Goal: Task Accomplishment & Management: Complete application form

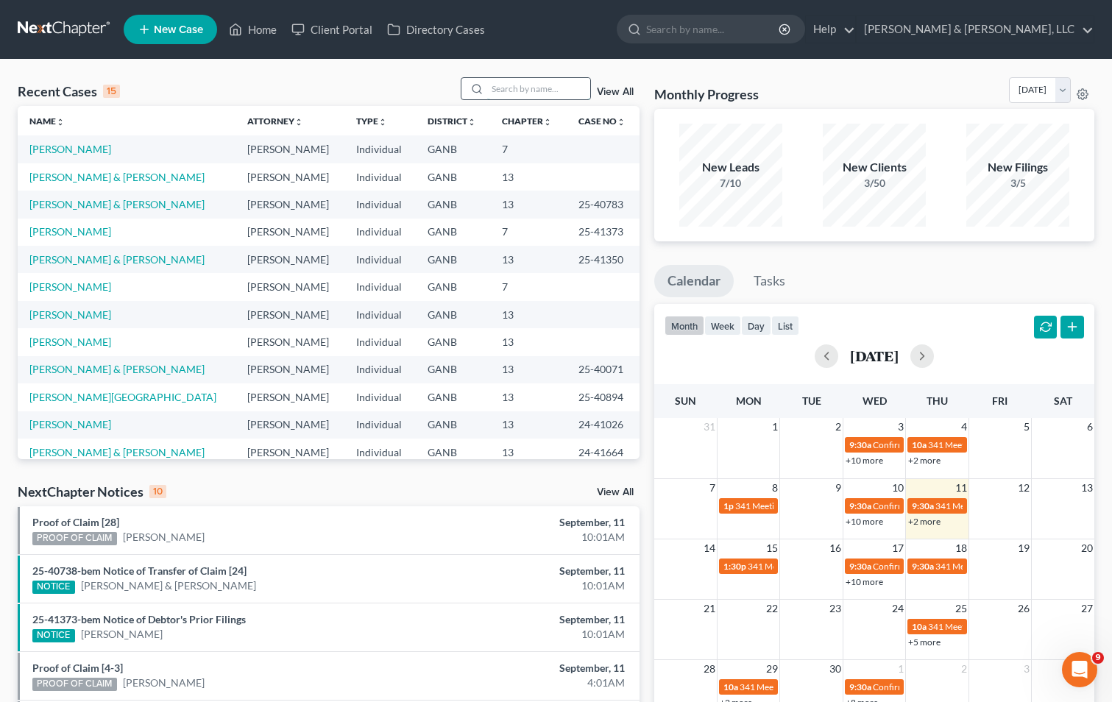
click at [497, 95] on input "search" at bounding box center [538, 88] width 103 height 21
type input "Little"
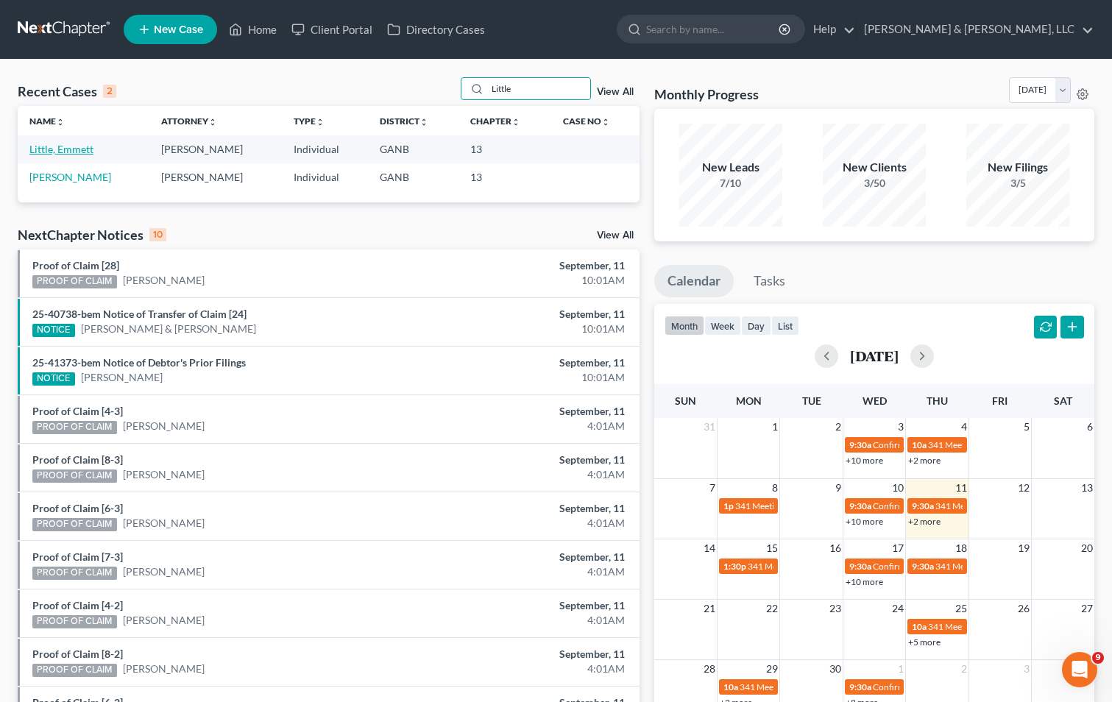
click at [90, 152] on link "Little, Emmett" at bounding box center [61, 149] width 64 height 13
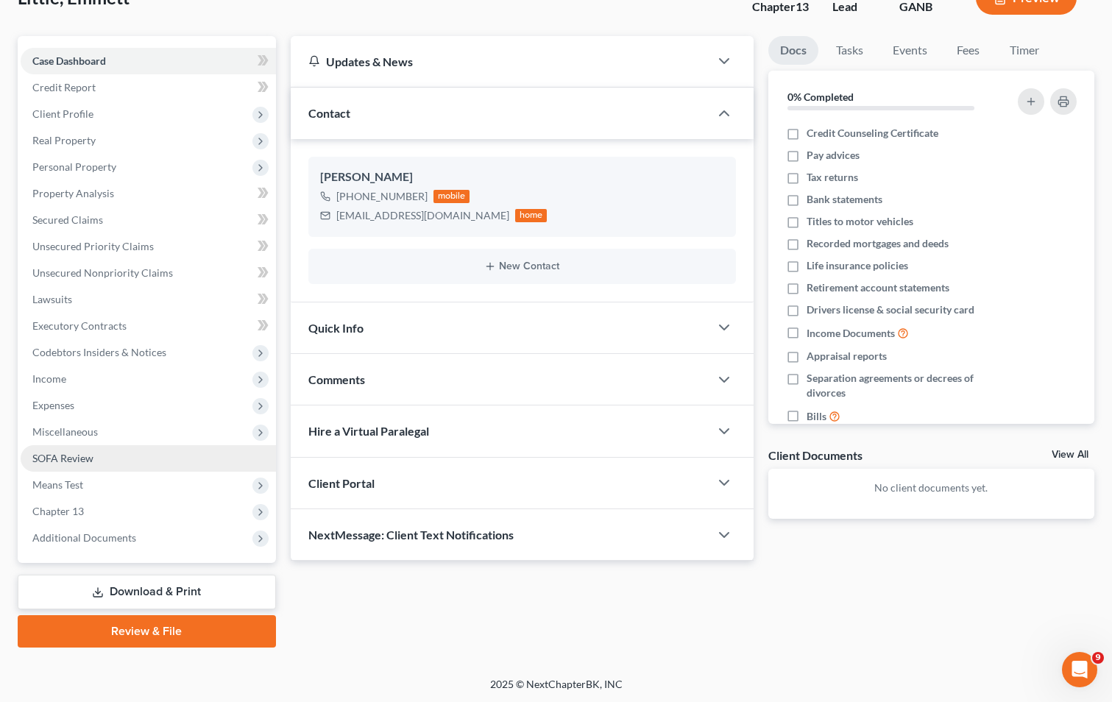
scroll to position [107, 0]
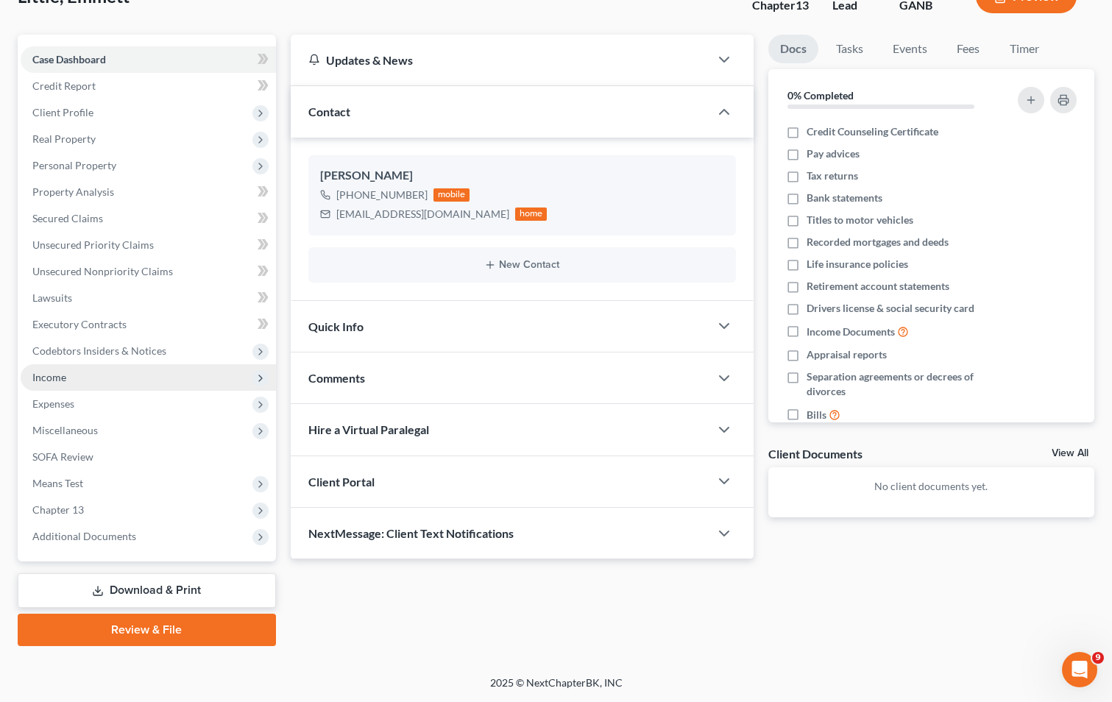
click at [139, 378] on span "Income" at bounding box center [148, 377] width 255 height 26
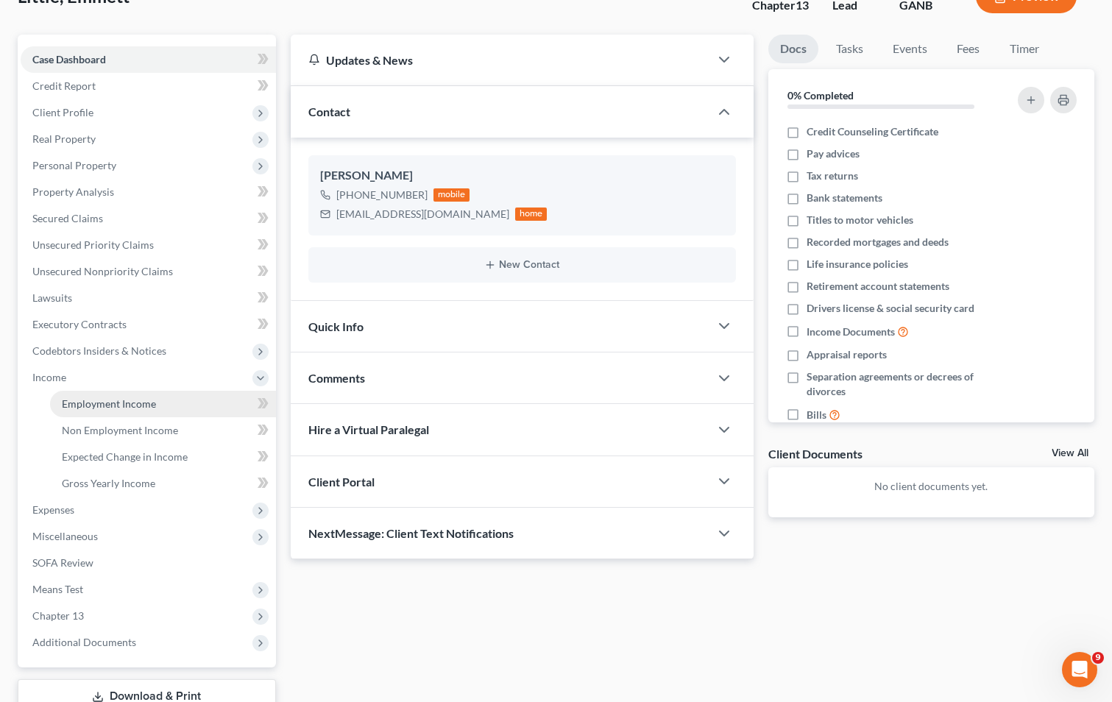
click at [138, 400] on span "Employment Income" at bounding box center [109, 403] width 94 height 13
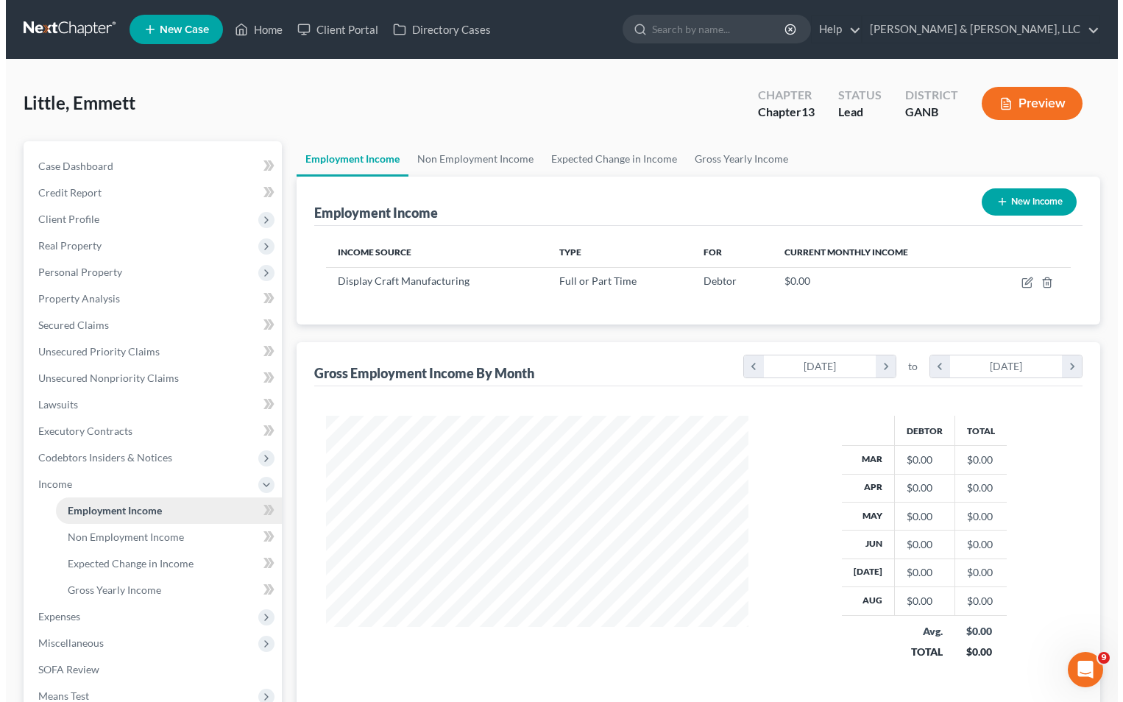
scroll to position [264, 452]
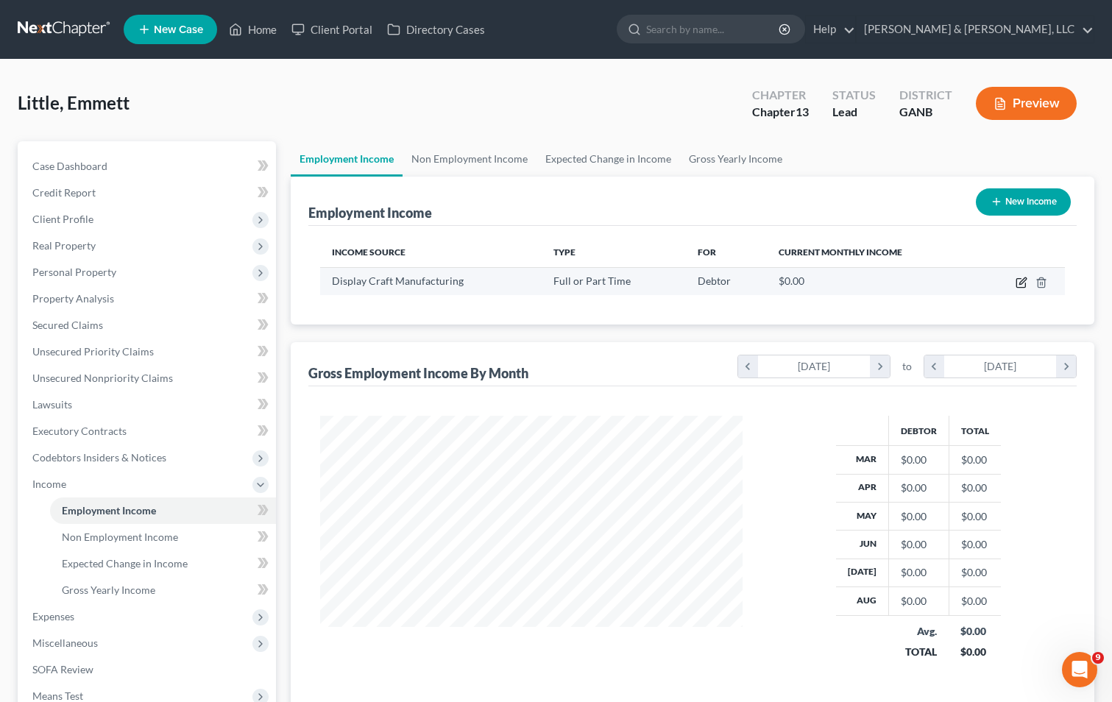
click at [1022, 279] on icon "button" at bounding box center [1021, 283] width 12 height 12
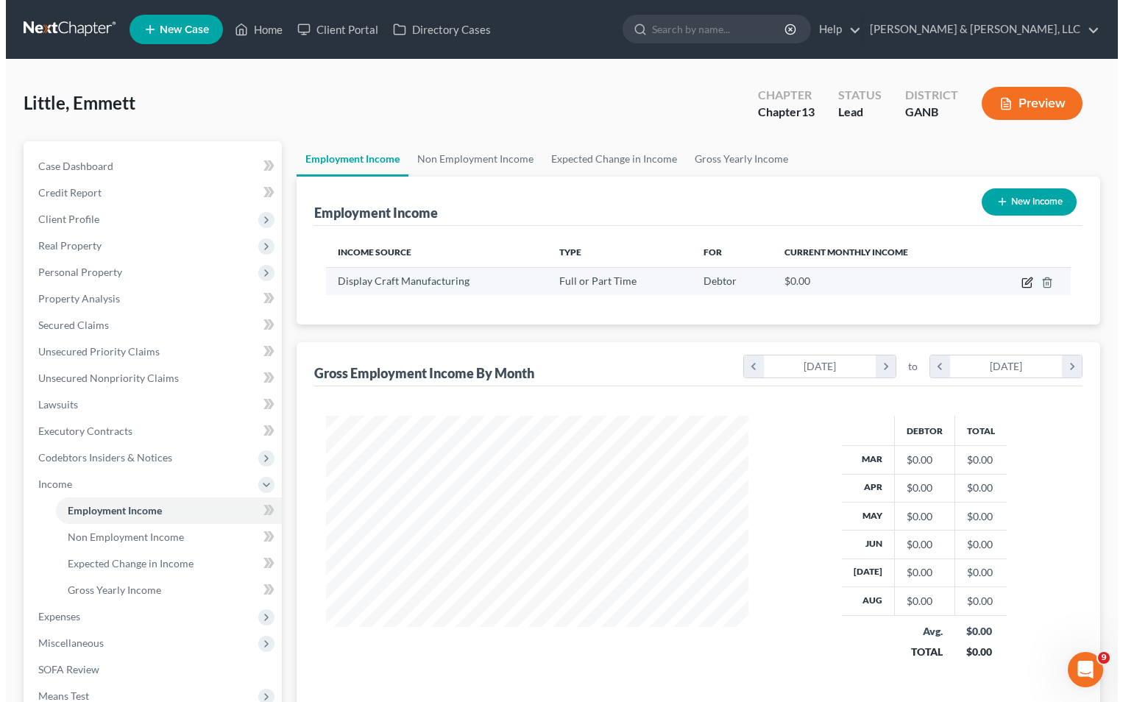
scroll to position [264, 457]
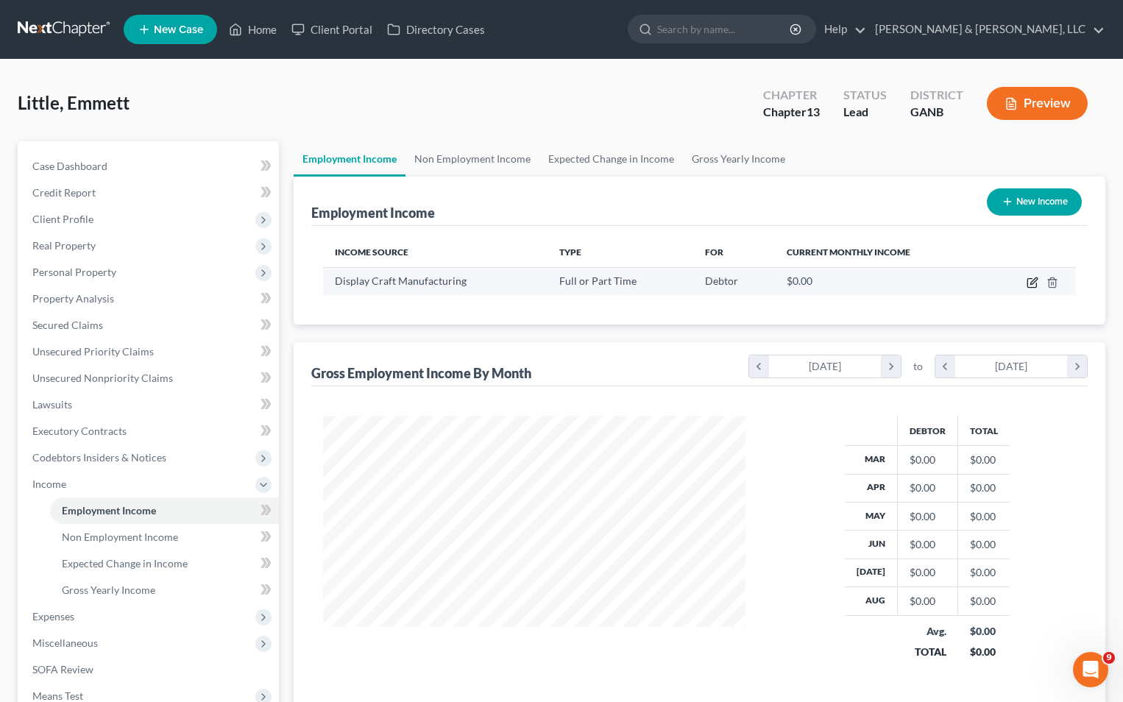
select select "0"
select select "10"
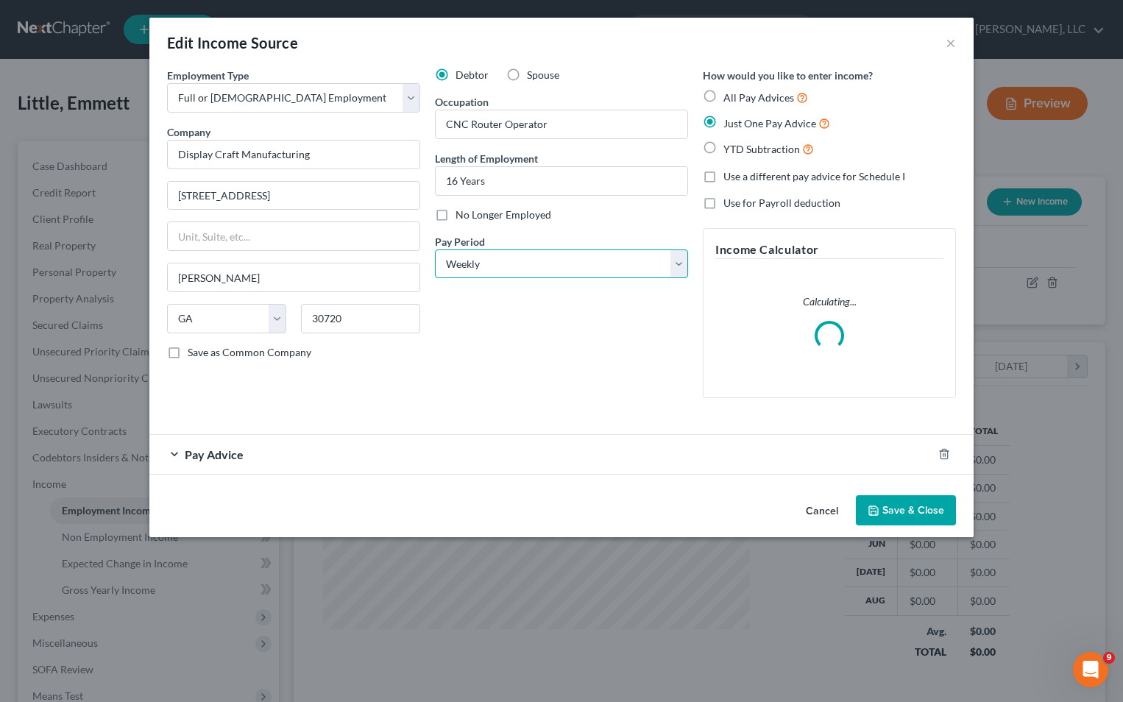
click at [503, 264] on select "Select Monthly Twice Monthly Every Other Week Weekly" at bounding box center [561, 263] width 253 height 29
select select "0"
click at [435, 249] on select "Select Monthly Twice Monthly Every Other Week Weekly" at bounding box center [561, 263] width 253 height 29
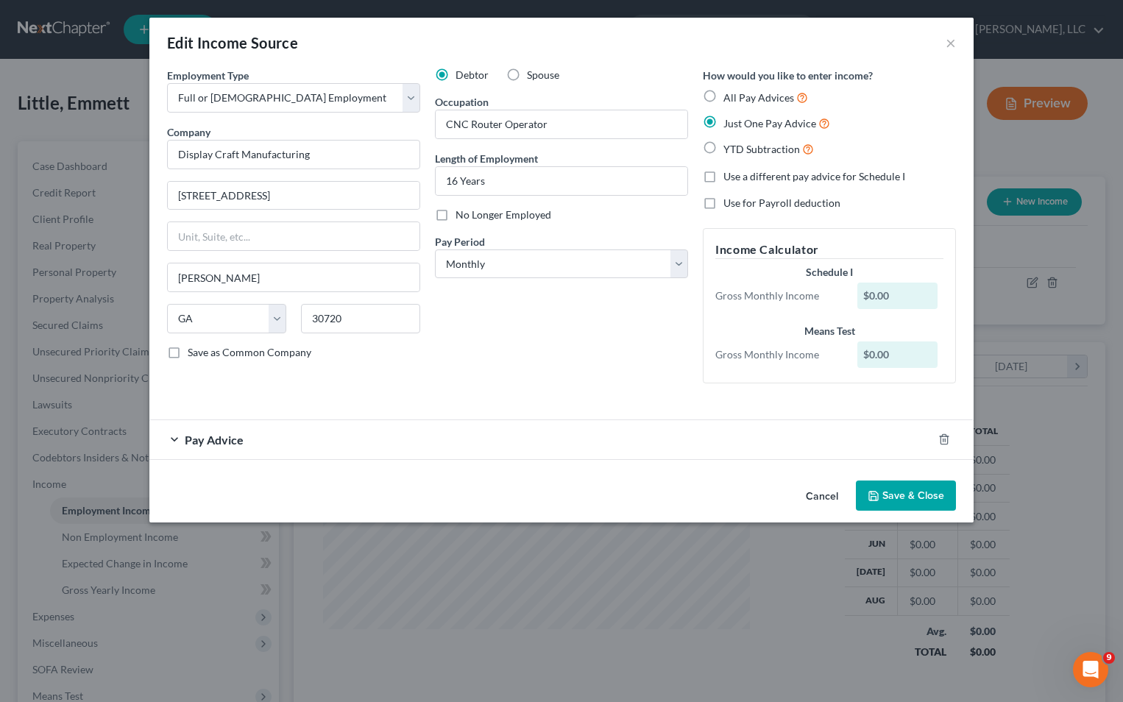
click at [244, 438] on div "Pay Advice" at bounding box center [540, 439] width 783 height 39
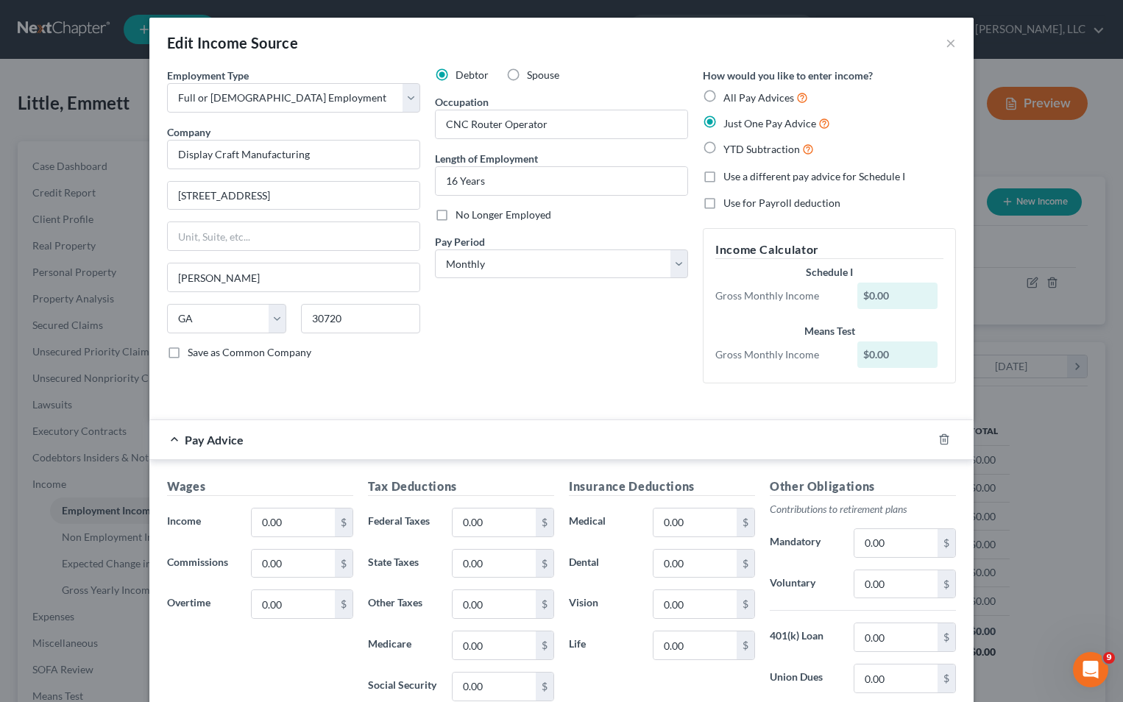
click at [244, 438] on div "Pay Advice" at bounding box center [540, 439] width 783 height 39
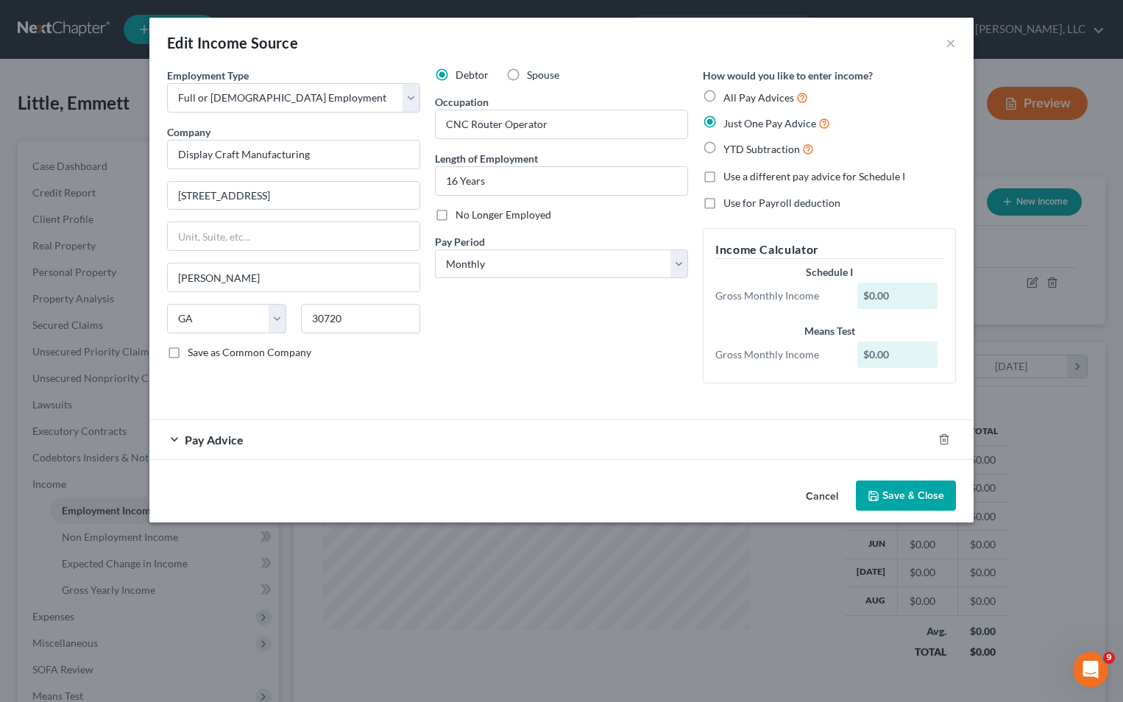
drag, startPoint x: 244, startPoint y: 438, endPoint x: 227, endPoint y: 436, distance: 17.0
click at [227, 436] on span "Pay Advice" at bounding box center [214, 440] width 59 height 14
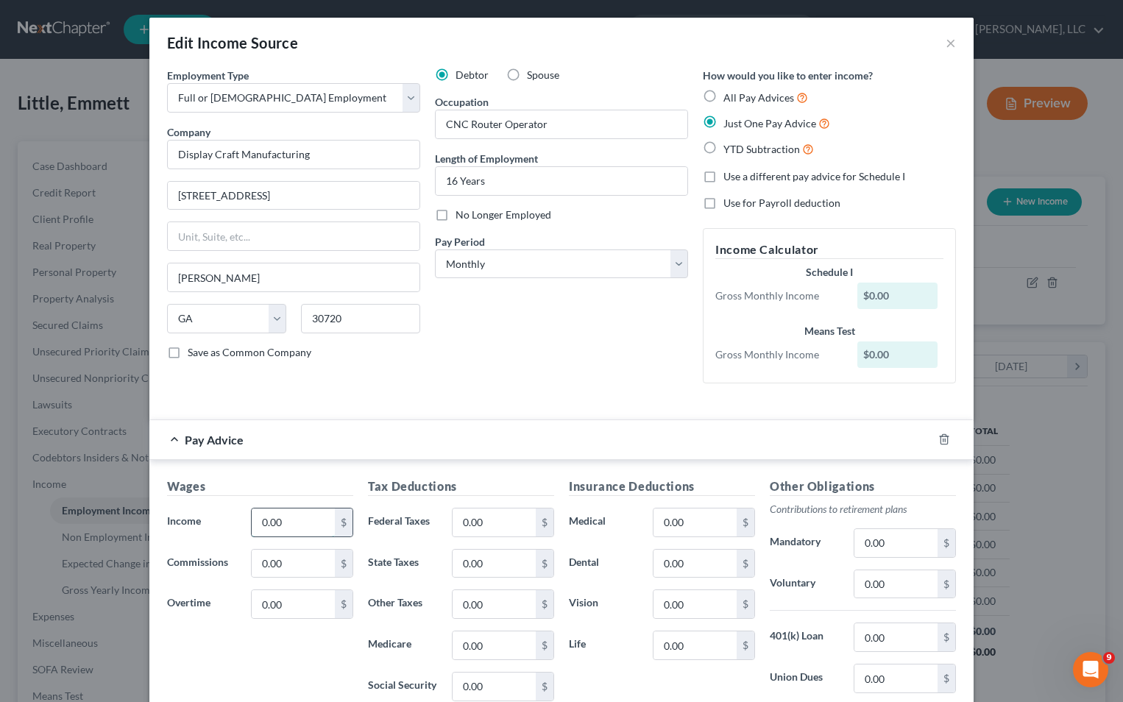
click at [291, 525] on input "0.00" at bounding box center [293, 522] width 83 height 28
type input "3,273.30"
type input "36.49"
type input "89.64"
type input "43.76"
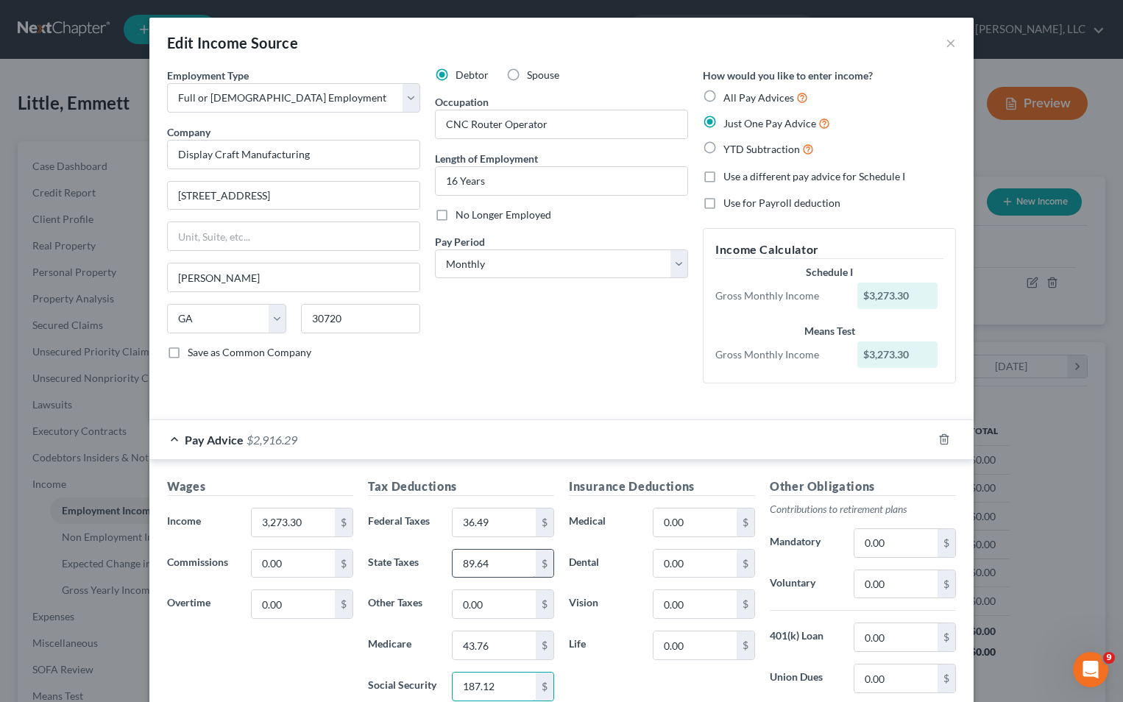
type input "187.12"
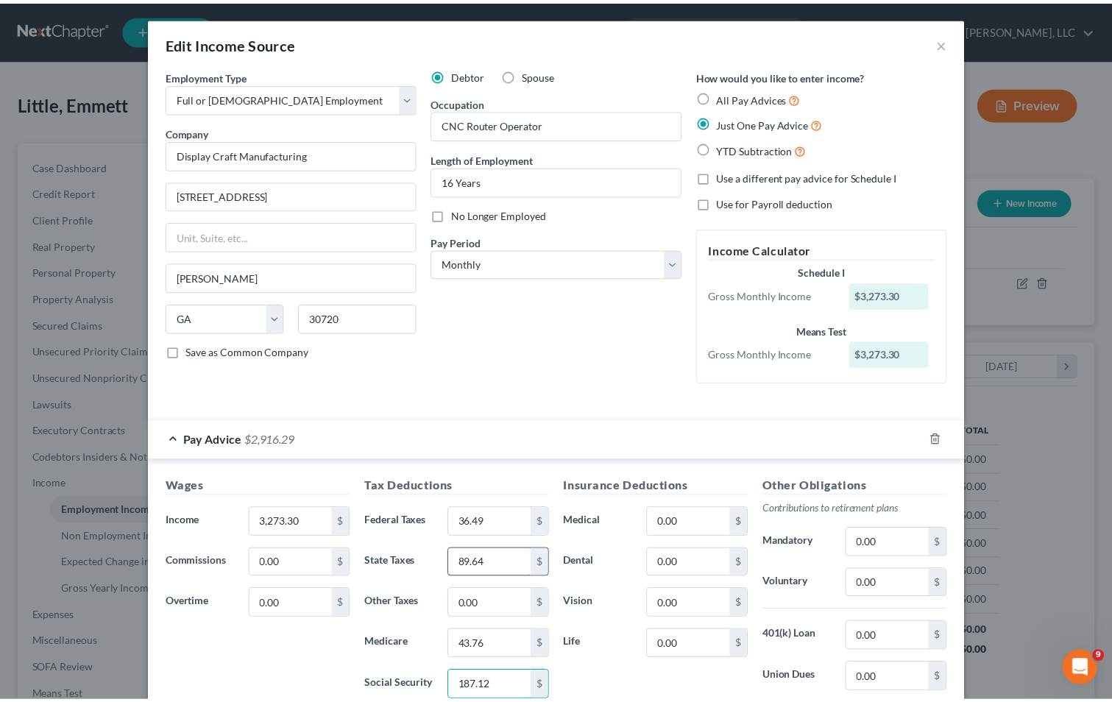
scroll to position [198, 0]
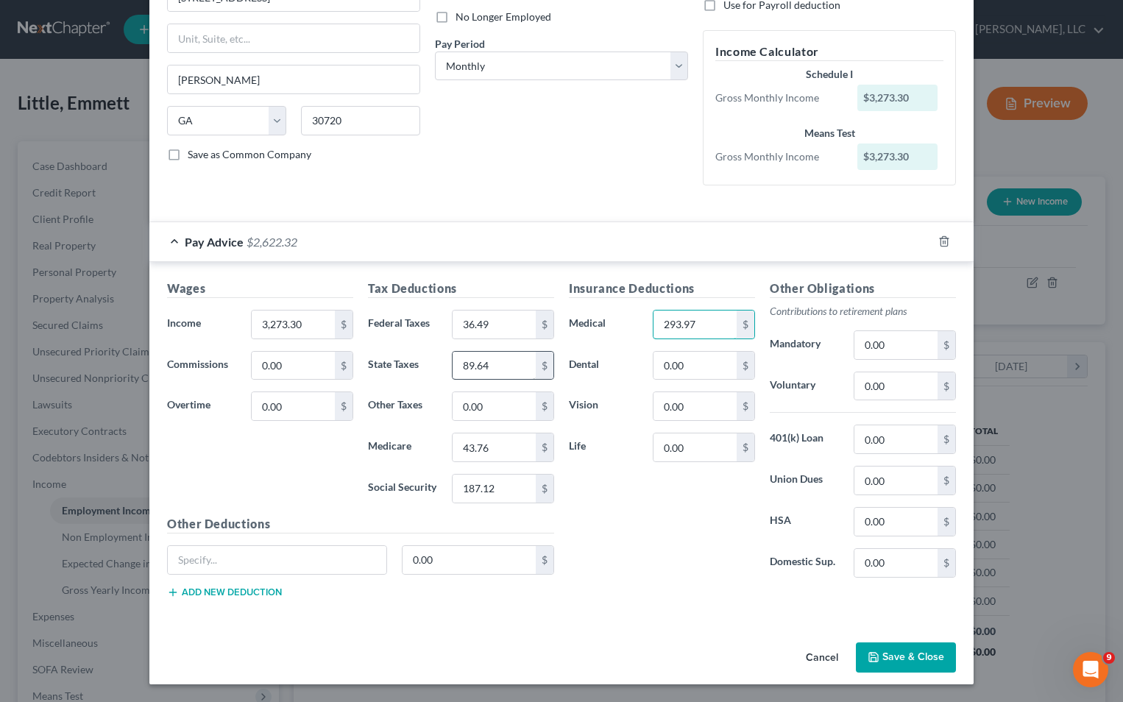
type input "293.97"
click at [925, 651] on button "Save & Close" at bounding box center [906, 657] width 100 height 31
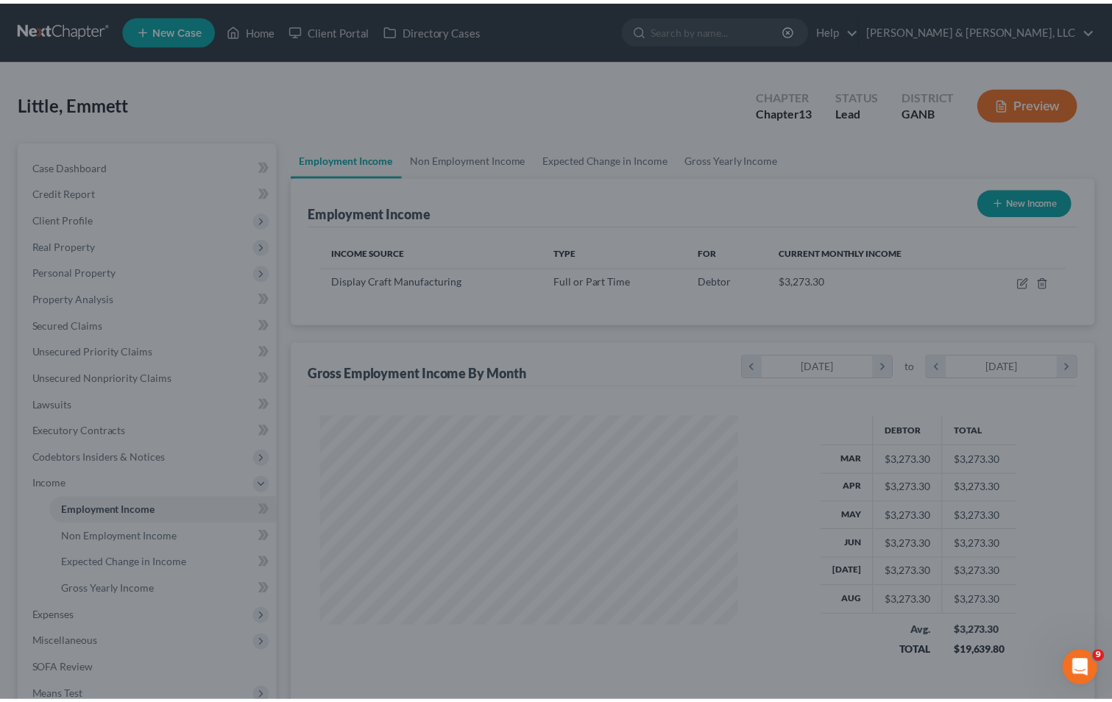
scroll to position [735552, 735363]
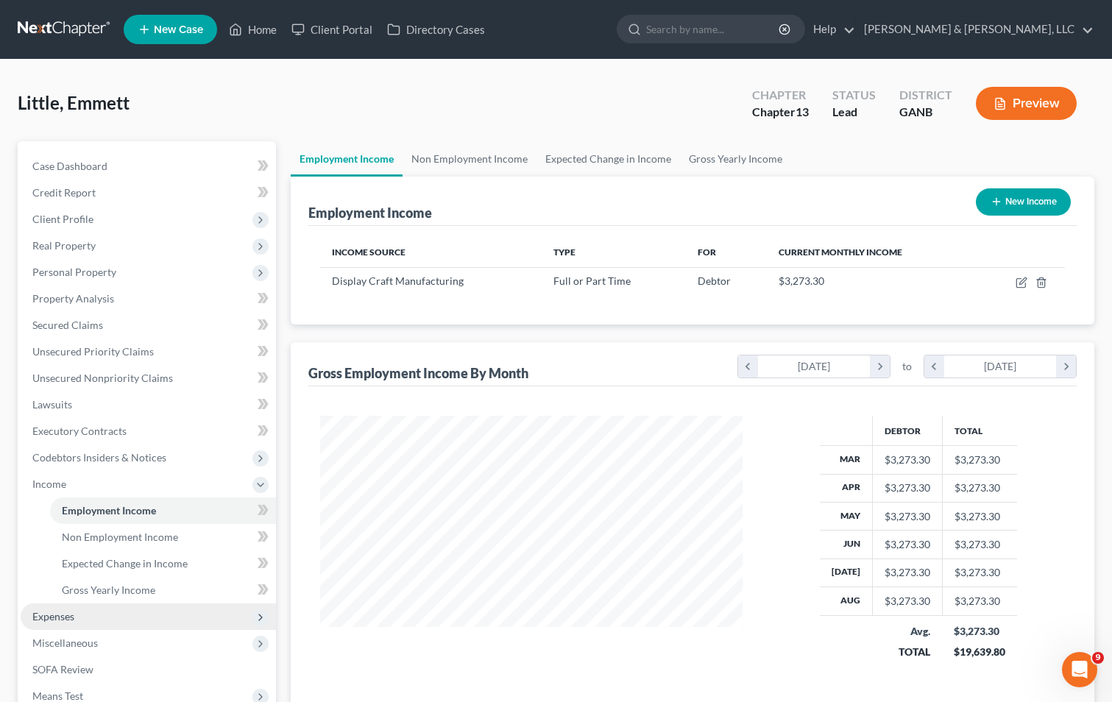
click at [71, 618] on span "Expenses" at bounding box center [53, 616] width 42 height 13
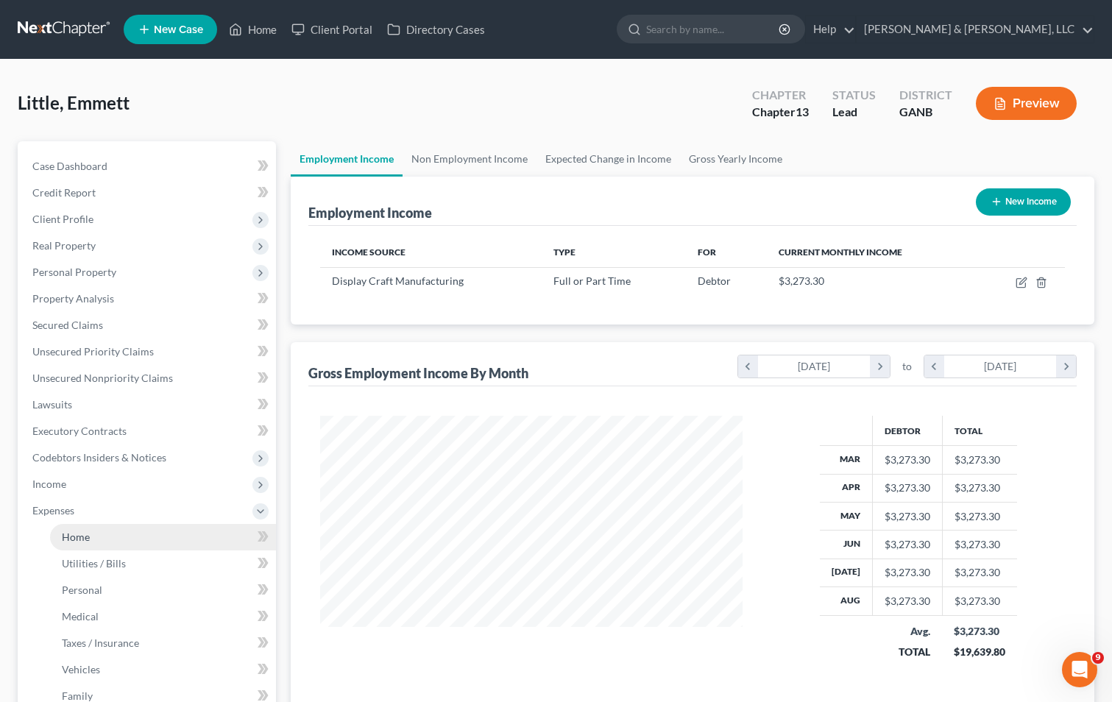
click at [109, 536] on link "Home" at bounding box center [163, 537] width 226 height 26
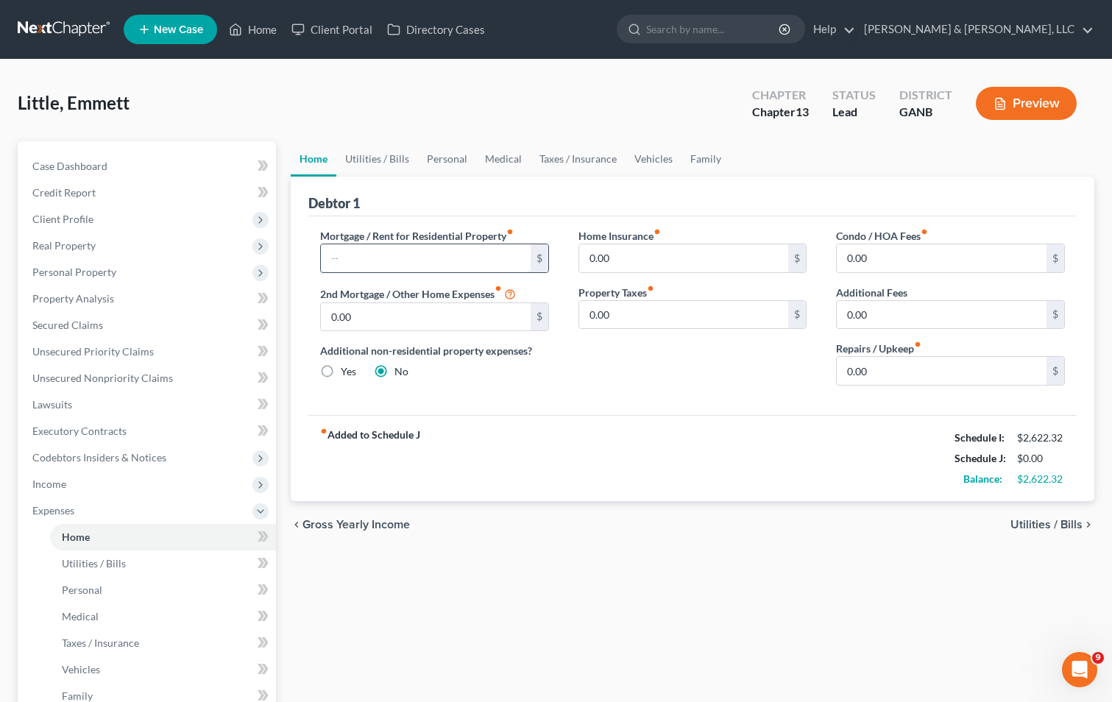
click at [369, 249] on input "text" at bounding box center [426, 258] width 210 height 28
type input "650"
click at [386, 157] on link "Utilities / Bills" at bounding box center [377, 158] width 82 height 35
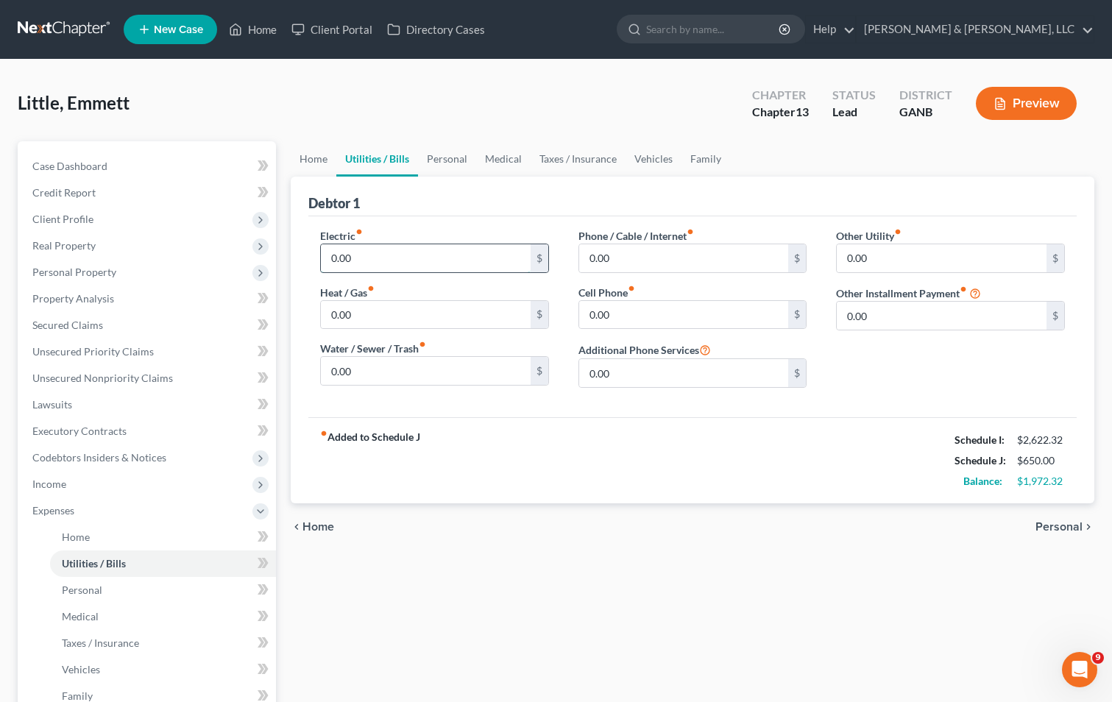
click at [394, 263] on input "0.00" at bounding box center [426, 258] width 210 height 28
type input "200.00"
type input "40"
type input "290"
click at [447, 439] on div "fiber_manual_record Added to Schedule J Schedule I: $2,622.32 Schedule J: $1,18…" at bounding box center [692, 460] width 768 height 86
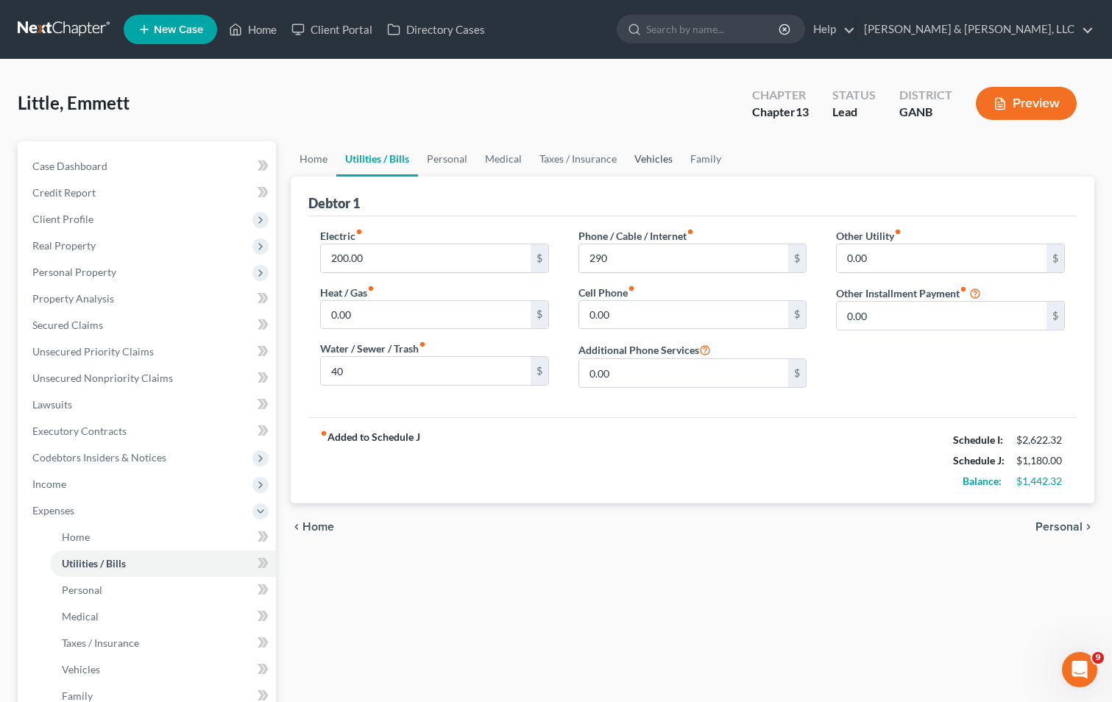
click at [648, 158] on link "Vehicles" at bounding box center [653, 158] width 56 height 35
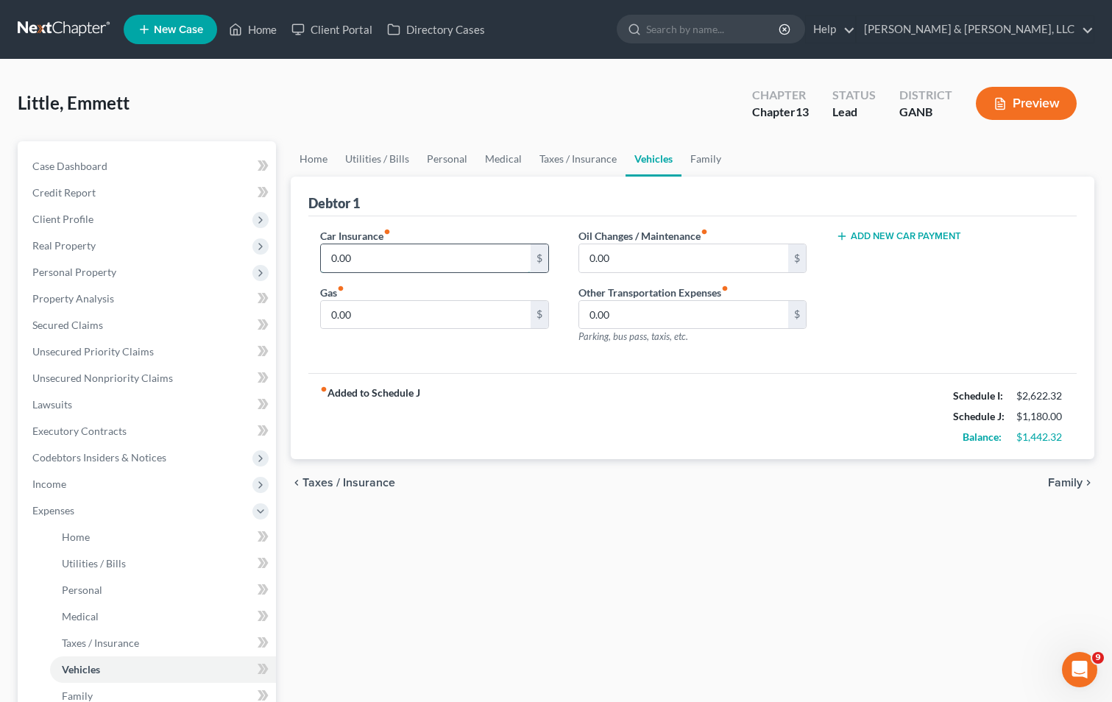
click at [453, 265] on input "0.00" at bounding box center [426, 258] width 210 height 28
type input "145"
type input "4"
type input "250.00"
click at [570, 156] on link "Taxes / Insurance" at bounding box center [578, 158] width 95 height 35
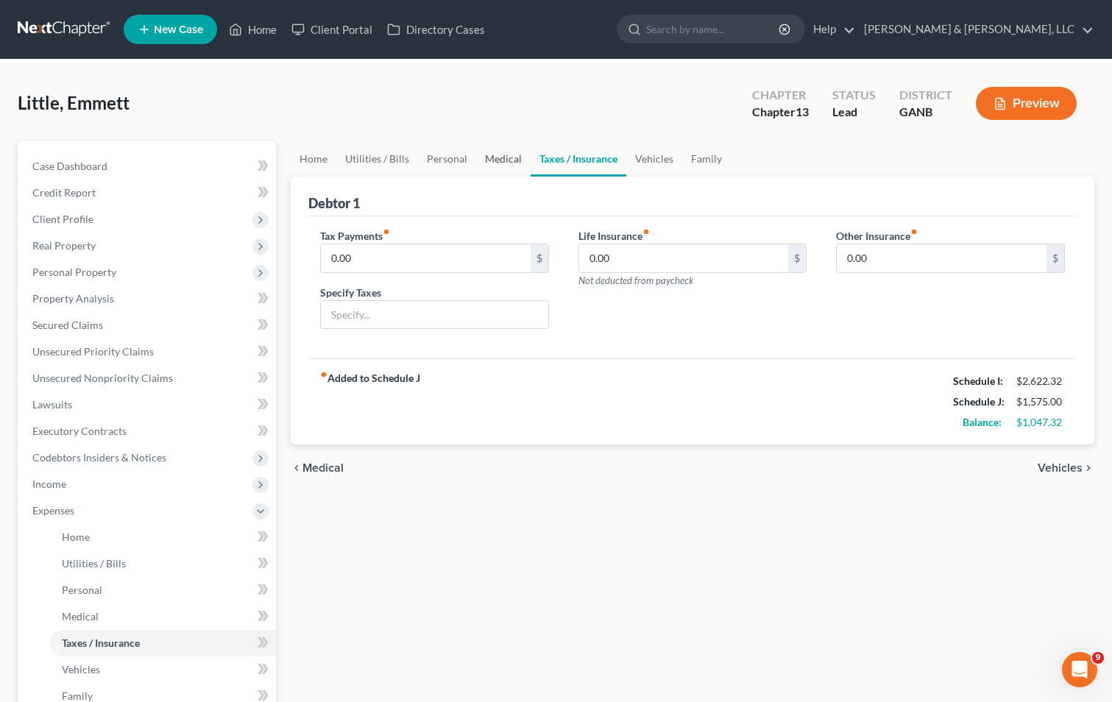
click at [497, 152] on link "Medical" at bounding box center [503, 158] width 54 height 35
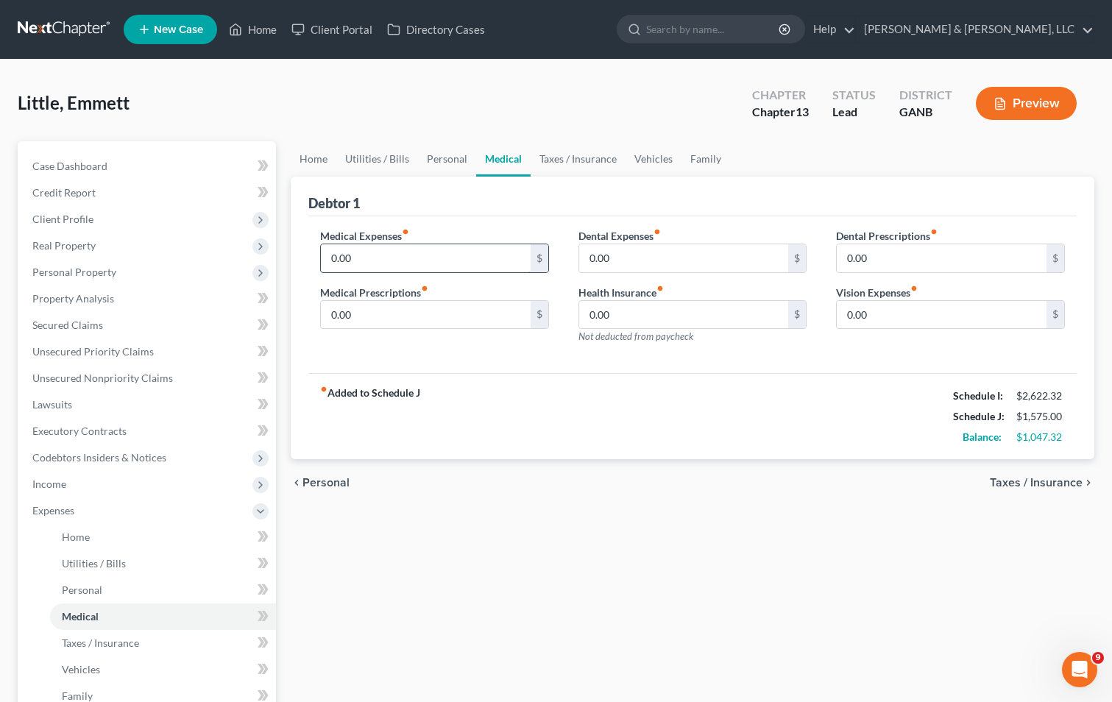
click at [329, 260] on input "0.00" at bounding box center [426, 258] width 210 height 28
type input "90.00"
click at [509, 200] on div "Debtor 1" at bounding box center [692, 197] width 768 height 40
click at [434, 155] on link "Personal" at bounding box center [447, 158] width 58 height 35
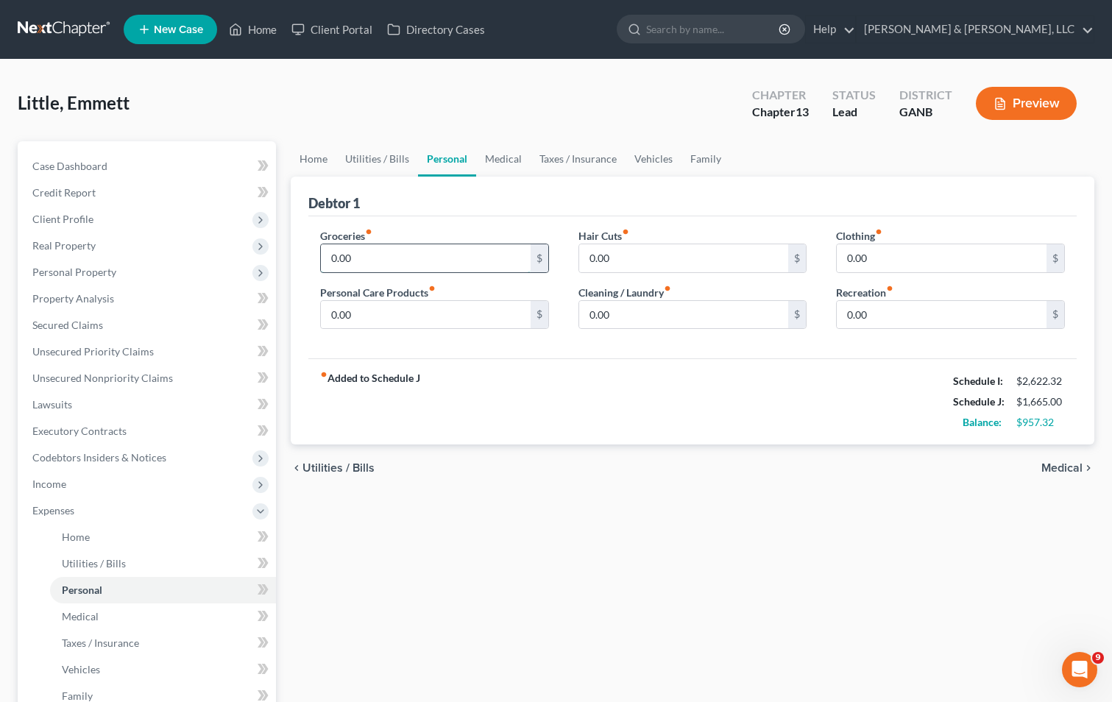
click at [331, 261] on input "0.00" at bounding box center [426, 258] width 210 height 28
click at [843, 260] on input "0.00" at bounding box center [942, 258] width 210 height 28
type input "20.00"
click at [742, 375] on div "fiber_manual_record Added to Schedule J Schedule I: $2,622.32 Schedule J: $1,68…" at bounding box center [692, 401] width 768 height 86
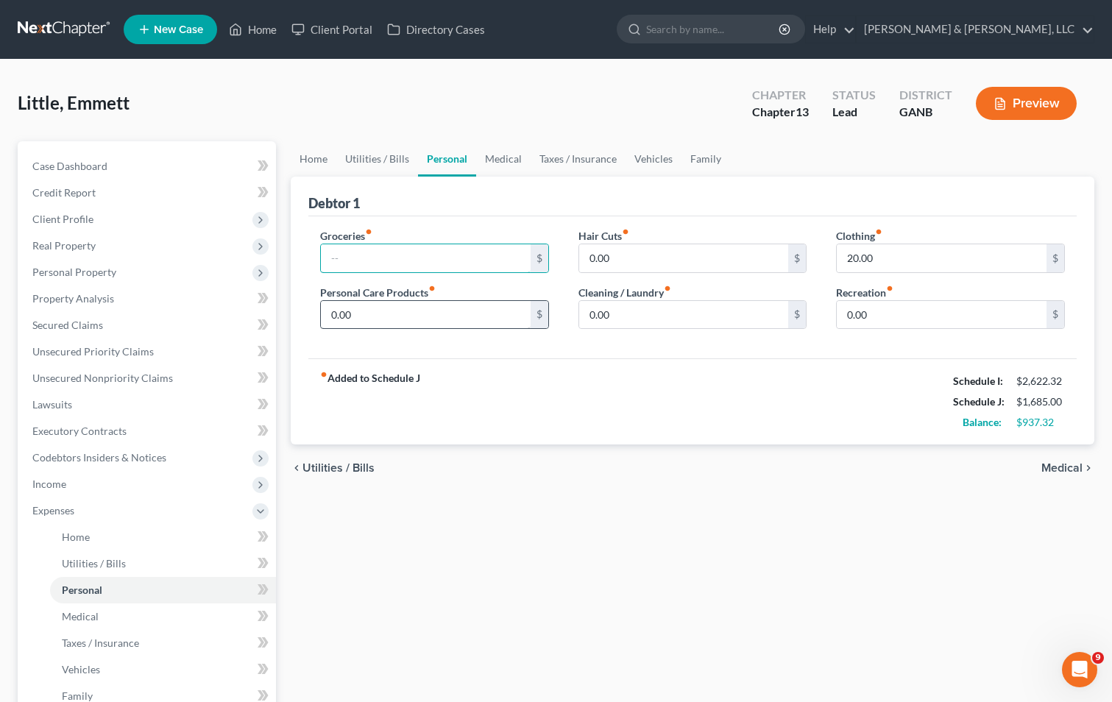
type input "6"
type input "632.00"
click at [533, 389] on div "fiber_manual_record Added to Schedule J Schedule I: $2,622.32 Schedule J: $2,31…" at bounding box center [692, 401] width 768 height 86
click at [639, 154] on link "Vehicles" at bounding box center [653, 158] width 56 height 35
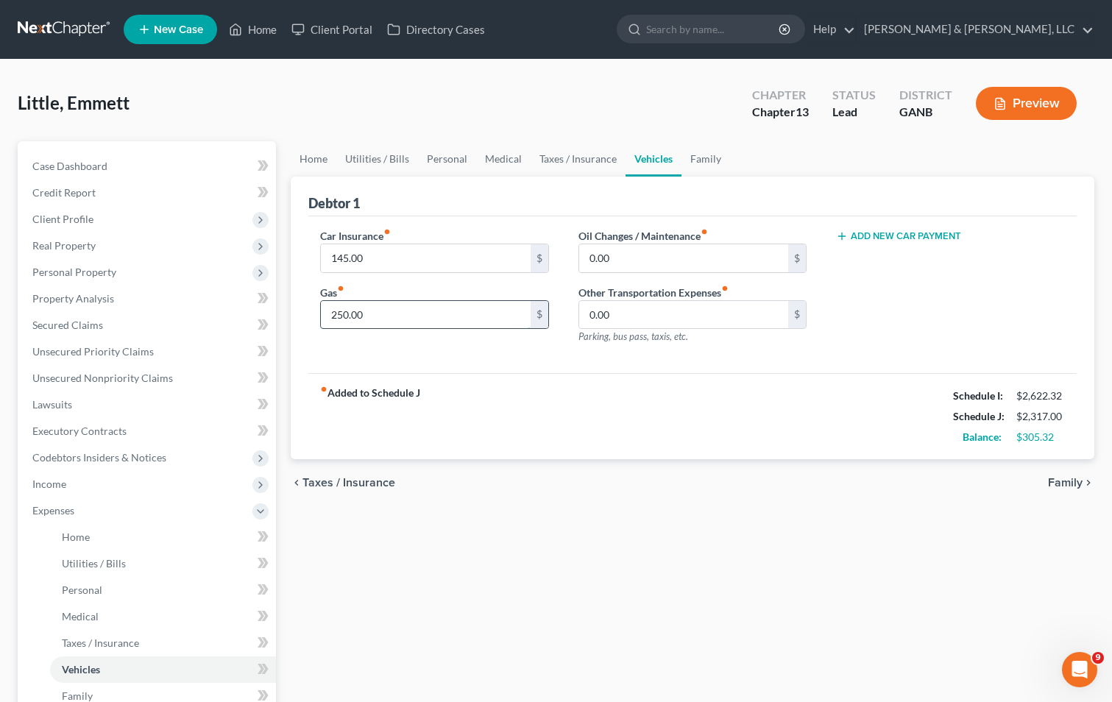
click at [380, 319] on input "250.00" at bounding box center [426, 315] width 210 height 28
type input "250.32"
click at [705, 421] on div "fiber_manual_record Added to Schedule J Schedule I: $2,622.32 Schedule J: $2,31…" at bounding box center [692, 416] width 768 height 86
click at [62, 483] on span "Income" at bounding box center [49, 484] width 34 height 13
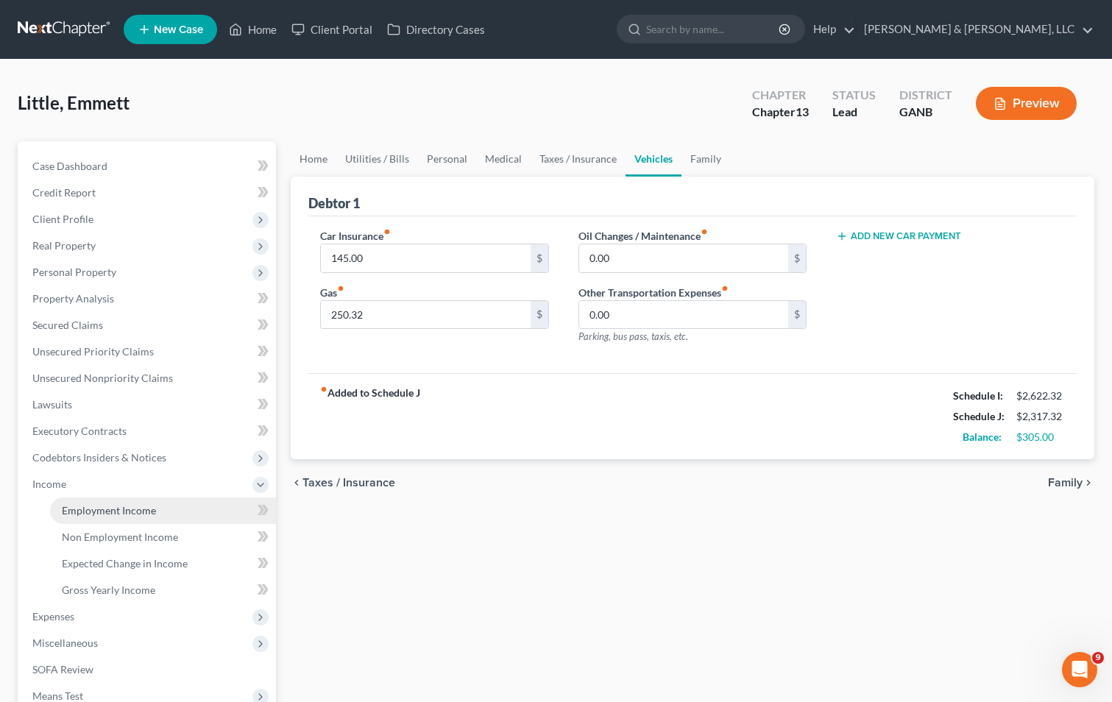
click at [93, 502] on link "Employment Income" at bounding box center [163, 510] width 226 height 26
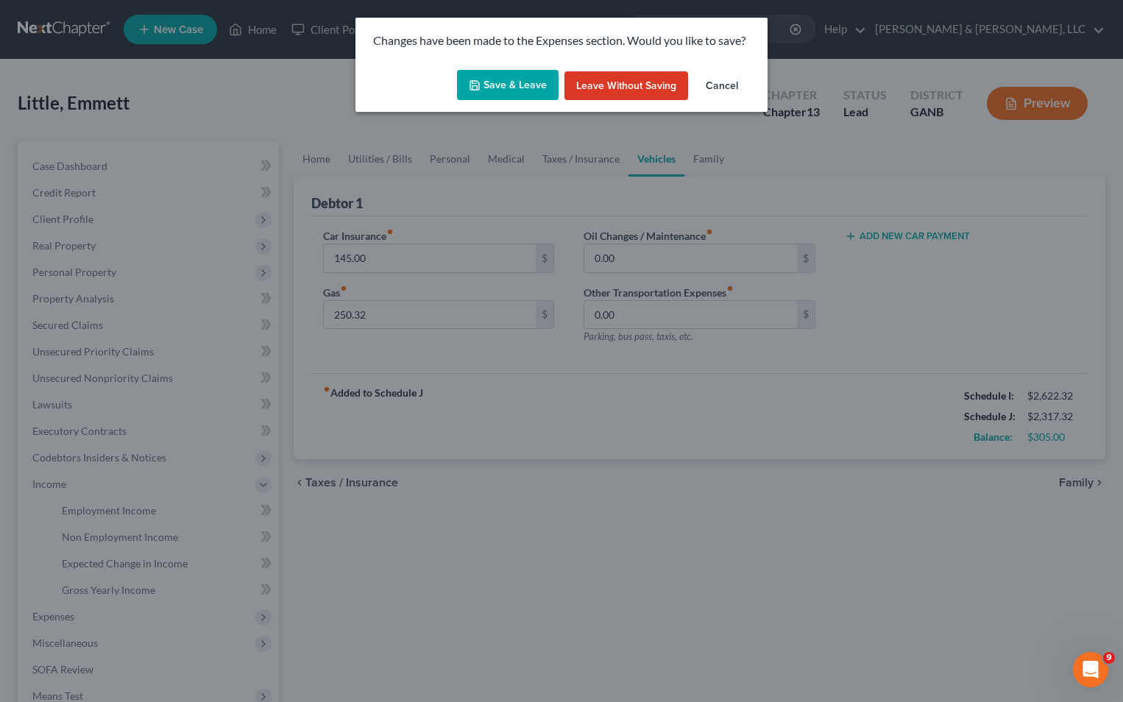
click at [494, 80] on button "Save & Leave" at bounding box center [508, 85] width 102 height 31
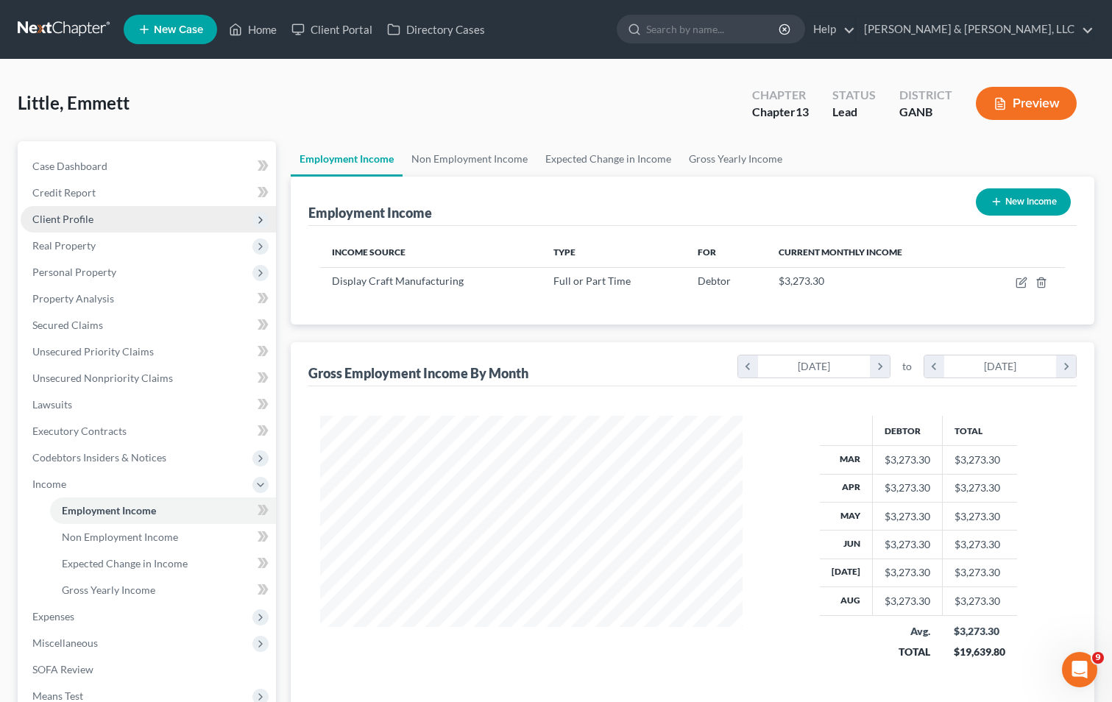
scroll to position [264, 452]
click at [266, 30] on link "Home" at bounding box center [252, 29] width 63 height 26
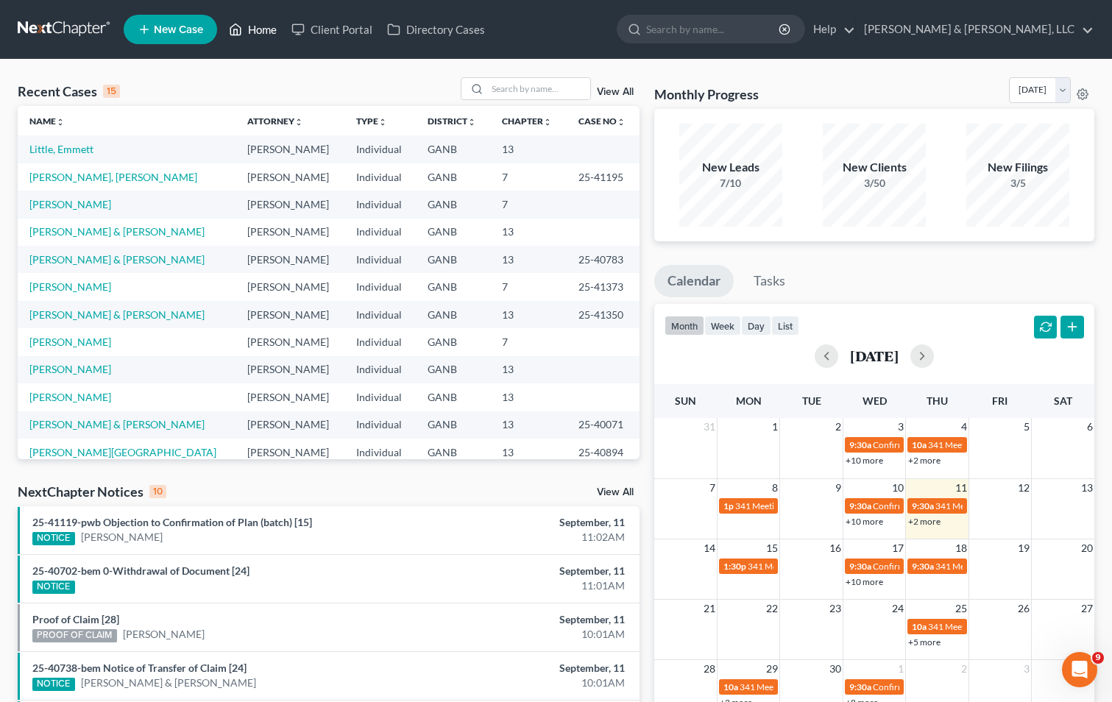
click at [265, 29] on link "Home" at bounding box center [252, 29] width 63 height 26
click at [272, 23] on link "Home" at bounding box center [252, 29] width 63 height 26
click at [551, 88] on input "search" at bounding box center [538, 88] width 103 height 21
type input "[PERSON_NAME]"
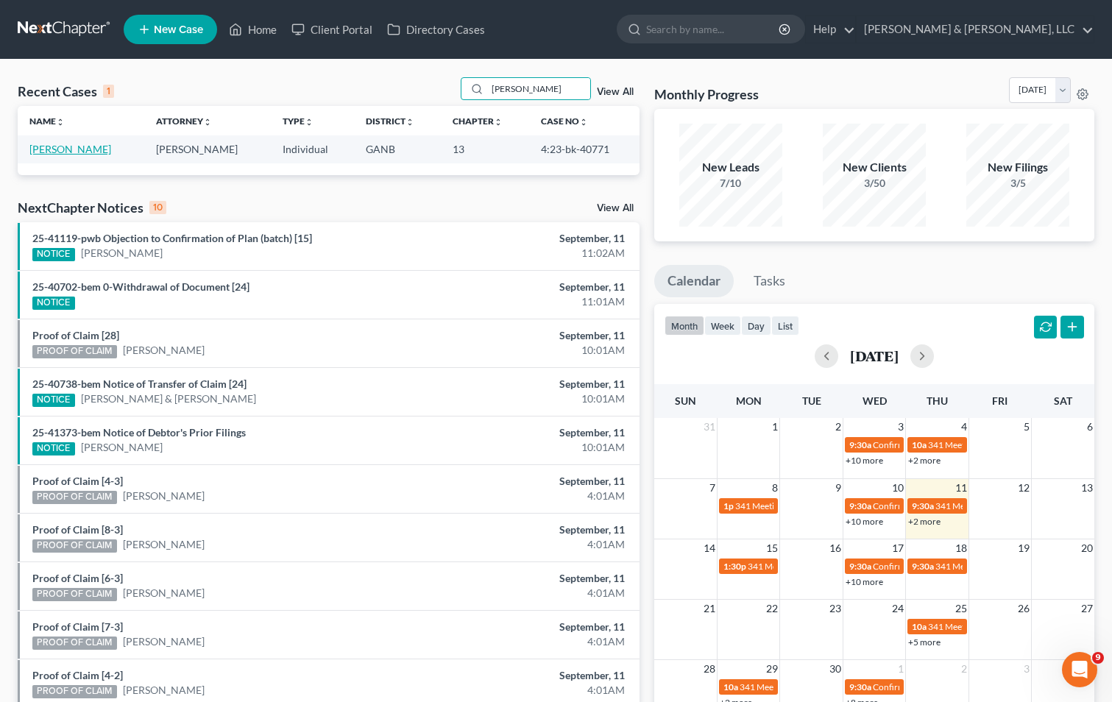
click at [39, 148] on link "[PERSON_NAME]" at bounding box center [70, 149] width 82 height 13
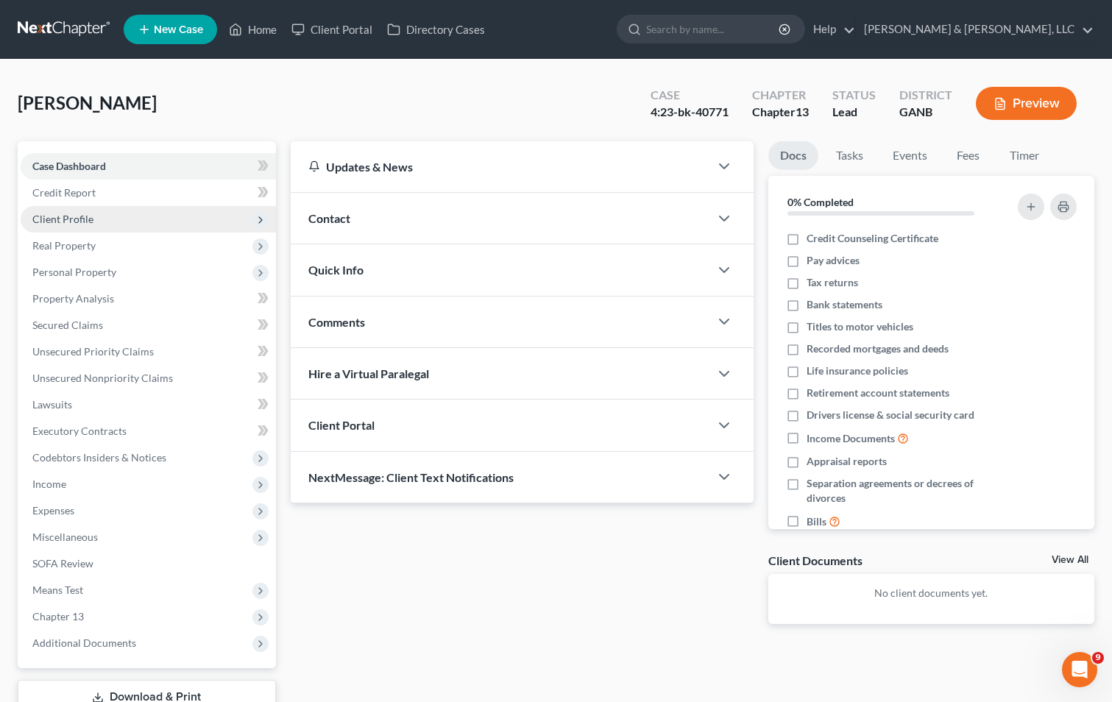
click at [79, 210] on span "Client Profile" at bounding box center [148, 219] width 255 height 26
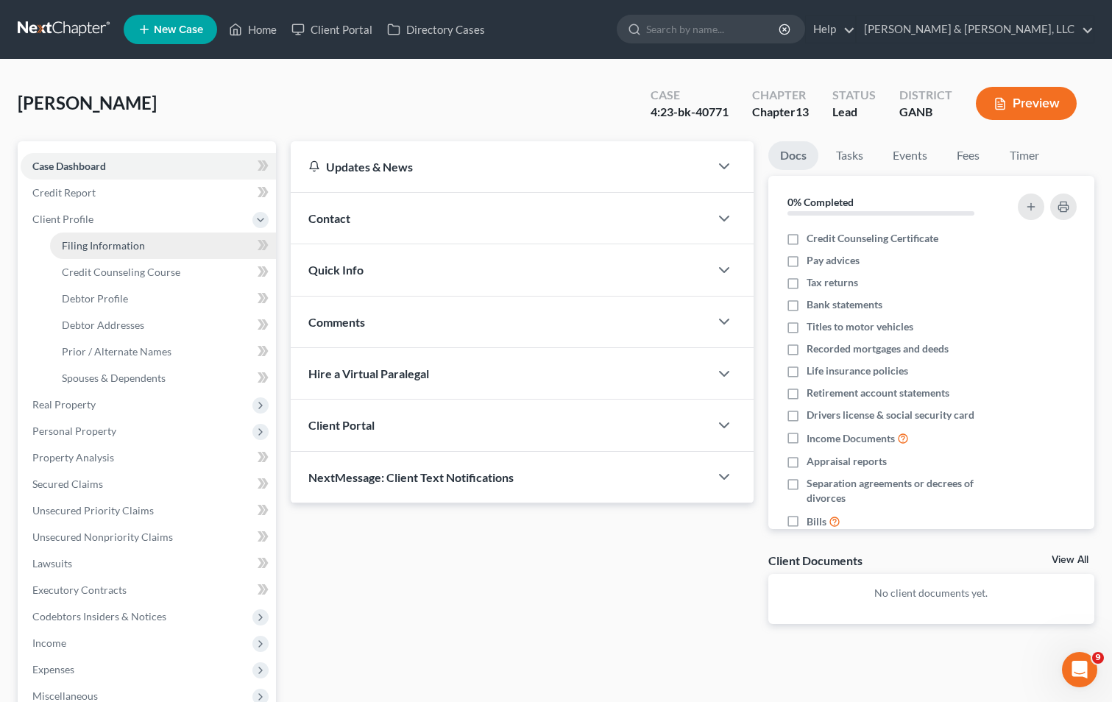
click at [102, 243] on span "Filing Information" at bounding box center [103, 245] width 83 height 13
select select "1"
select select "0"
select select "3"
select select "19"
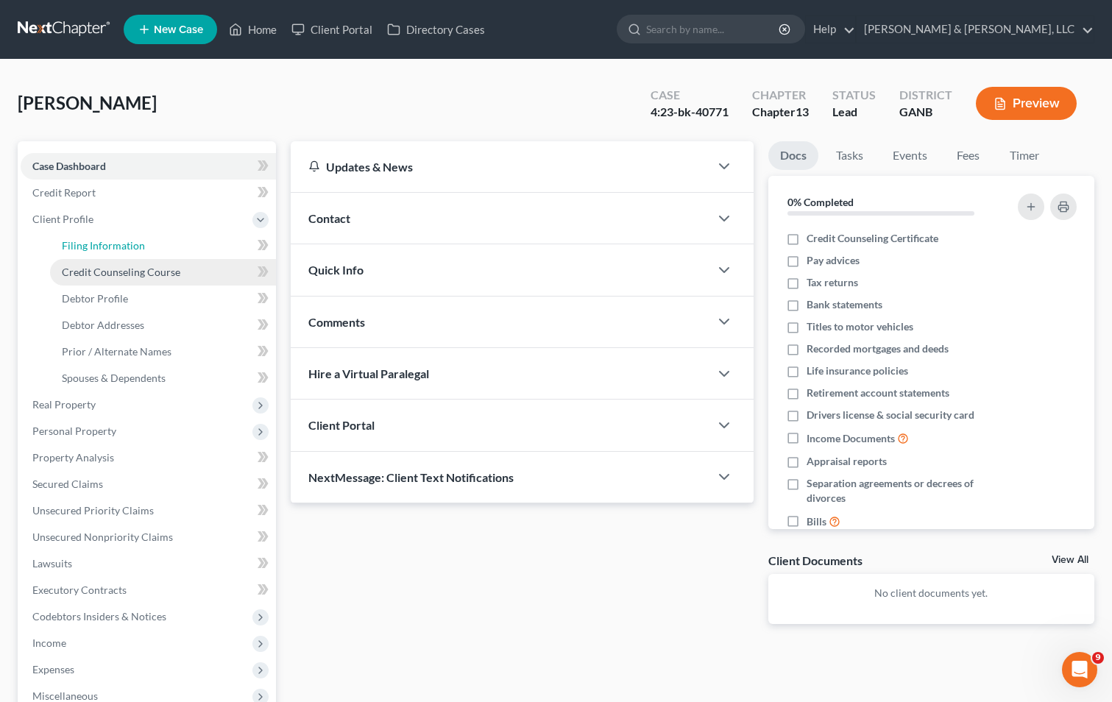
select select "1"
select select "10"
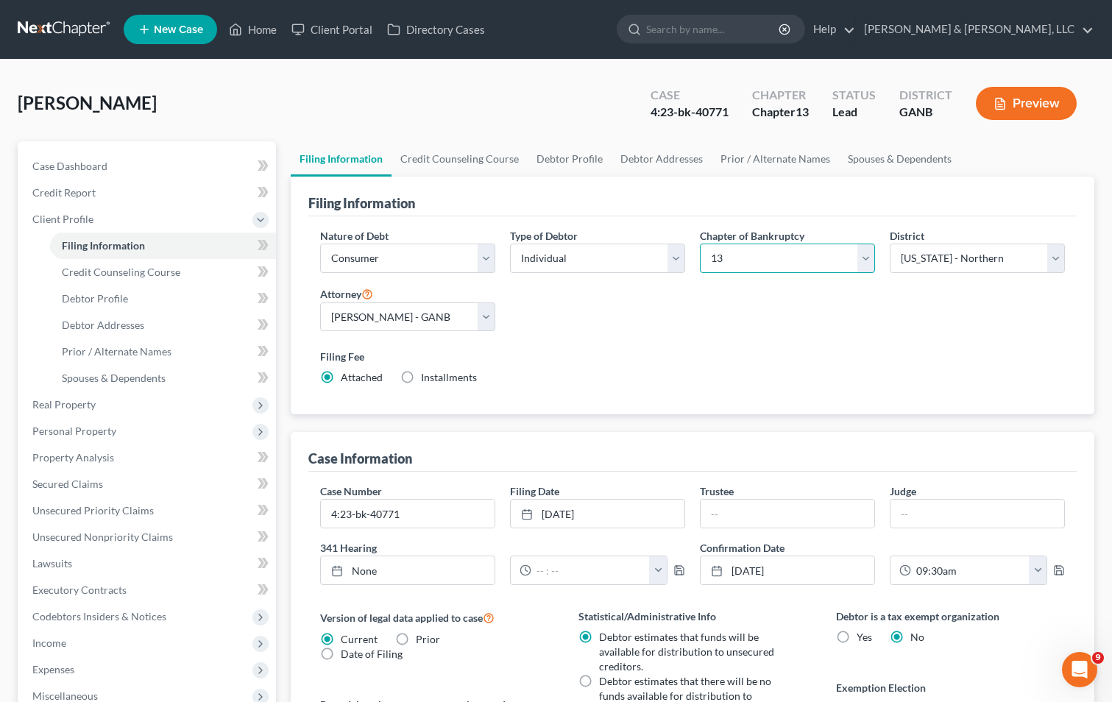
click at [798, 258] on select "Select 7 11 12 13" at bounding box center [787, 258] width 175 height 29
select select "0"
click at [700, 244] on select "Select 7 11 12 13" at bounding box center [787, 258] width 175 height 29
click at [761, 322] on div "Nature of Debt Select Business Consumer Other Nature of Business Select Clearin…" at bounding box center [692, 312] width 759 height 169
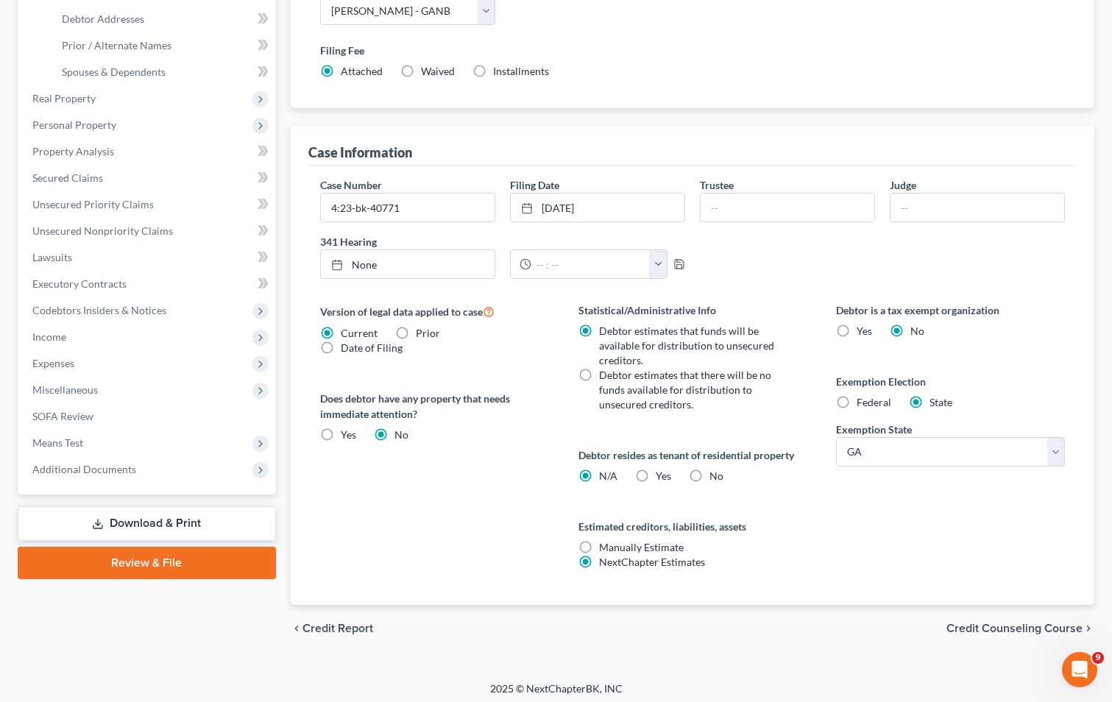
scroll to position [312, 0]
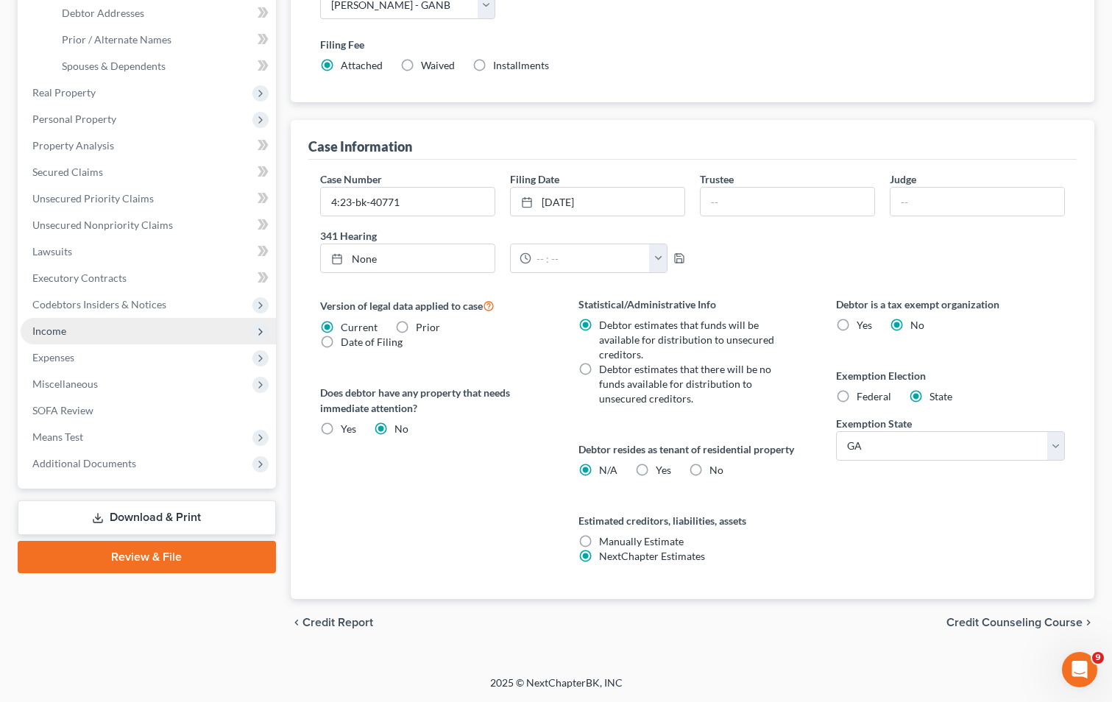
click at [91, 331] on span "Income" at bounding box center [148, 331] width 255 height 26
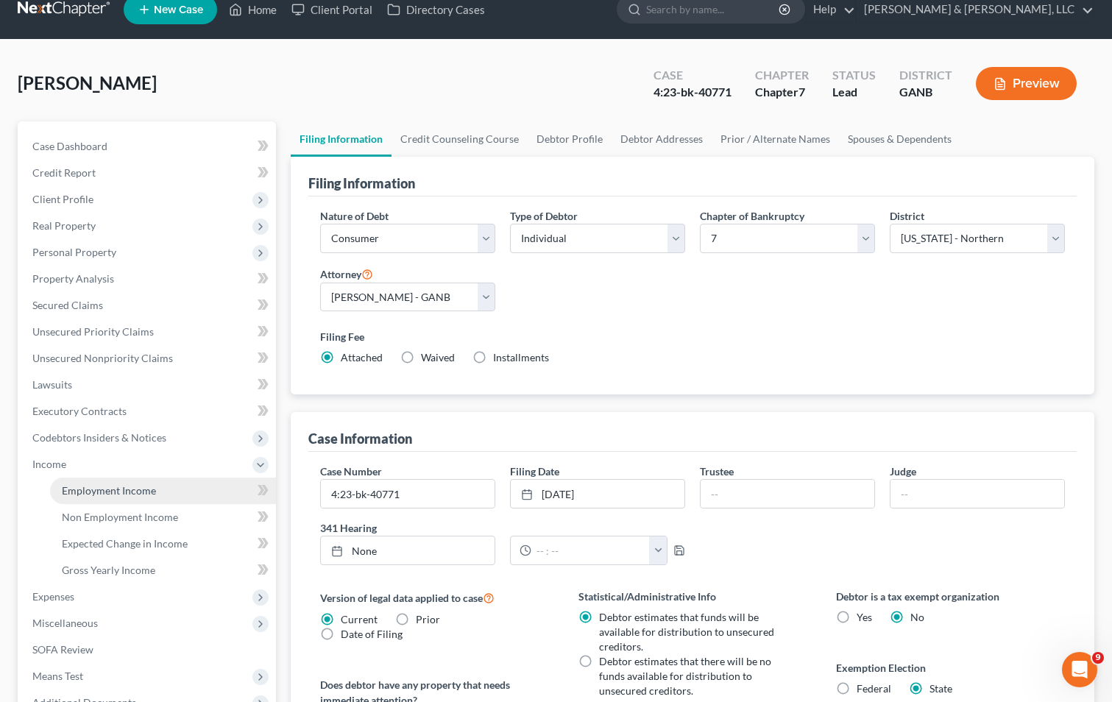
scroll to position [18, 0]
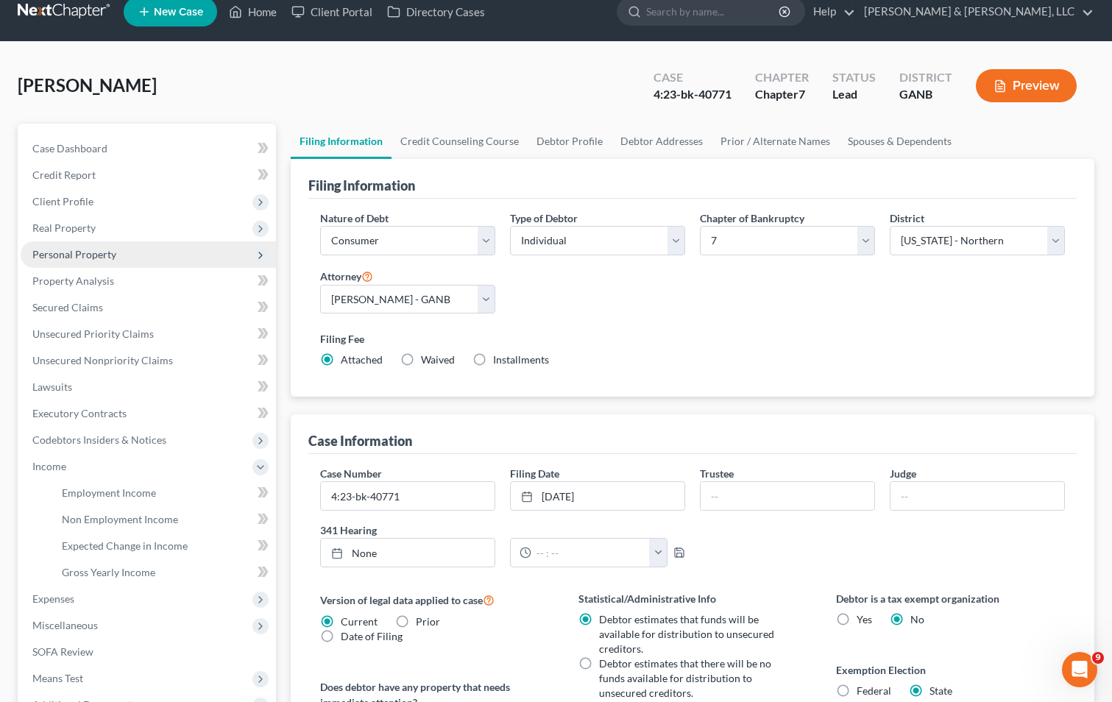
click at [113, 258] on span "Personal Property" at bounding box center [74, 254] width 84 height 13
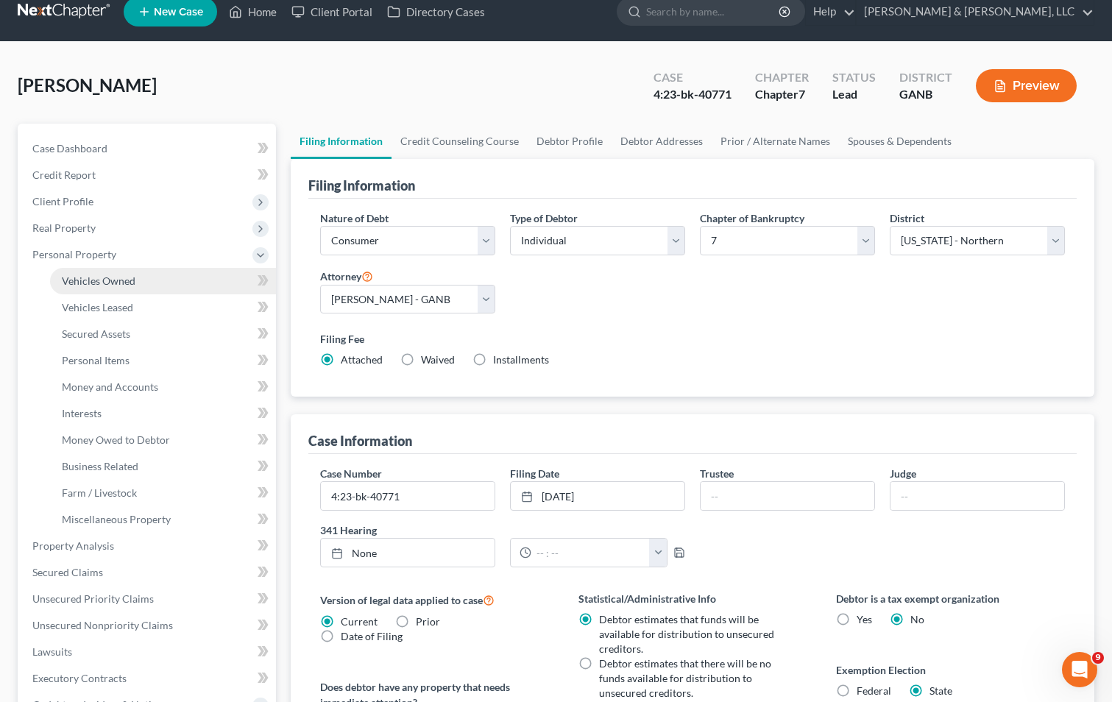
click at [121, 279] on span "Vehicles Owned" at bounding box center [99, 280] width 74 height 13
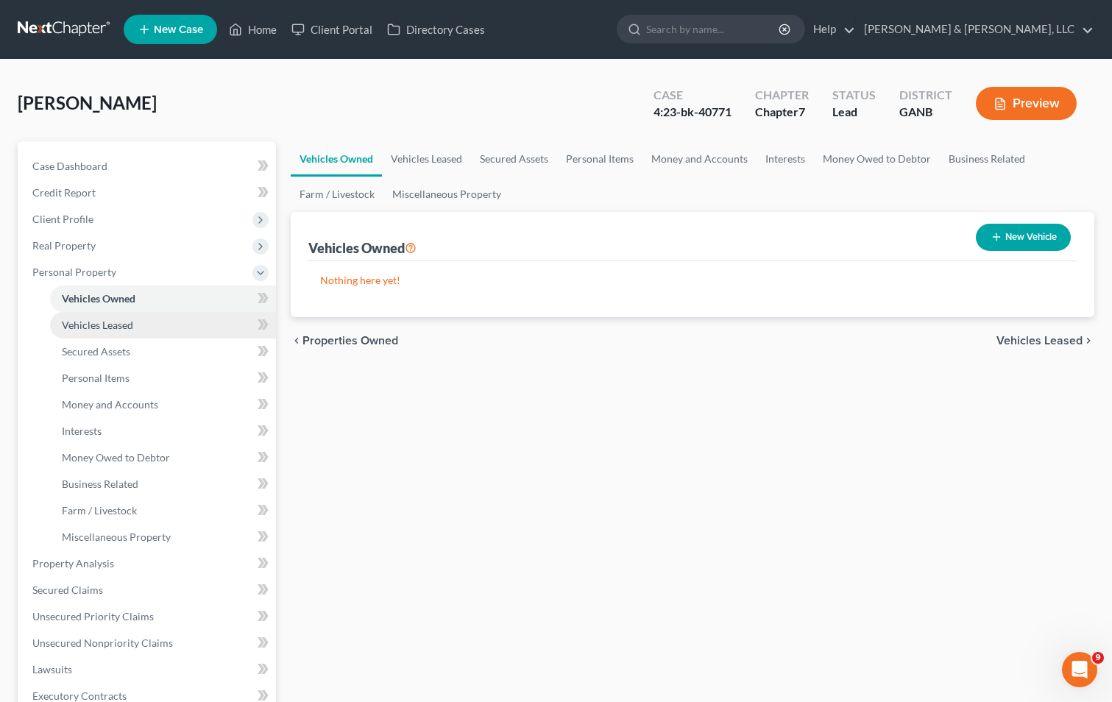
click at [128, 320] on span "Vehicles Leased" at bounding box center [97, 325] width 71 height 13
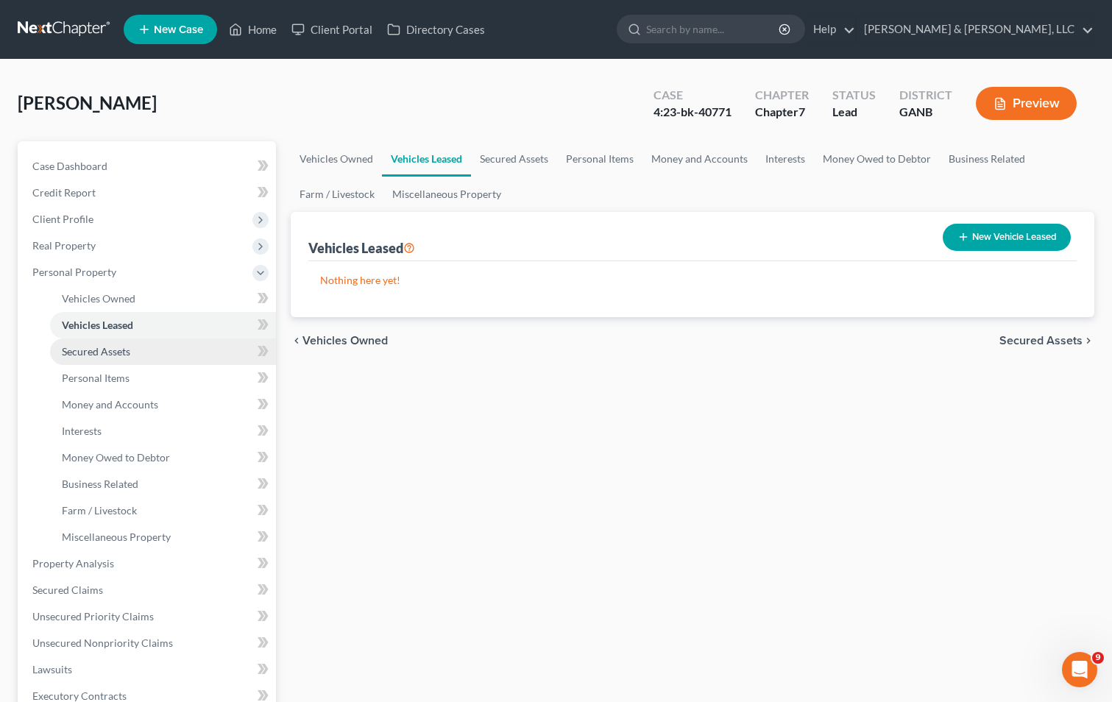
click at [113, 345] on span "Secured Assets" at bounding box center [96, 351] width 68 height 13
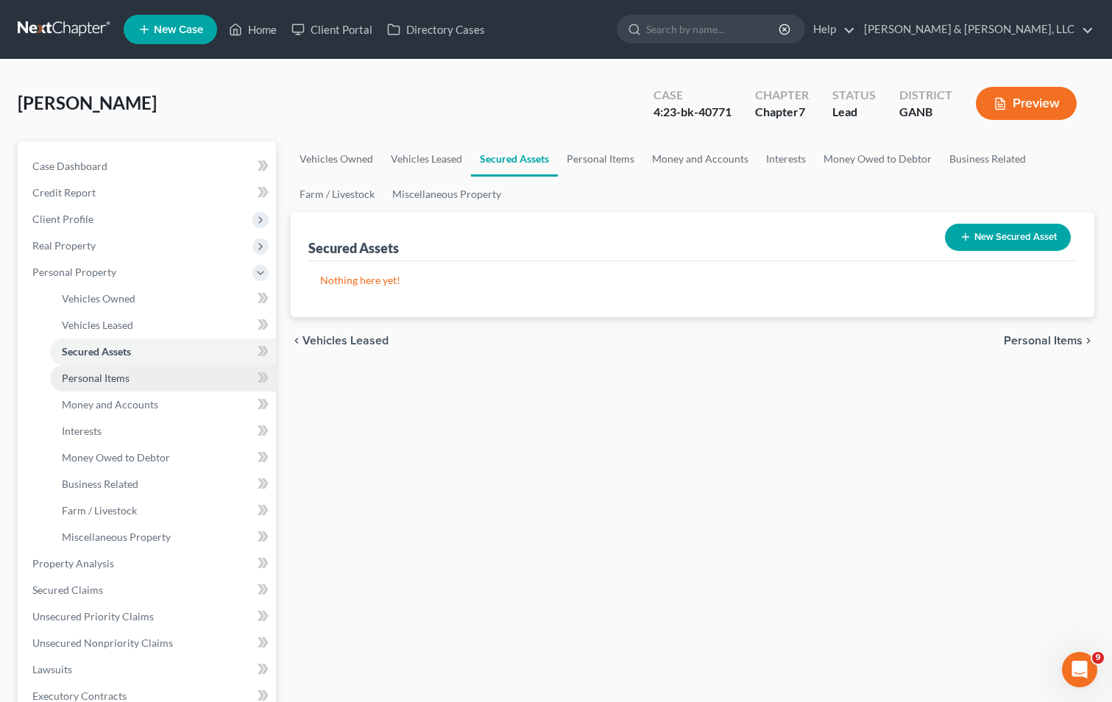
click at [110, 377] on span "Personal Items" at bounding box center [96, 378] width 68 height 13
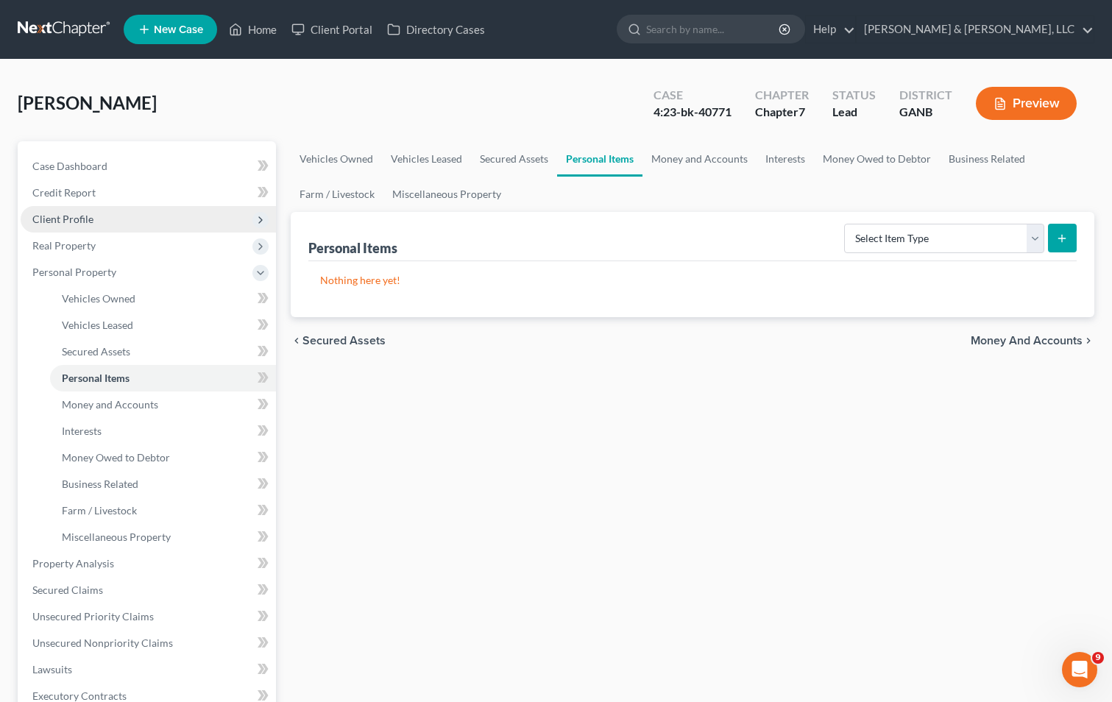
click at [74, 214] on span "Client Profile" at bounding box center [62, 219] width 61 height 13
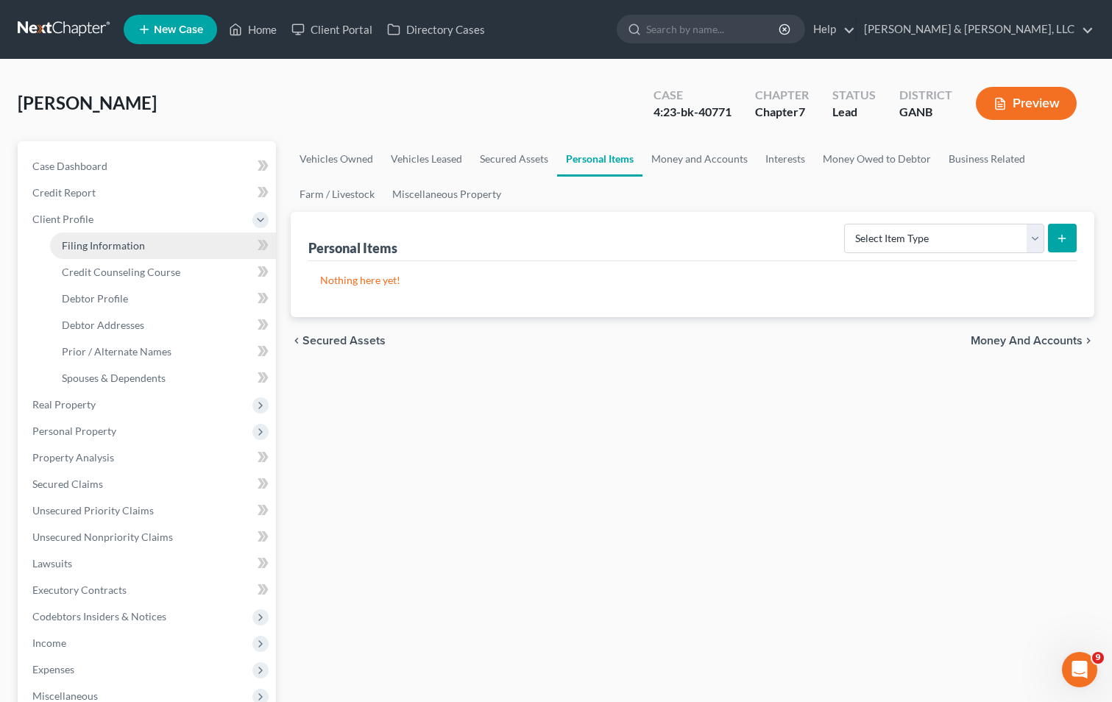
click at [91, 241] on span "Filing Information" at bounding box center [103, 245] width 83 height 13
select select "1"
select select "0"
select select "19"
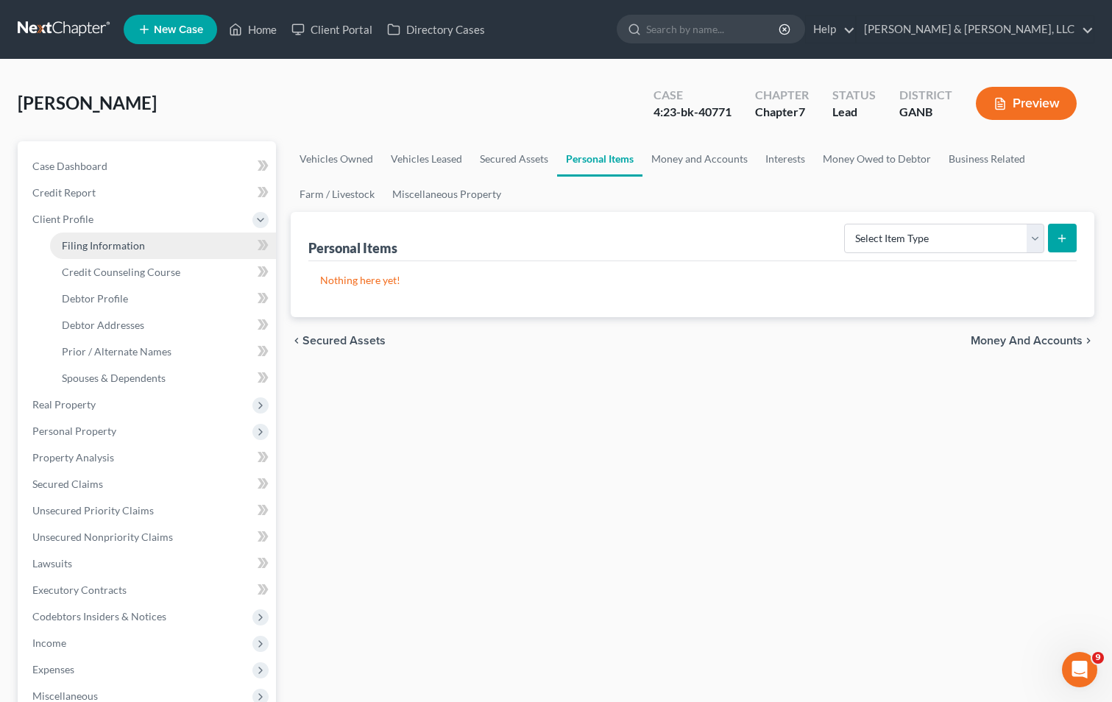
select select "1"
select select "10"
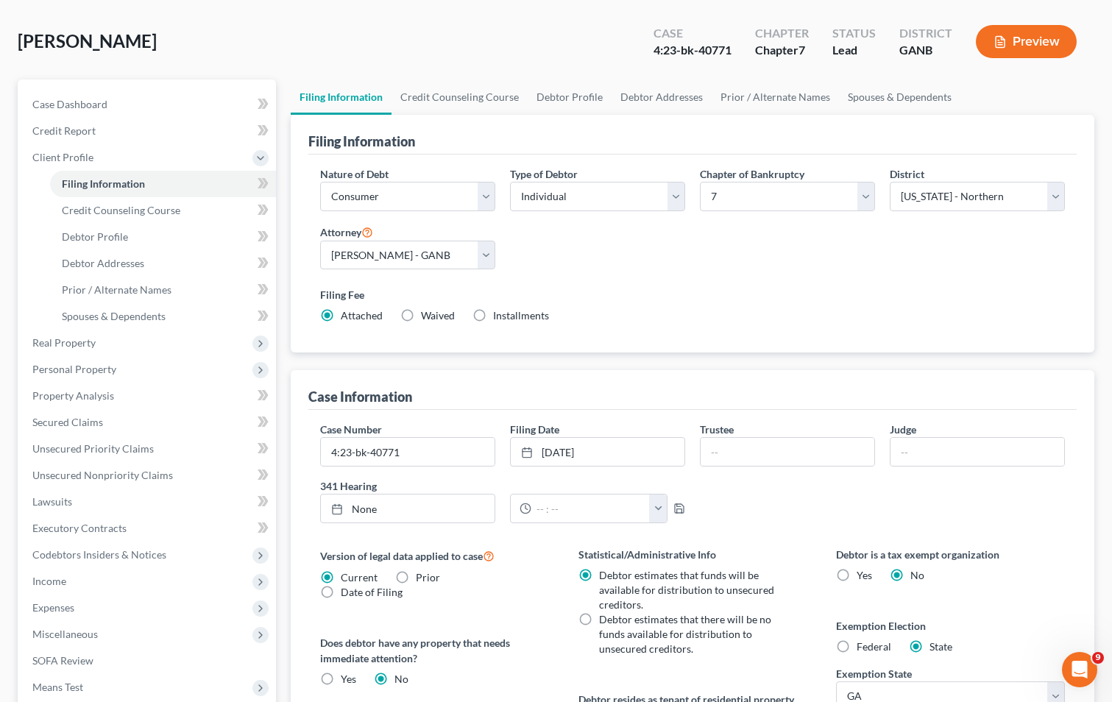
scroll to position [312, 0]
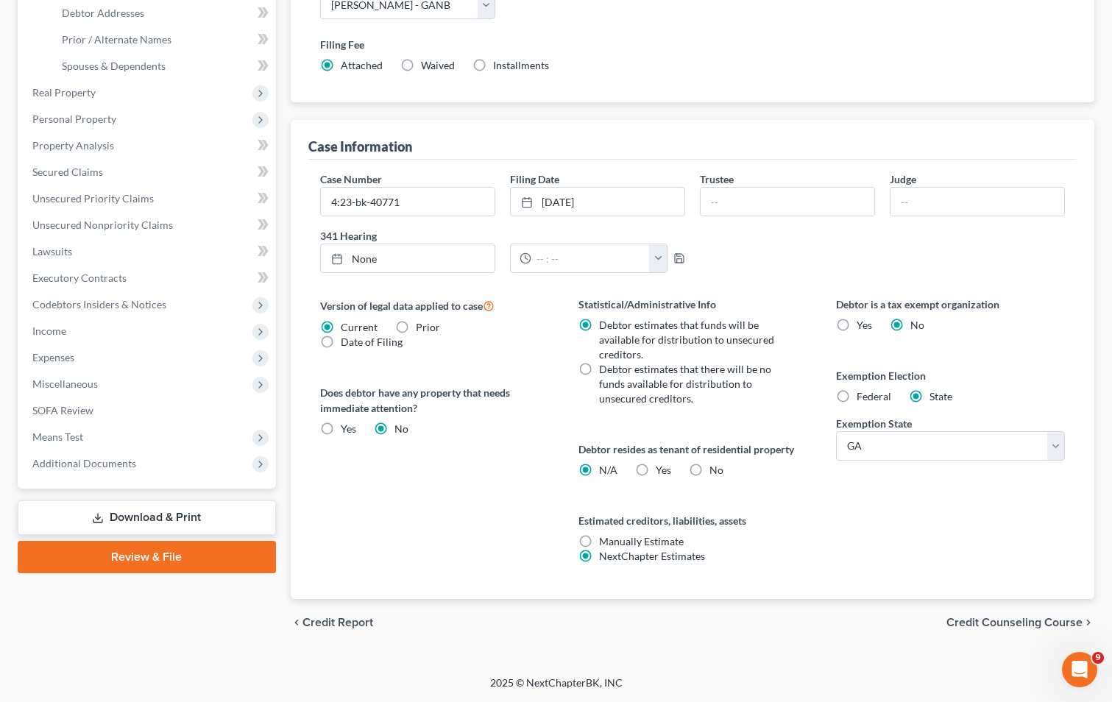
click at [1005, 620] on span "Credit Counseling Course" at bounding box center [1014, 623] width 136 height 12
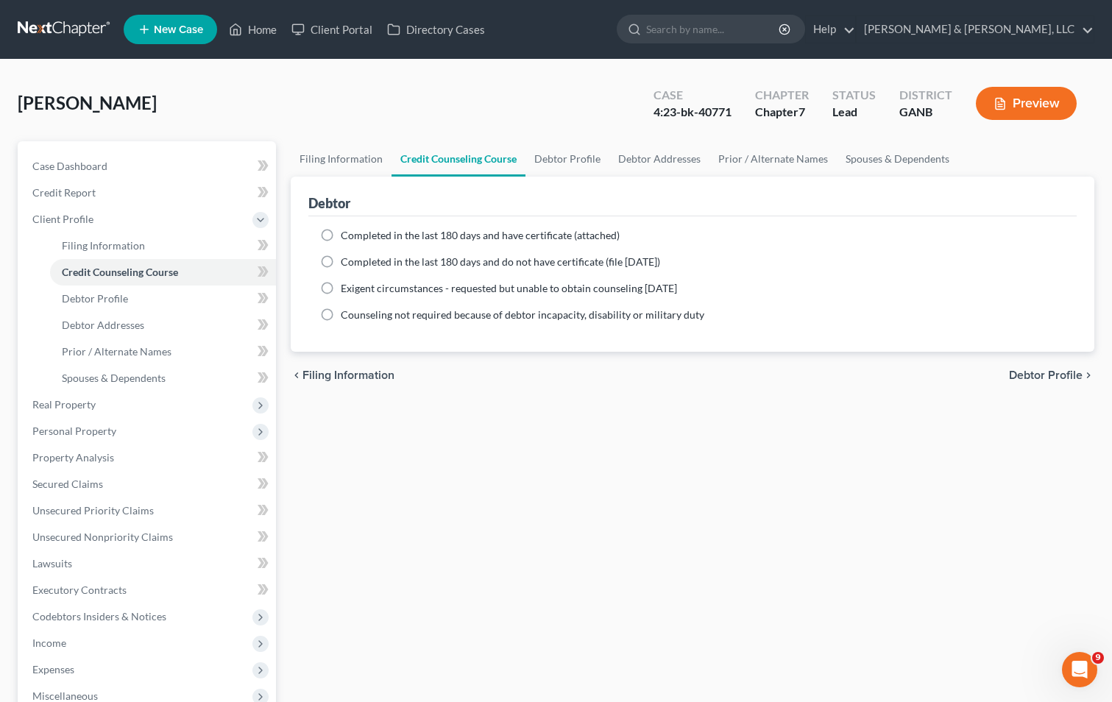
click at [341, 232] on label "Completed in the last 180 days and have certificate (attached)" at bounding box center [480, 235] width 279 height 15
click at [347, 232] on input "Completed in the last 180 days and have certificate (attached)" at bounding box center [352, 233] width 10 height 10
radio input "true"
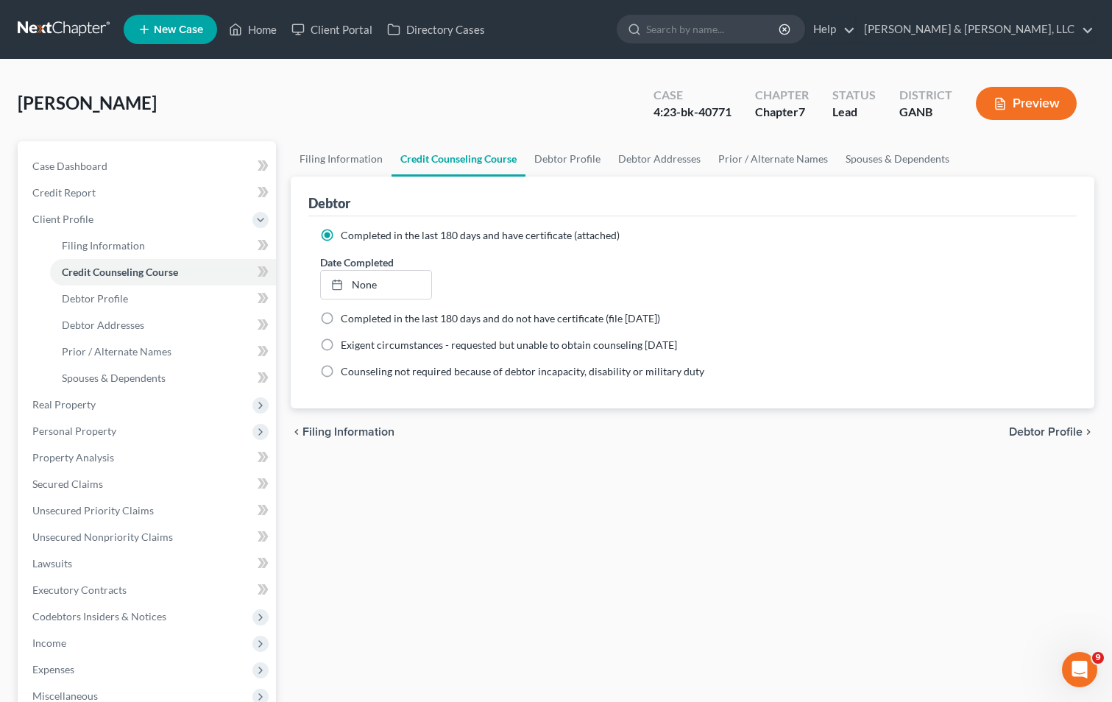
click at [1027, 427] on span "Debtor Profile" at bounding box center [1046, 432] width 74 height 12
select select "0"
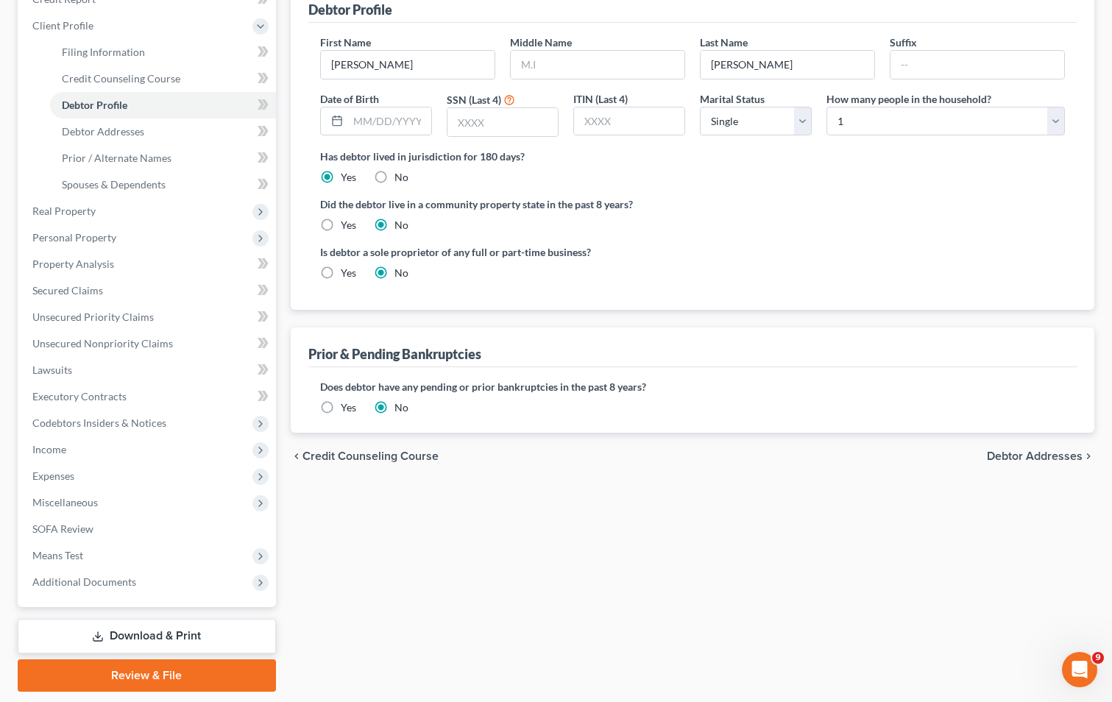
scroll to position [239, 0]
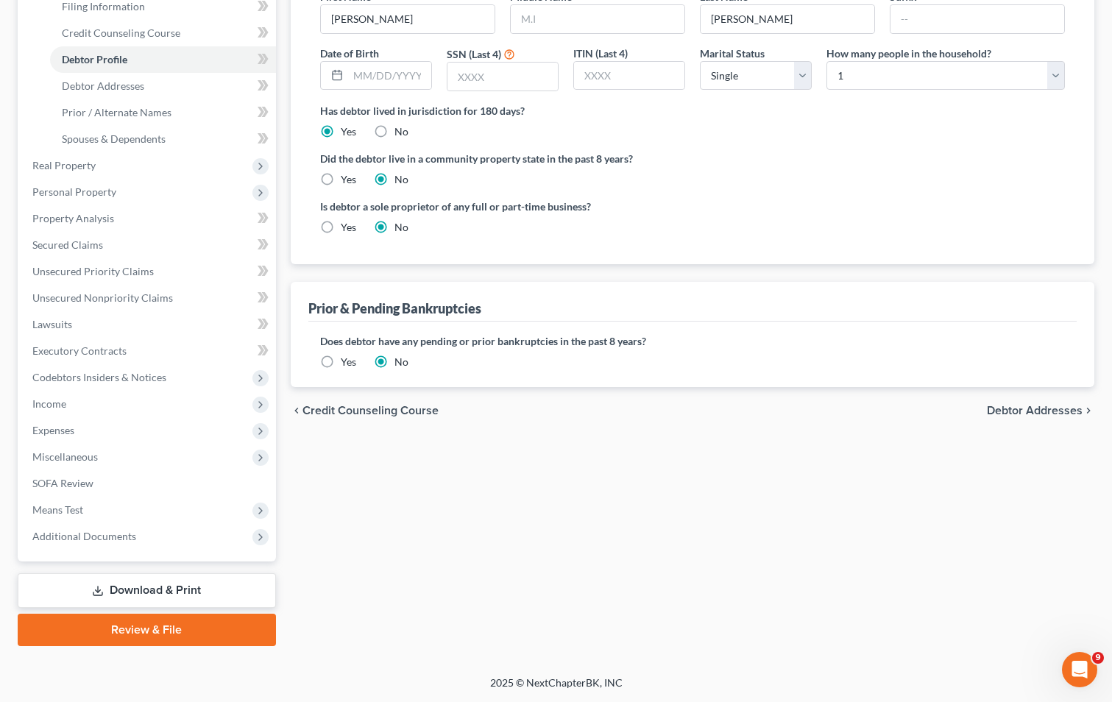
click at [1017, 408] on span "Debtor Addresses" at bounding box center [1035, 411] width 96 height 12
select select "0"
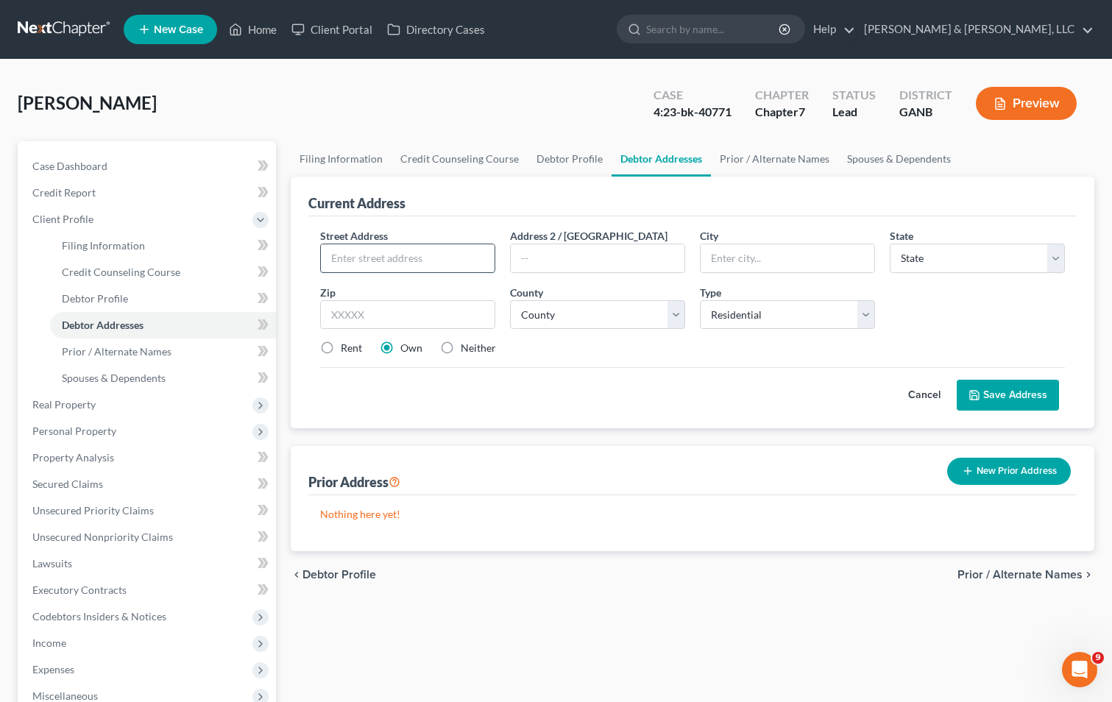
click at [475, 251] on input "text" at bounding box center [408, 258] width 174 height 28
type input "[STREET_ADDRESS][PERSON_NAME]"
type input "Trion"
click at [575, 310] on select "County" at bounding box center [597, 314] width 175 height 29
click at [672, 312] on select "County" at bounding box center [597, 314] width 175 height 29
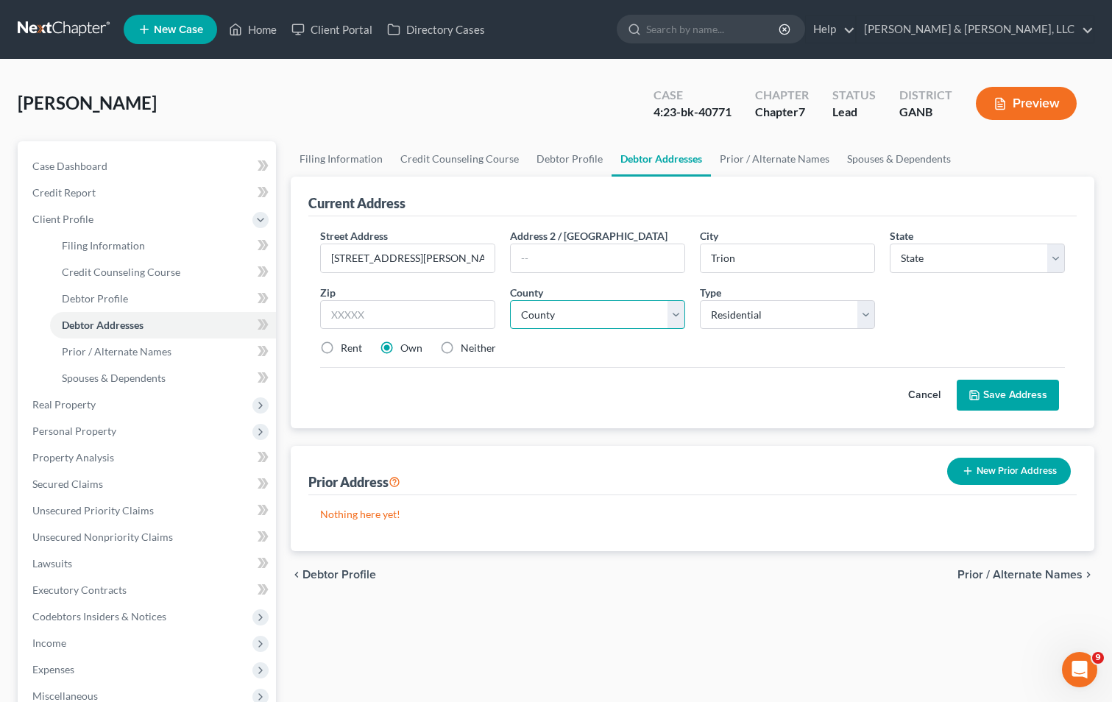
click at [618, 319] on select "County" at bounding box center [597, 314] width 175 height 29
click at [614, 318] on select "County" at bounding box center [597, 314] width 175 height 29
click at [559, 336] on div "Street Address * 1097 [PERSON_NAME] Address 2 / [GEOGRAPHIC_DATA] * Trion State…" at bounding box center [692, 298] width 759 height 140
click at [441, 315] on input "text" at bounding box center [407, 314] width 175 height 29
type input "30753"
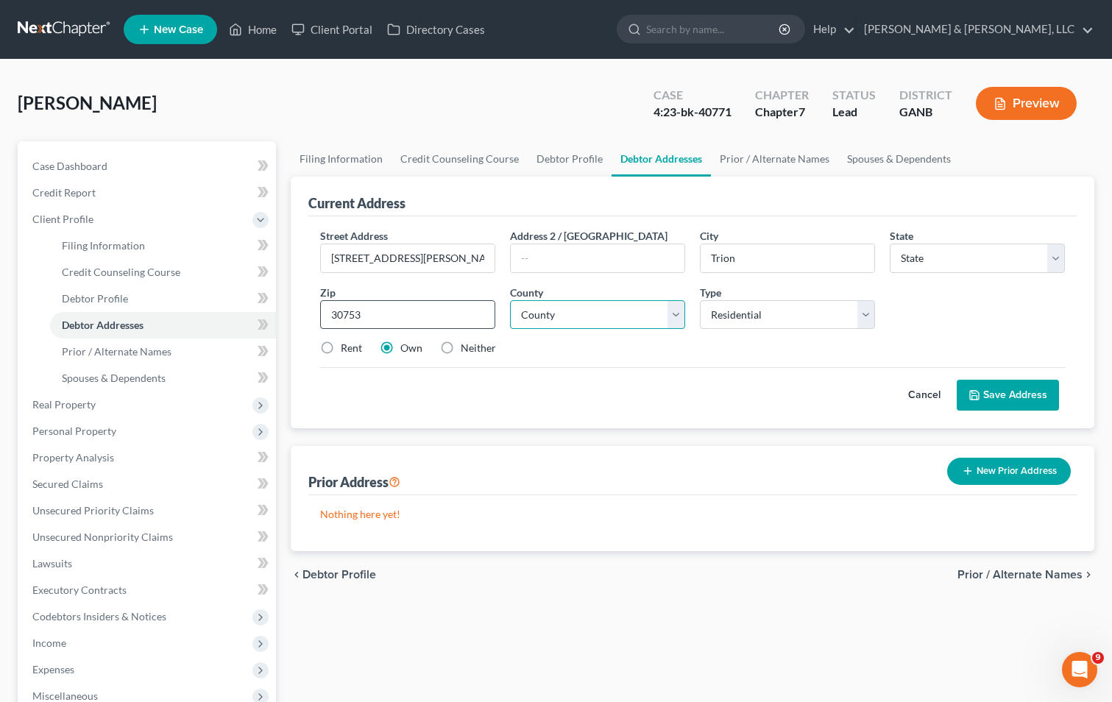
select select "10"
click at [679, 310] on select "County [GEOGRAPHIC_DATA] [GEOGRAPHIC_DATA] [GEOGRAPHIC_DATA] [GEOGRAPHIC_DATA] …" at bounding box center [597, 314] width 175 height 29
select select "26"
click at [510, 300] on select "County [GEOGRAPHIC_DATA] [GEOGRAPHIC_DATA] [GEOGRAPHIC_DATA] [GEOGRAPHIC_DATA] …" at bounding box center [597, 314] width 175 height 29
drag, startPoint x: 322, startPoint y: 347, endPoint x: 336, endPoint y: 352, distance: 15.2
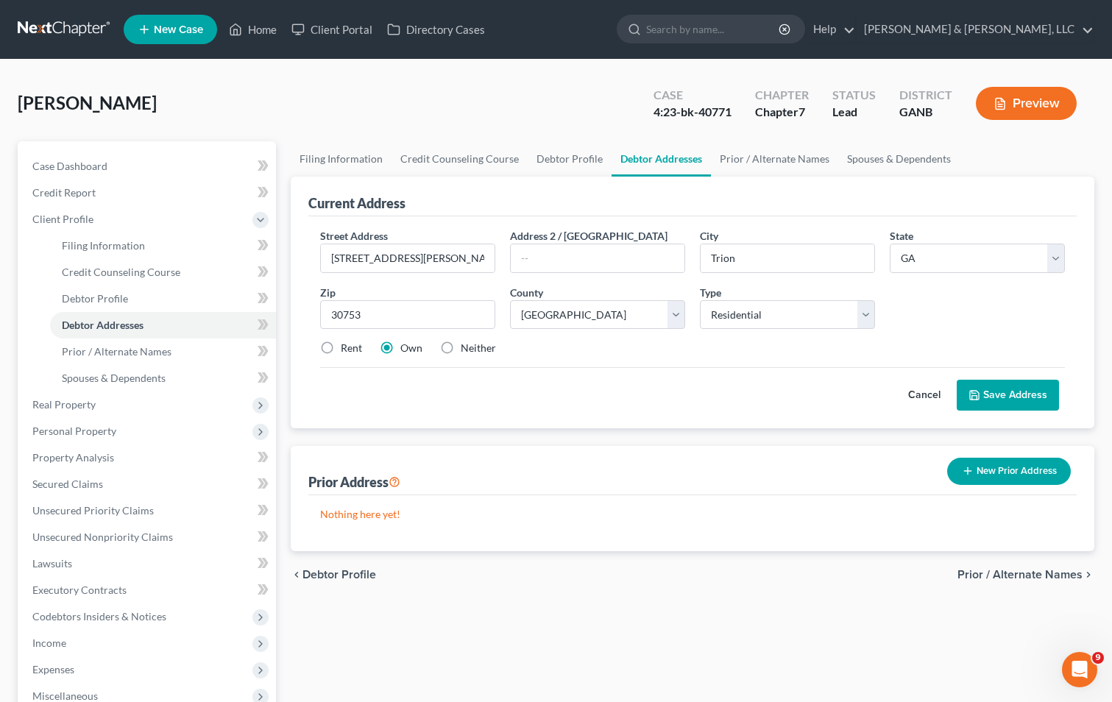
click at [341, 347] on label "Rent" at bounding box center [351, 348] width 21 height 15
click at [347, 347] on input "Rent" at bounding box center [352, 346] width 10 height 10
radio input "true"
click at [1010, 394] on button "Save Address" at bounding box center [1008, 395] width 102 height 31
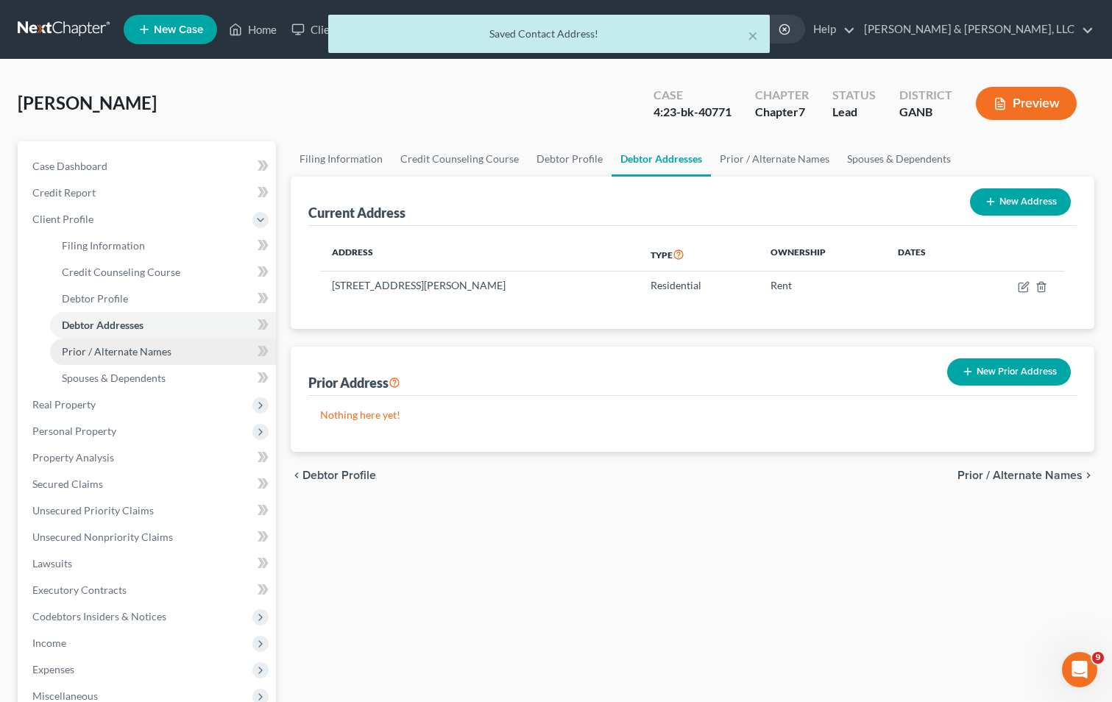
click at [120, 350] on span "Prior / Alternate Names" at bounding box center [117, 351] width 110 height 13
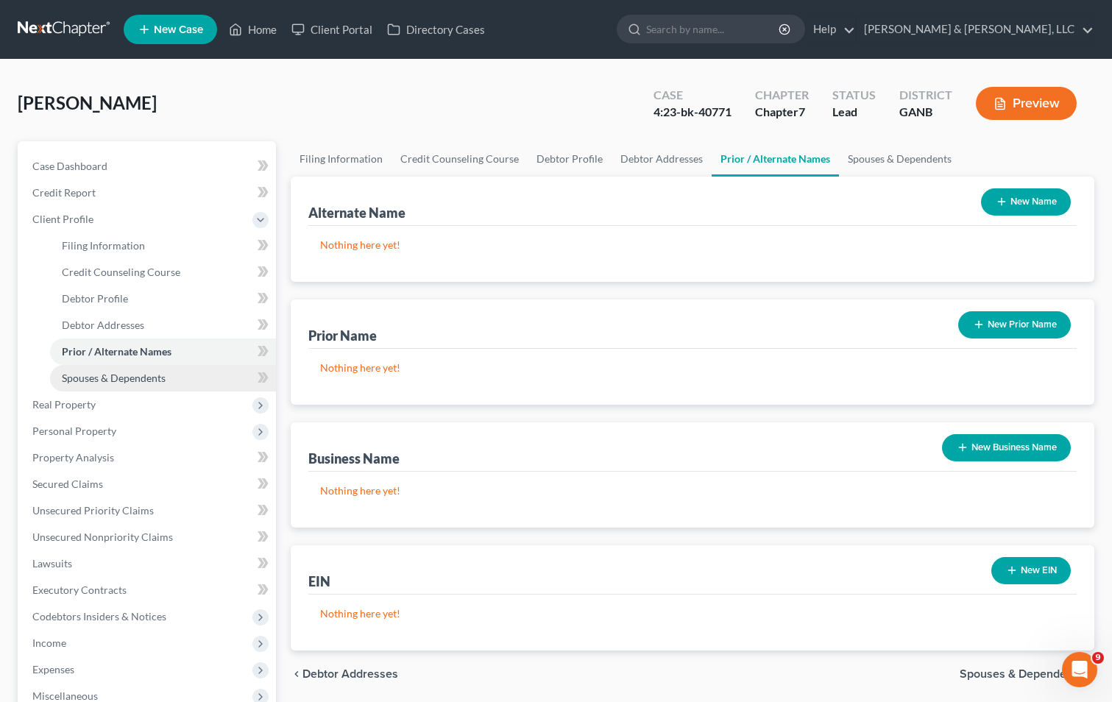
click at [125, 380] on span "Spouses & Dependents" at bounding box center [114, 378] width 104 height 13
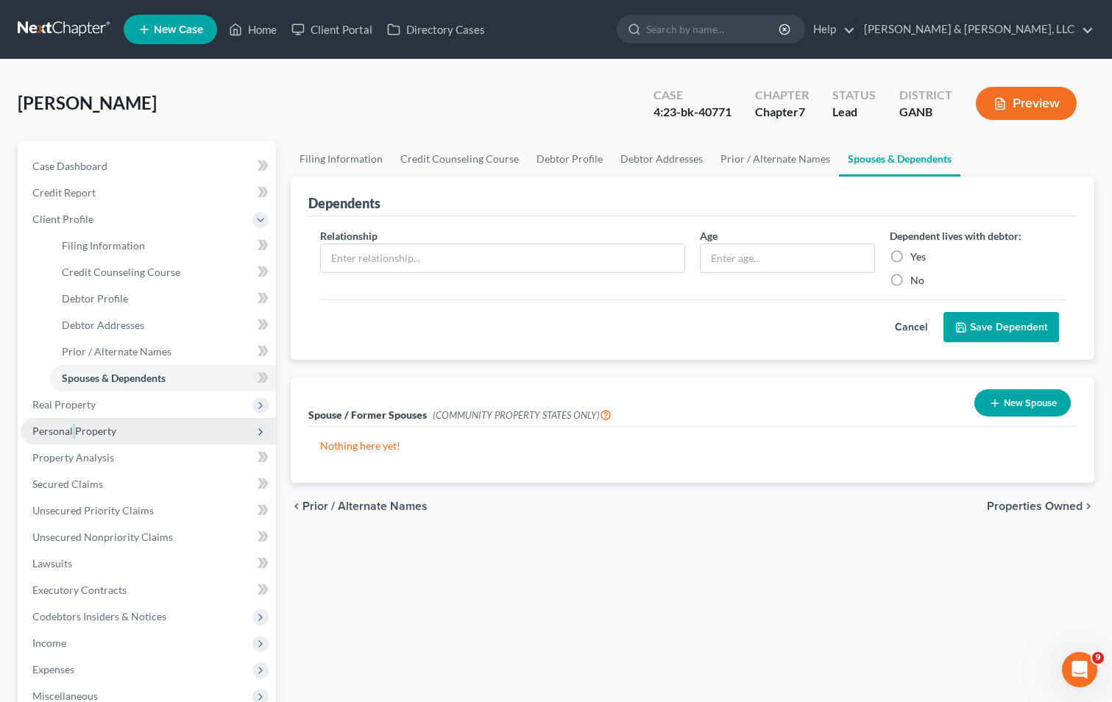
click at [73, 430] on span "Personal Property" at bounding box center [74, 431] width 84 height 13
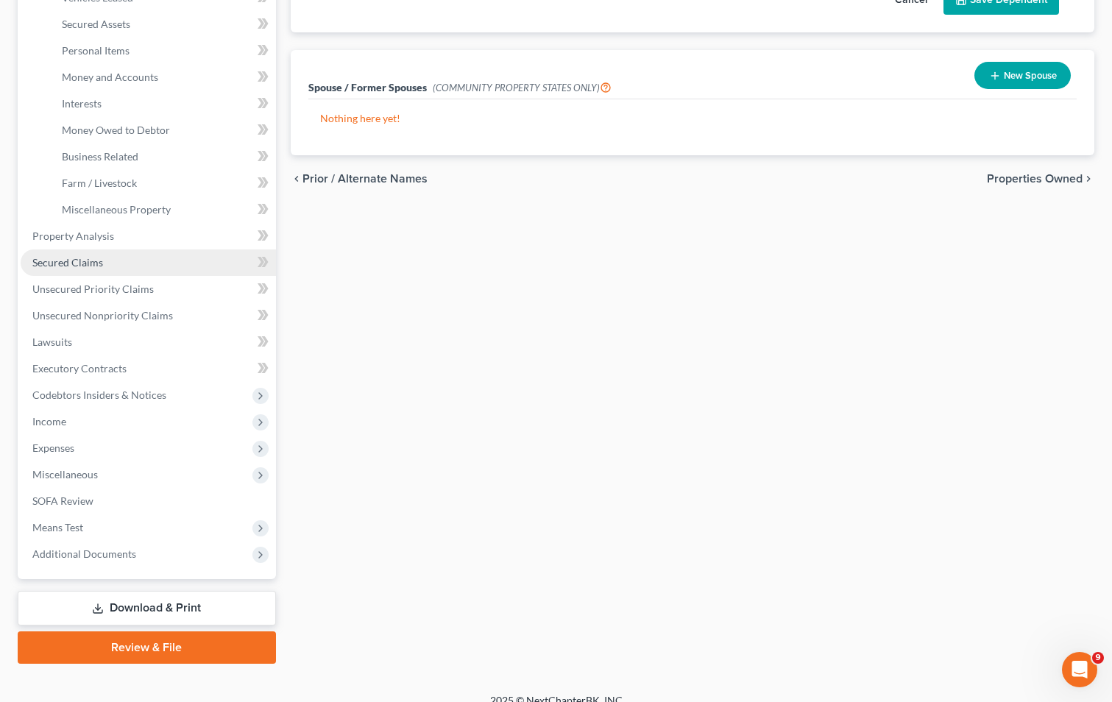
scroll to position [345, 0]
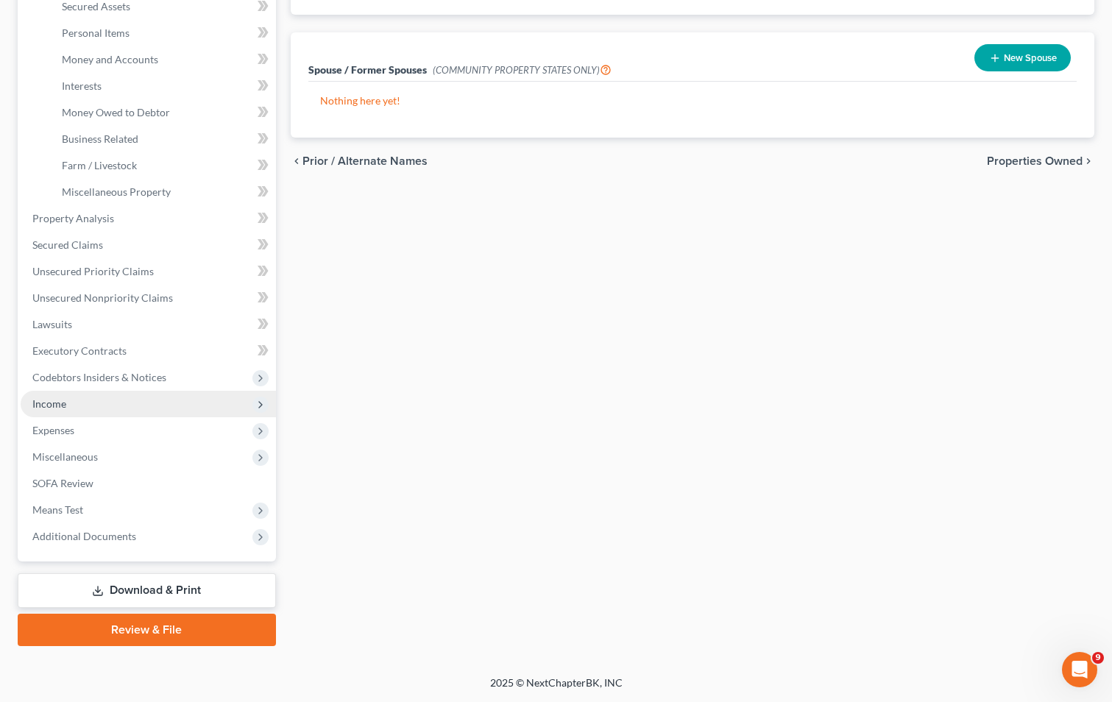
click at [46, 403] on span "Income" at bounding box center [49, 403] width 34 height 13
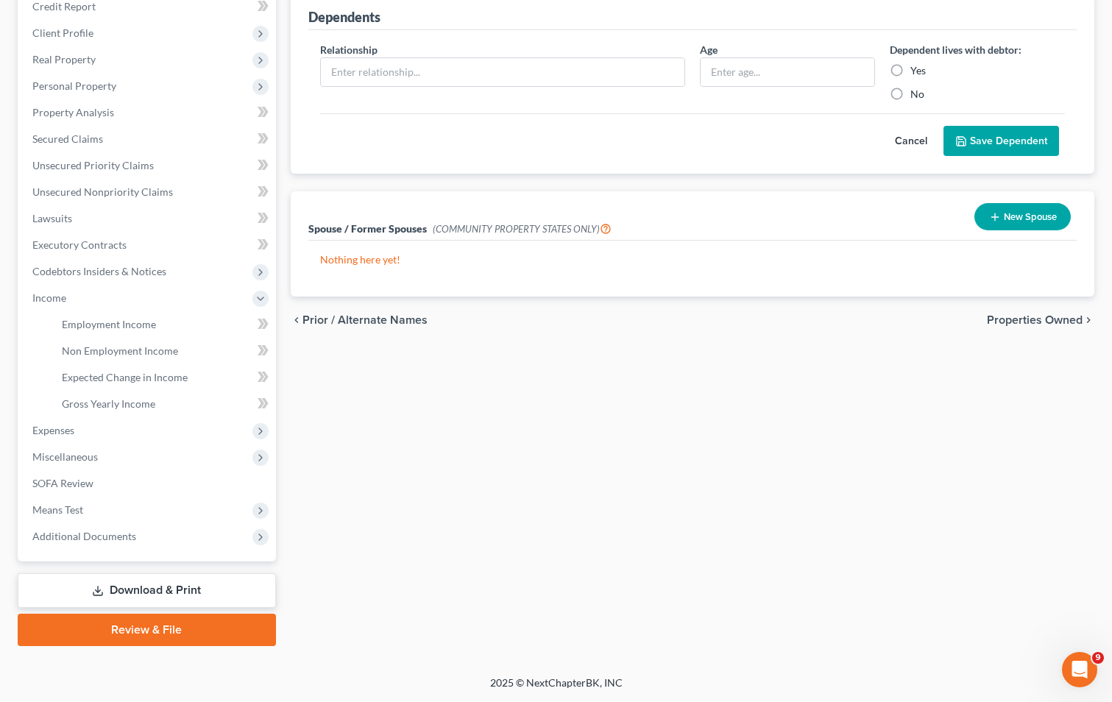
scroll to position [186, 0]
click at [138, 324] on span "Employment Income" at bounding box center [109, 324] width 94 height 13
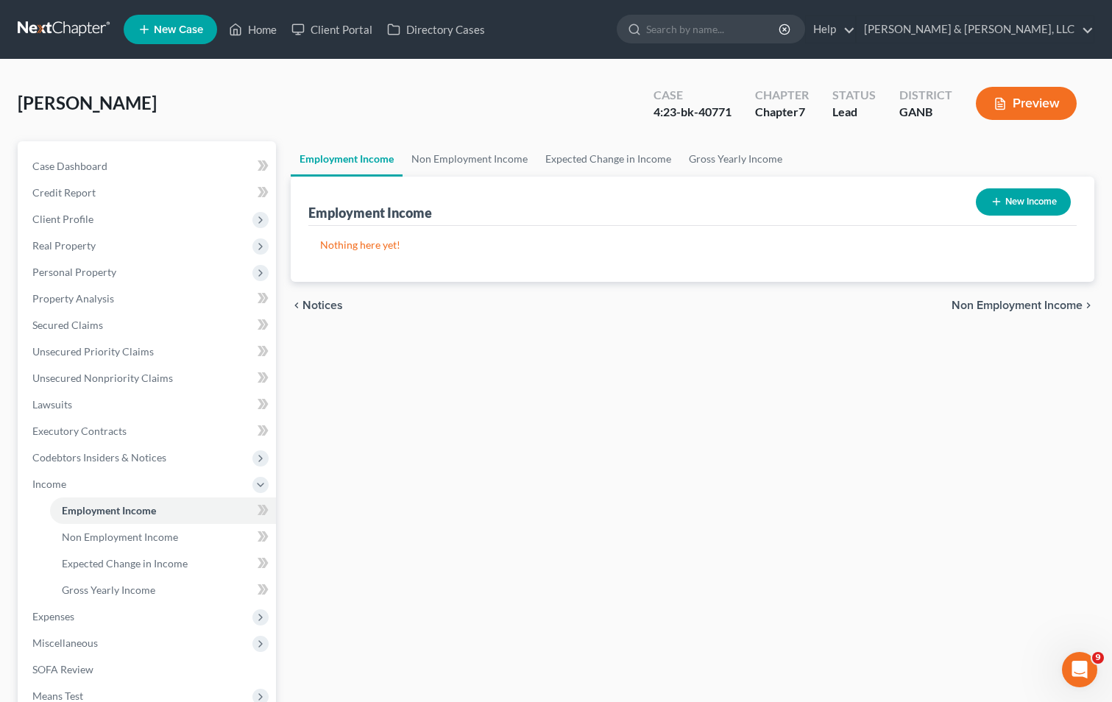
click at [1024, 198] on button "New Income" at bounding box center [1023, 201] width 95 height 27
select select "0"
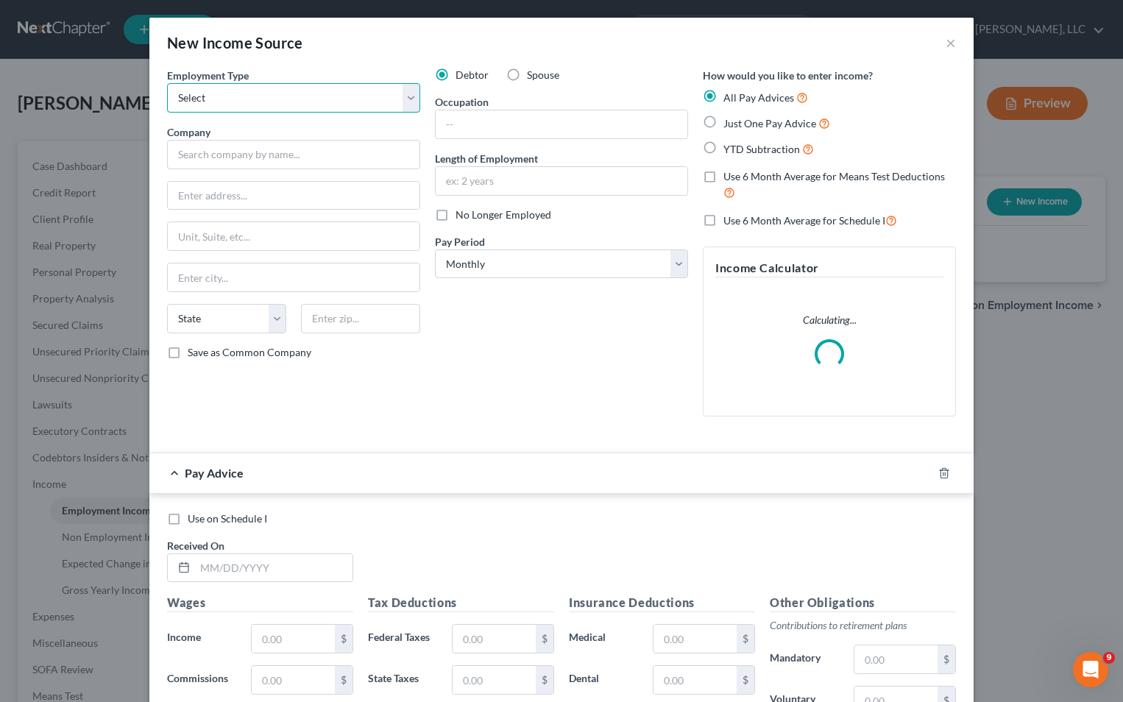
click at [280, 107] on select "Select Full or [DEMOGRAPHIC_DATA] Employment Self Employment" at bounding box center [293, 97] width 253 height 29
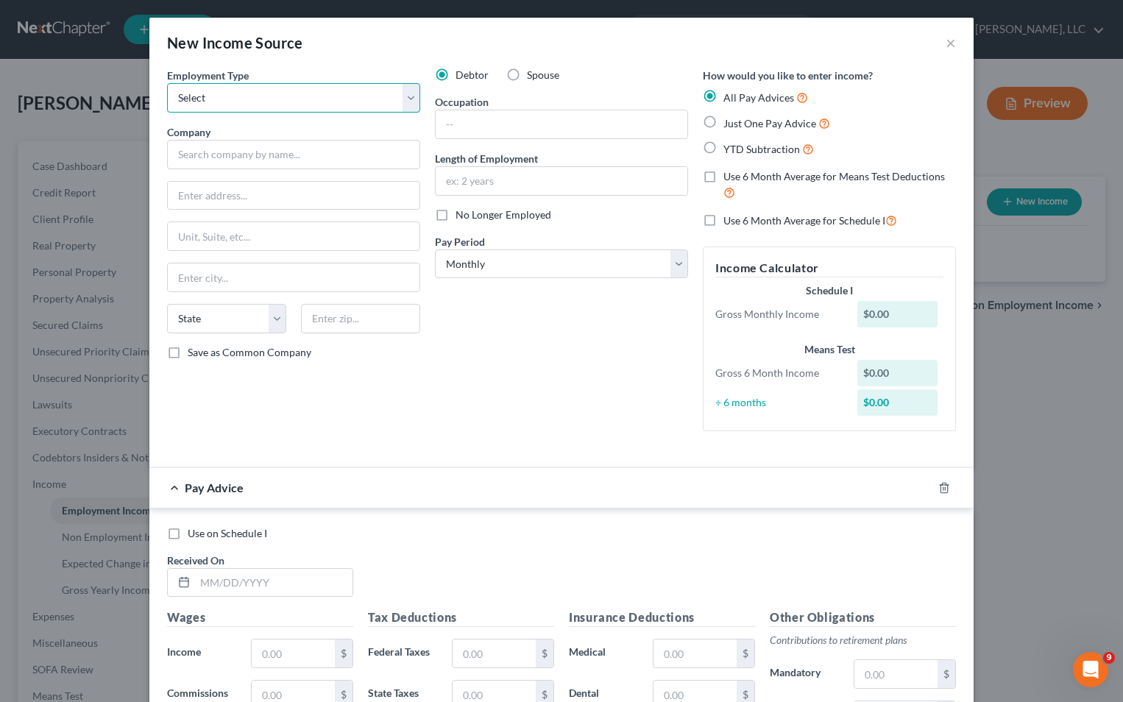
select select "0"
click at [167, 83] on select "Select Full or [DEMOGRAPHIC_DATA] Employment Self Employment" at bounding box center [293, 97] width 253 height 29
click at [246, 157] on input "text" at bounding box center [293, 154] width 253 height 29
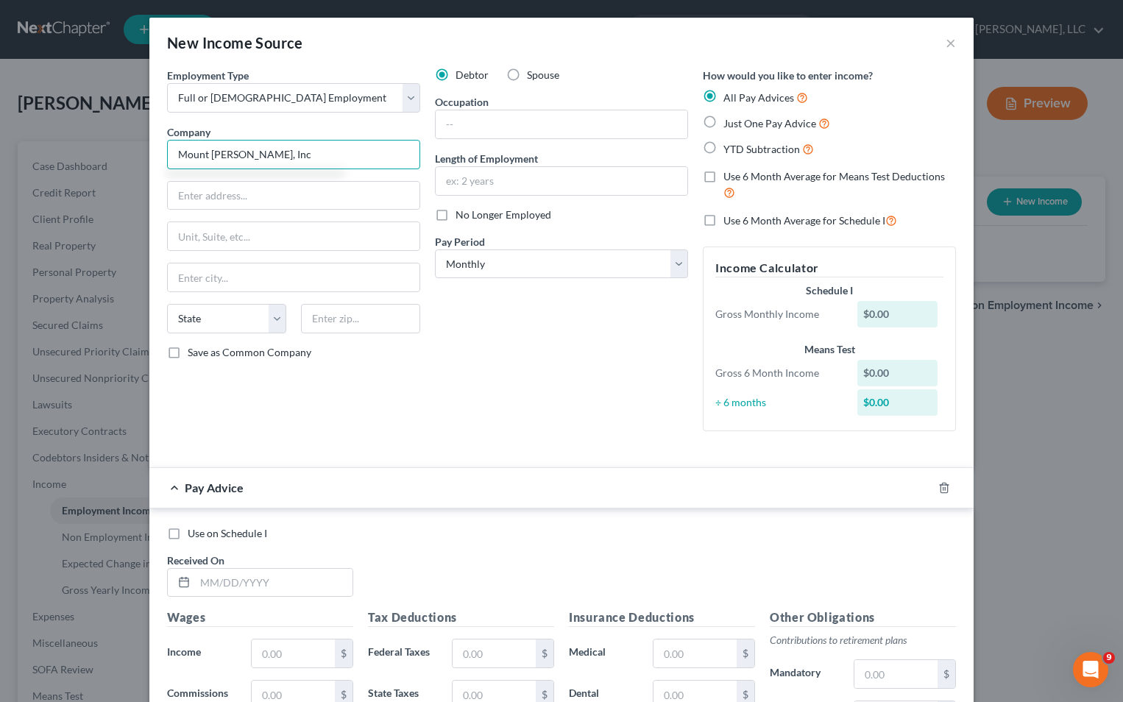
type input "Mount [PERSON_NAME], Inc"
type input "P.O. box 100"
click at [356, 328] on input "text" at bounding box center [360, 318] width 119 height 29
type input "29662"
type input "[PERSON_NAME]"
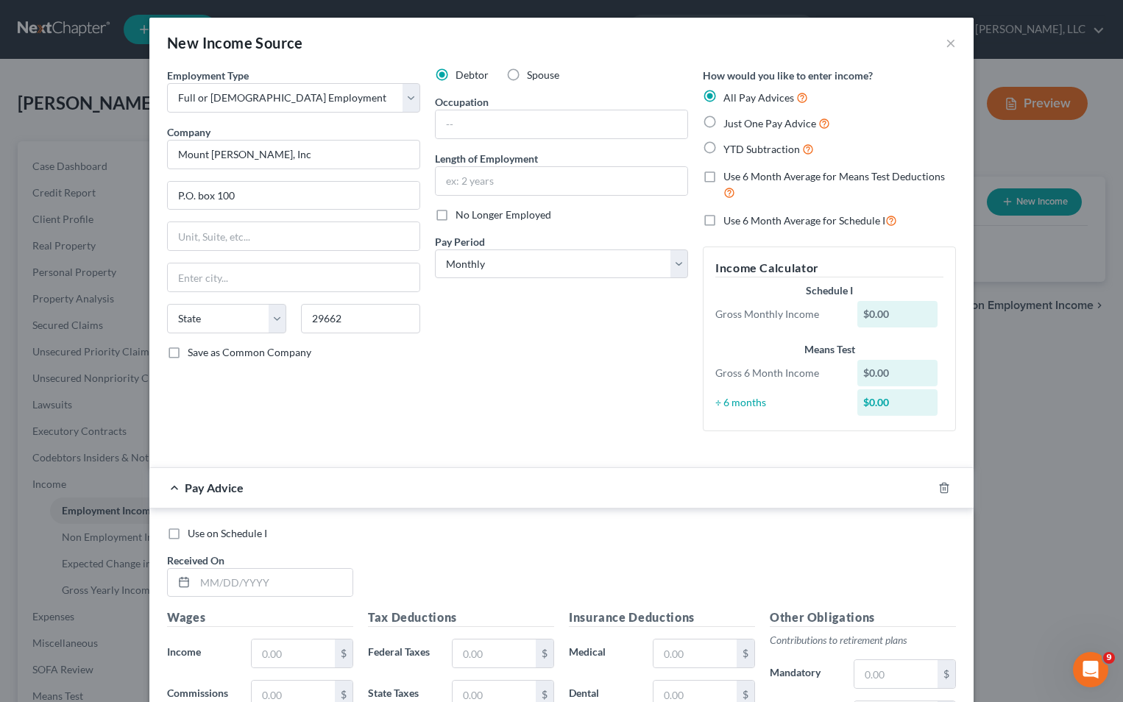
select select "42"
click at [460, 127] on input "text" at bounding box center [562, 124] width 252 height 28
type input "t"
type input "Textile Machine Operator"
click at [497, 182] on input "text" at bounding box center [562, 181] width 252 height 28
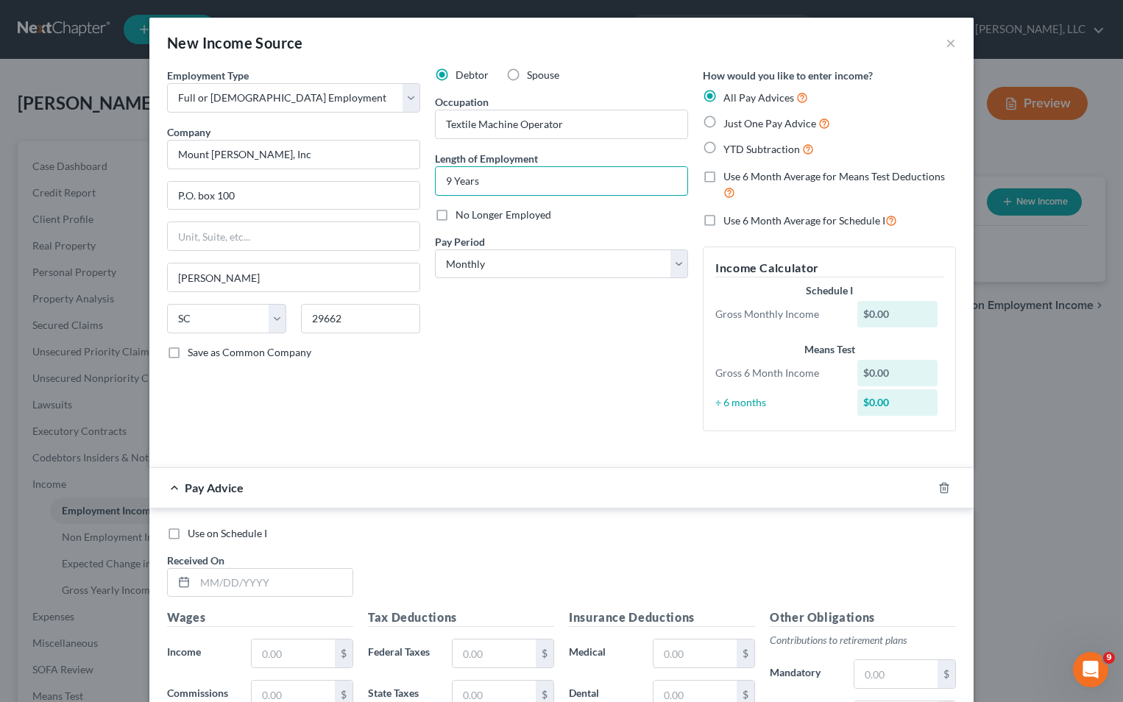
type input "9 Years"
click at [559, 349] on div "Debtor Spouse Occupation Textile Machine Operator Length of Employment 9 Years …" at bounding box center [562, 255] width 268 height 375
click at [723, 122] on label "Just One Pay Advice" at bounding box center [776, 123] width 107 height 17
click at [729, 122] on input "Just One Pay Advice" at bounding box center [734, 120] width 10 height 10
radio input "true"
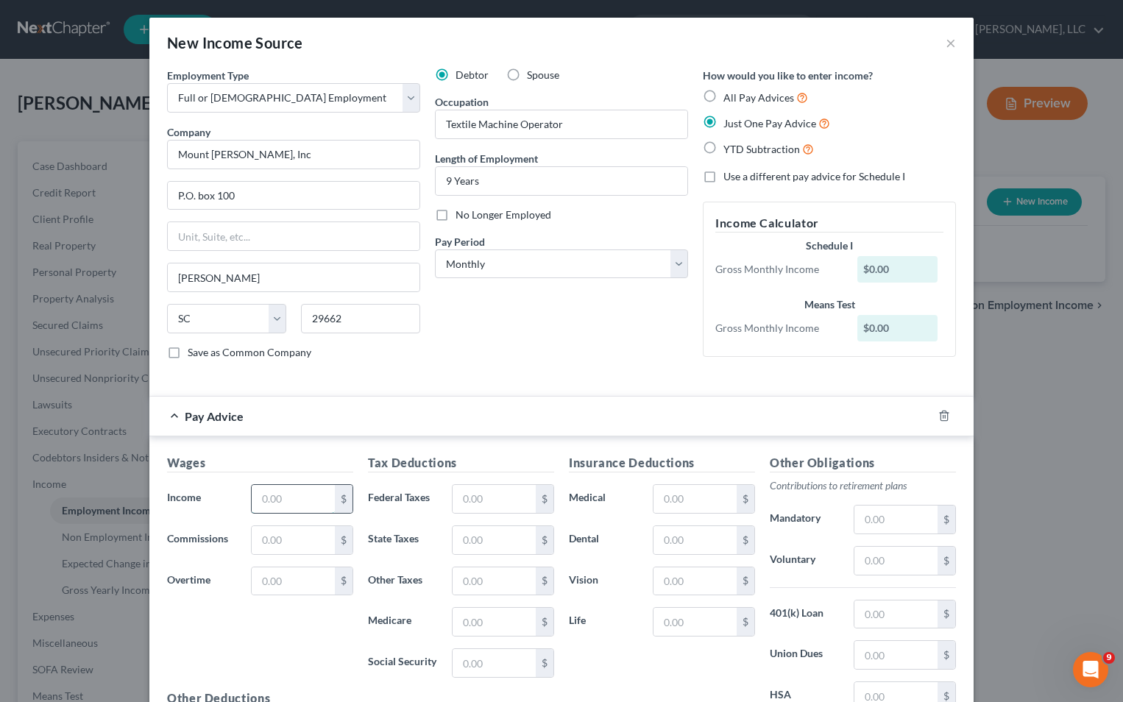
click at [309, 491] on input "text" at bounding box center [293, 499] width 83 height 28
type input "3,286.41"
type input "34.20"
type input "107.98"
type input "43.53"
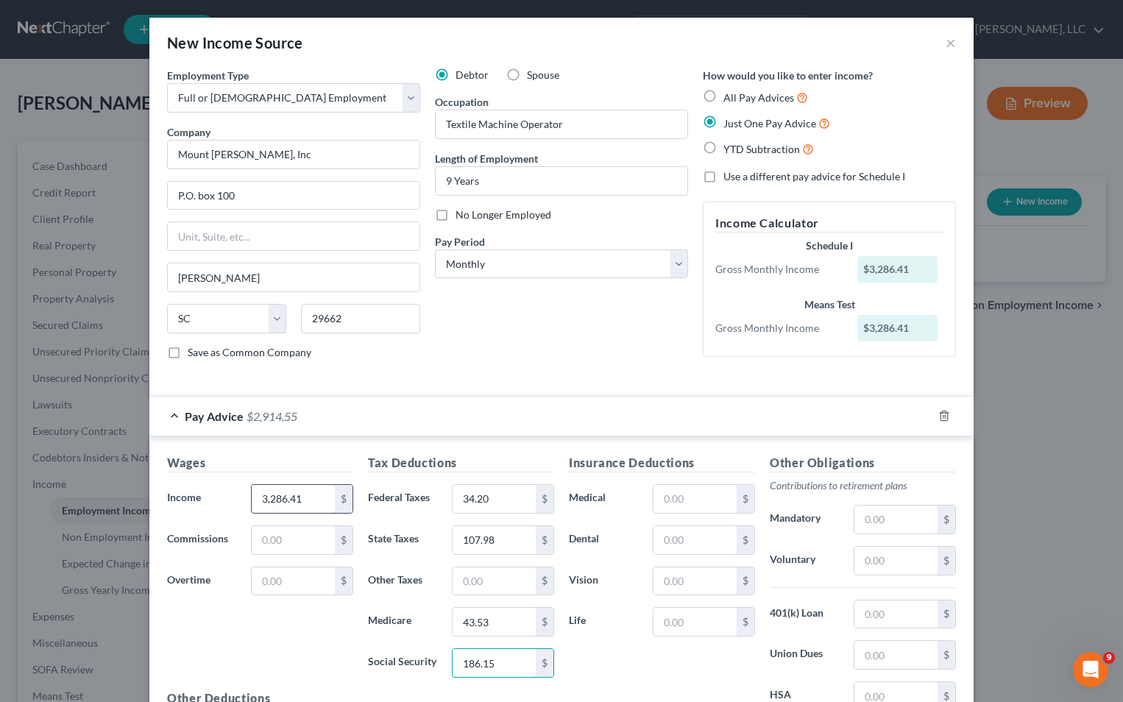
type input "186.15"
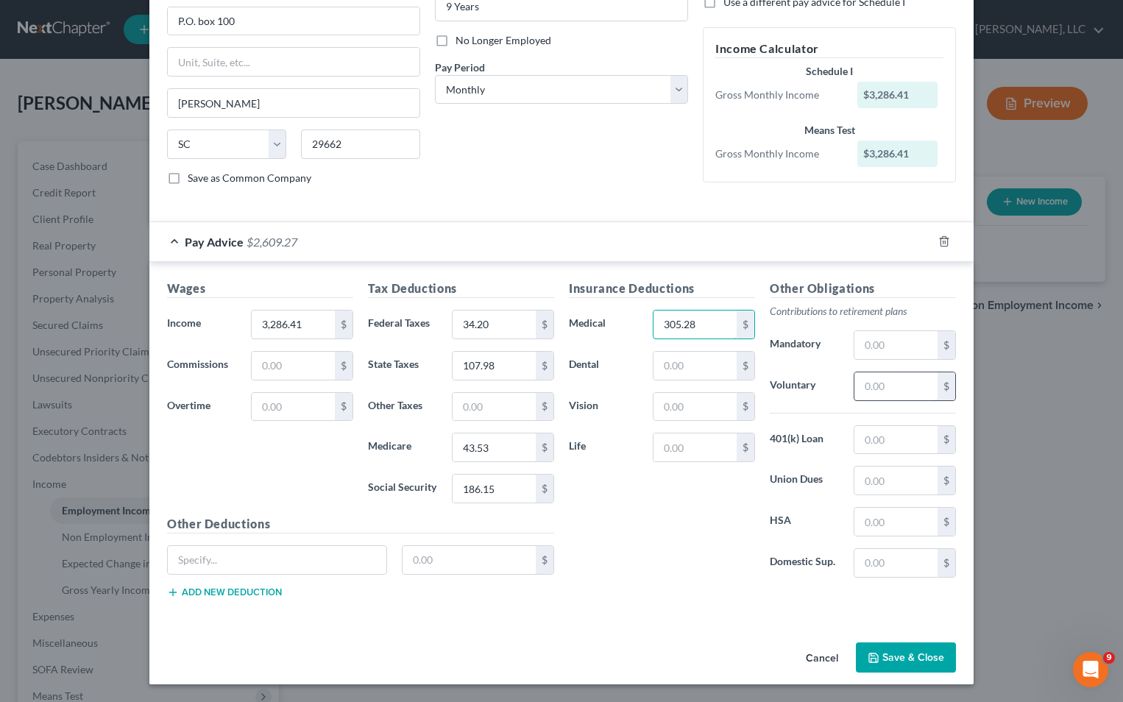
type input "305.28"
click at [884, 390] on input "text" at bounding box center [895, 386] width 83 height 28
click at [837, 435] on label "401(k) Loan" at bounding box center [804, 439] width 84 height 29
click at [867, 390] on input "text" at bounding box center [895, 386] width 83 height 28
type input "4"
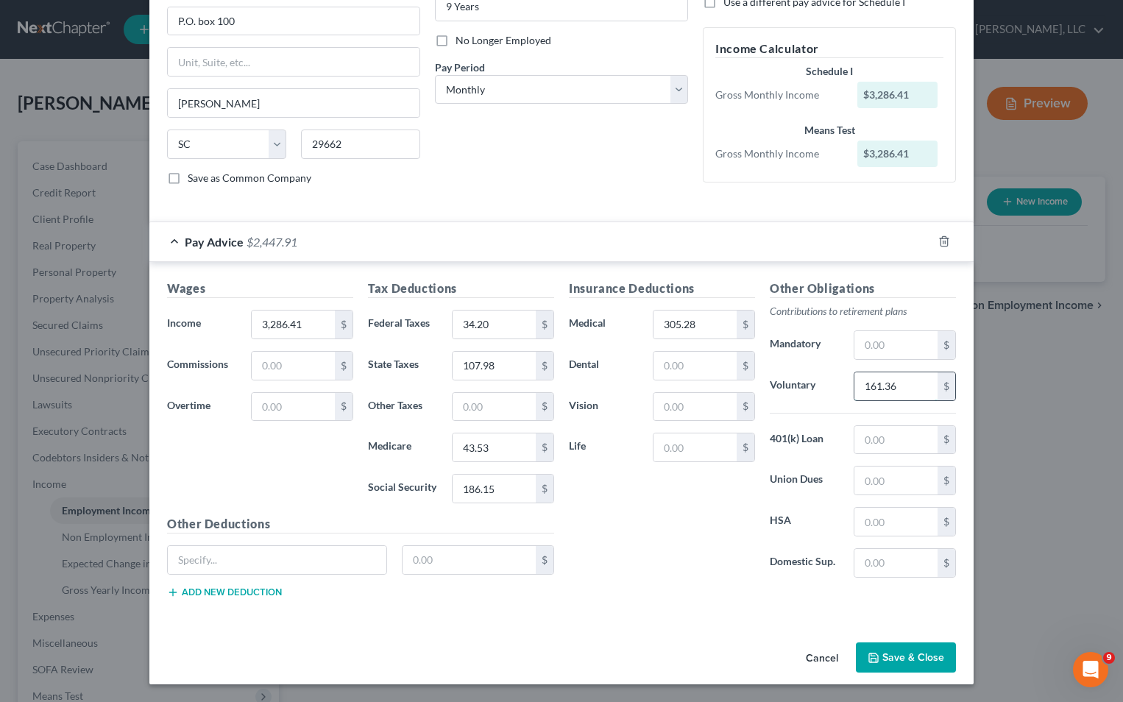
type input "161.36"
type input "189.90"
click at [893, 656] on button "Save & Close" at bounding box center [906, 657] width 100 height 31
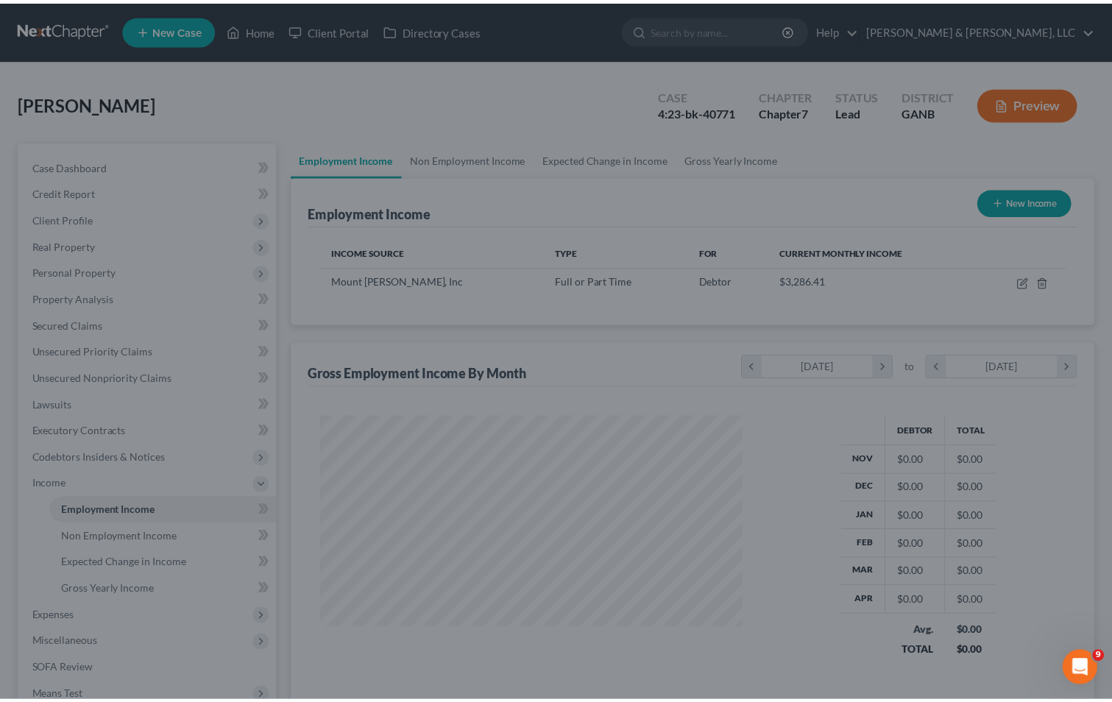
scroll to position [264, 452]
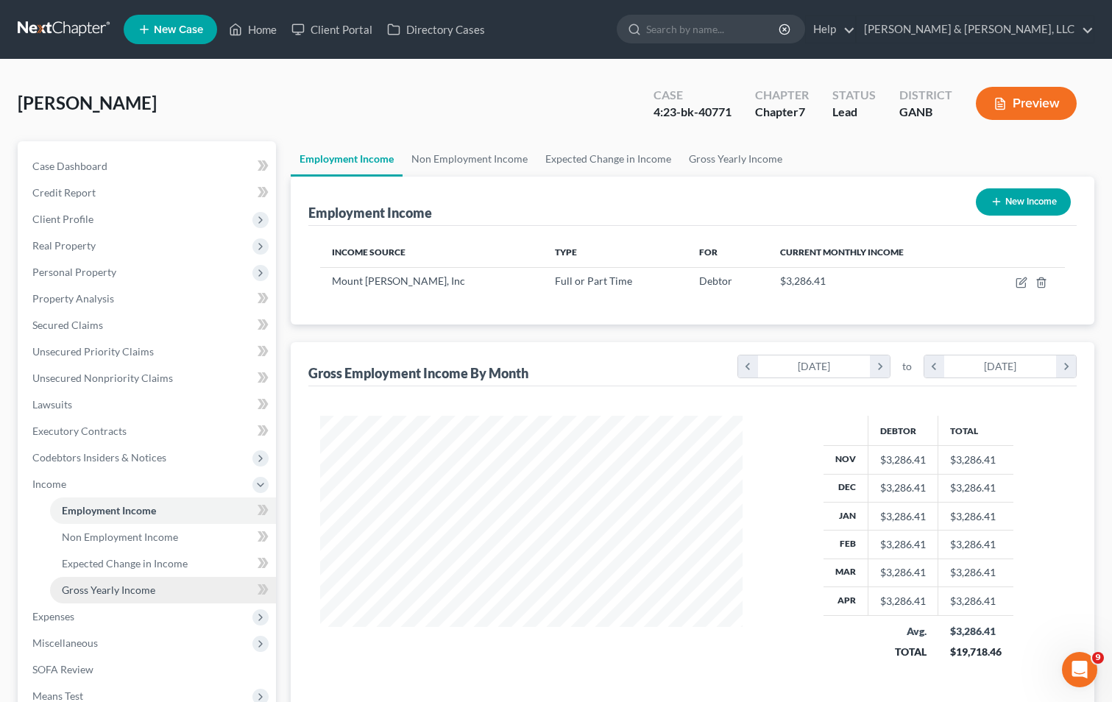
click at [147, 589] on span "Gross Yearly Income" at bounding box center [108, 590] width 93 height 13
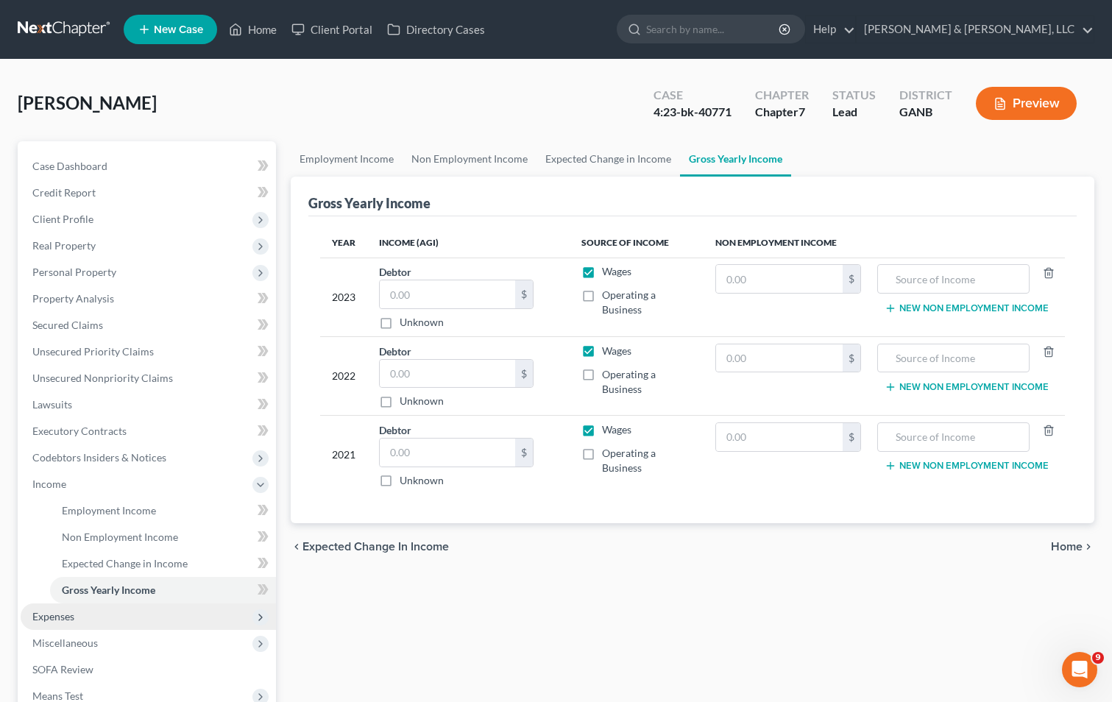
click at [66, 614] on span "Expenses" at bounding box center [53, 616] width 42 height 13
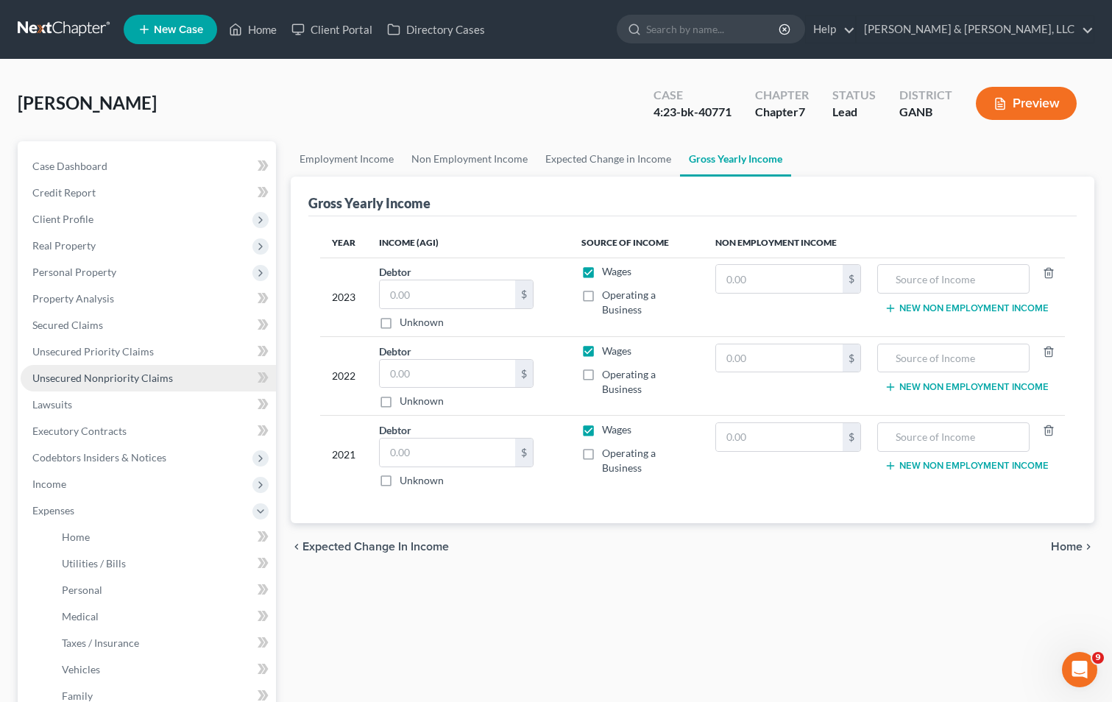
click at [116, 370] on link "Unsecured Nonpriority Claims" at bounding box center [148, 378] width 255 height 26
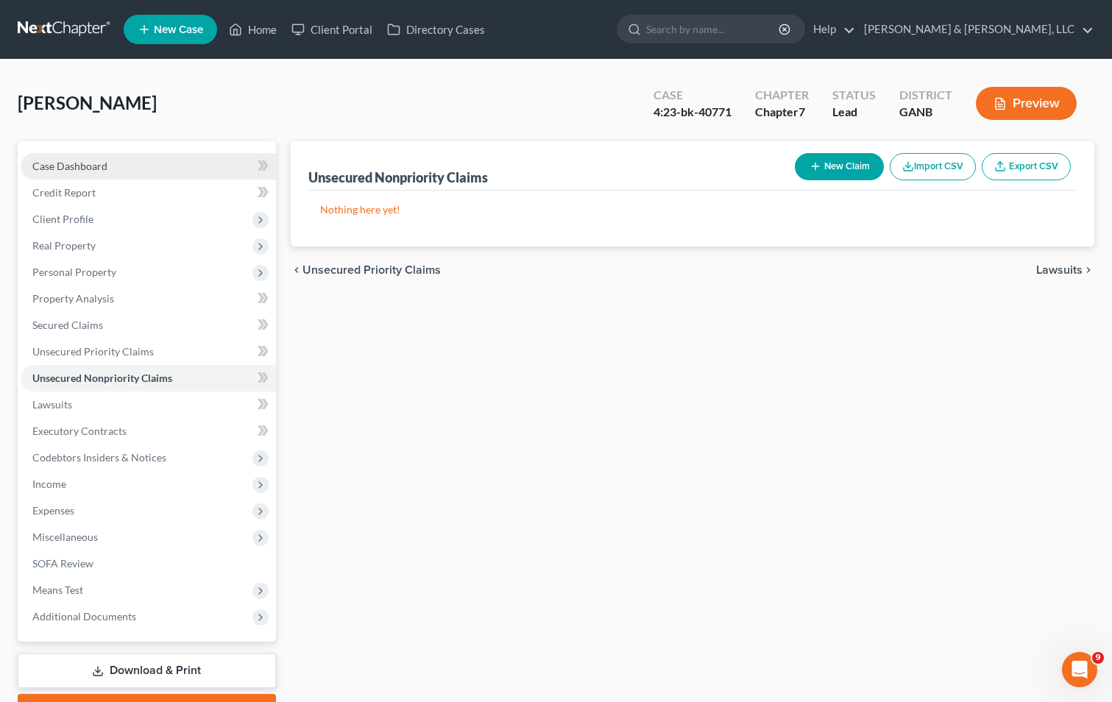
click at [130, 166] on link "Case Dashboard" at bounding box center [148, 166] width 255 height 26
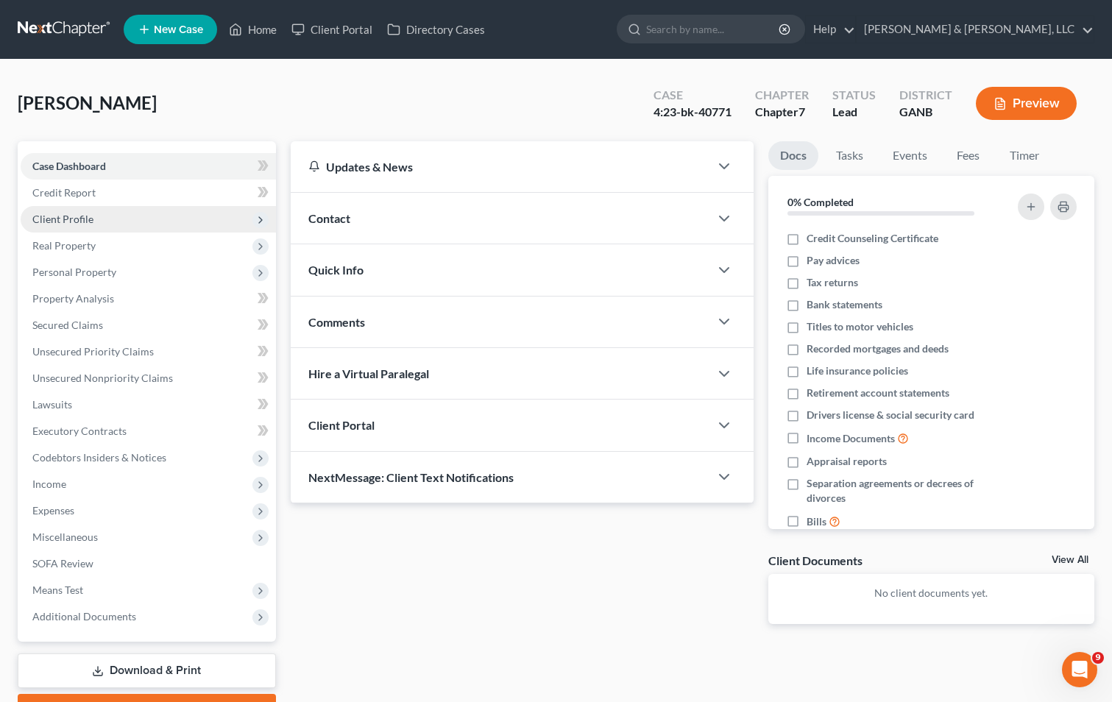
click at [110, 215] on span "Client Profile" at bounding box center [148, 219] width 255 height 26
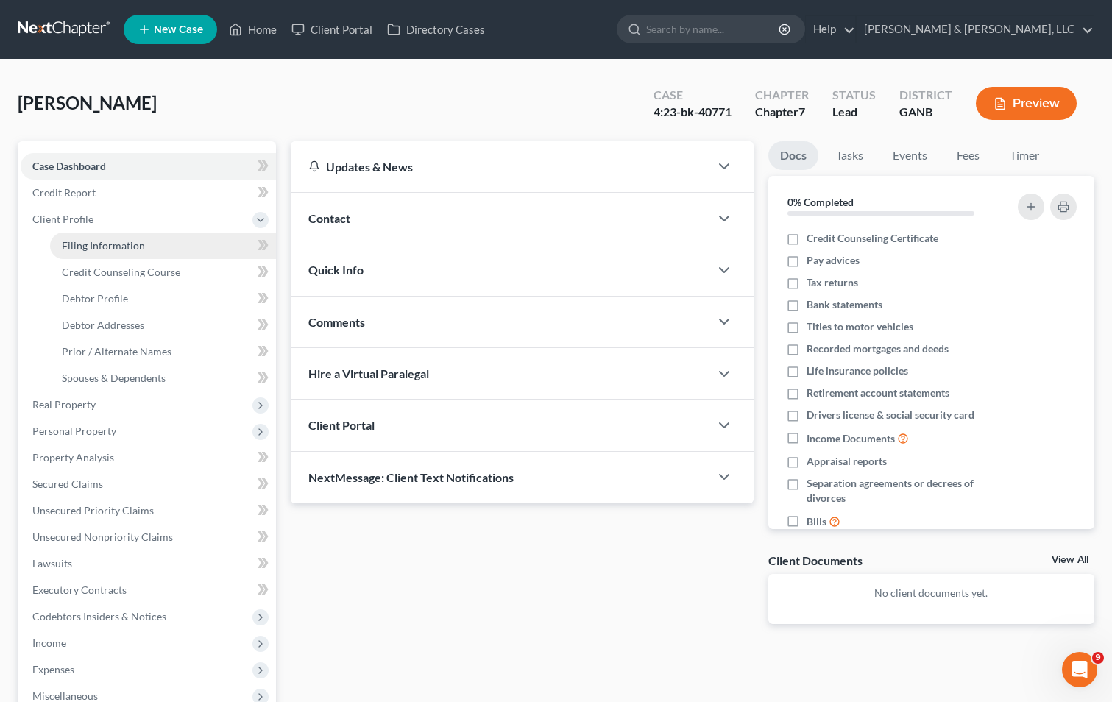
click at [121, 237] on link "Filing Information" at bounding box center [163, 246] width 226 height 26
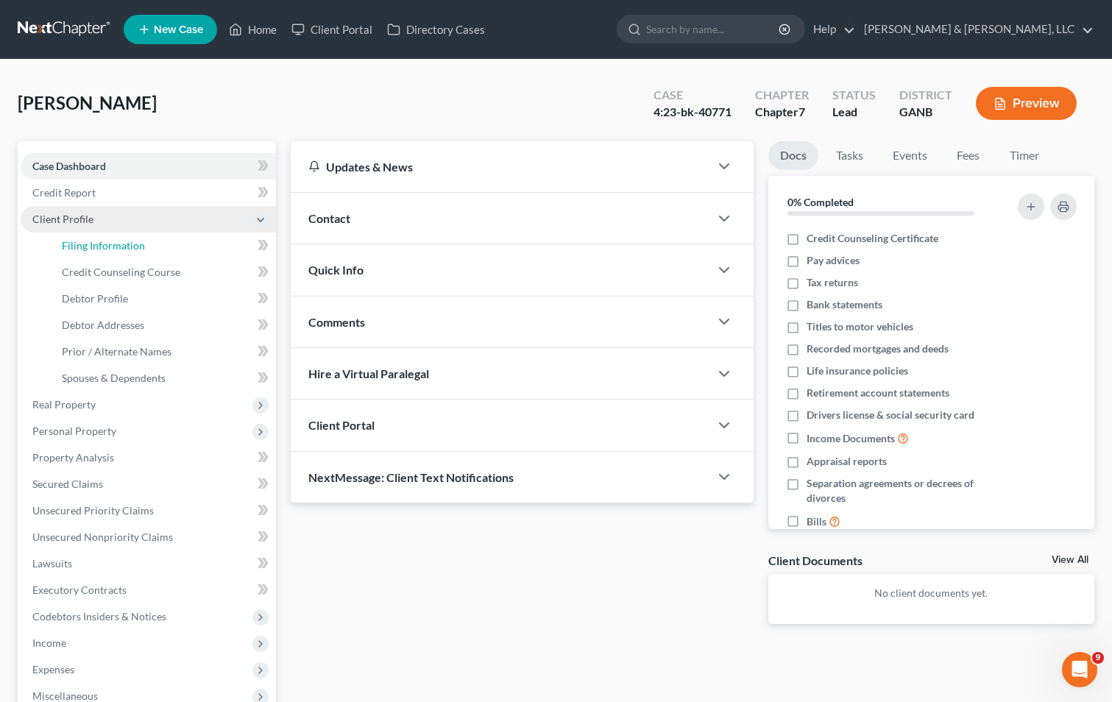
select select "1"
select select "0"
select select "19"
select select "1"
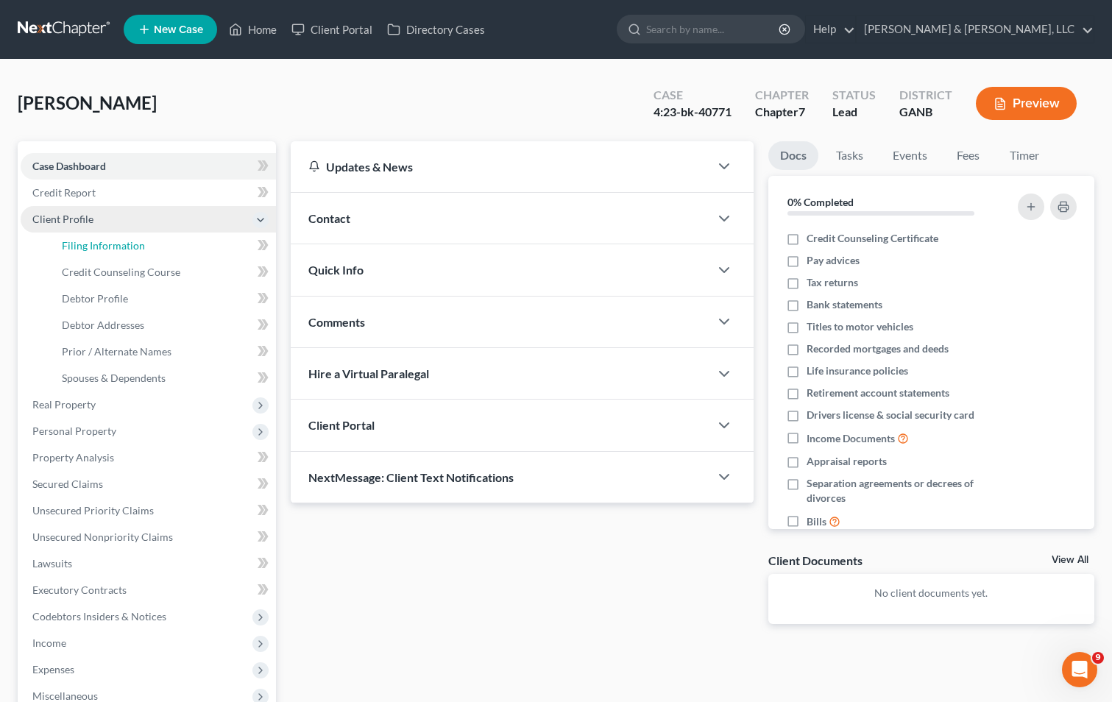
select select "10"
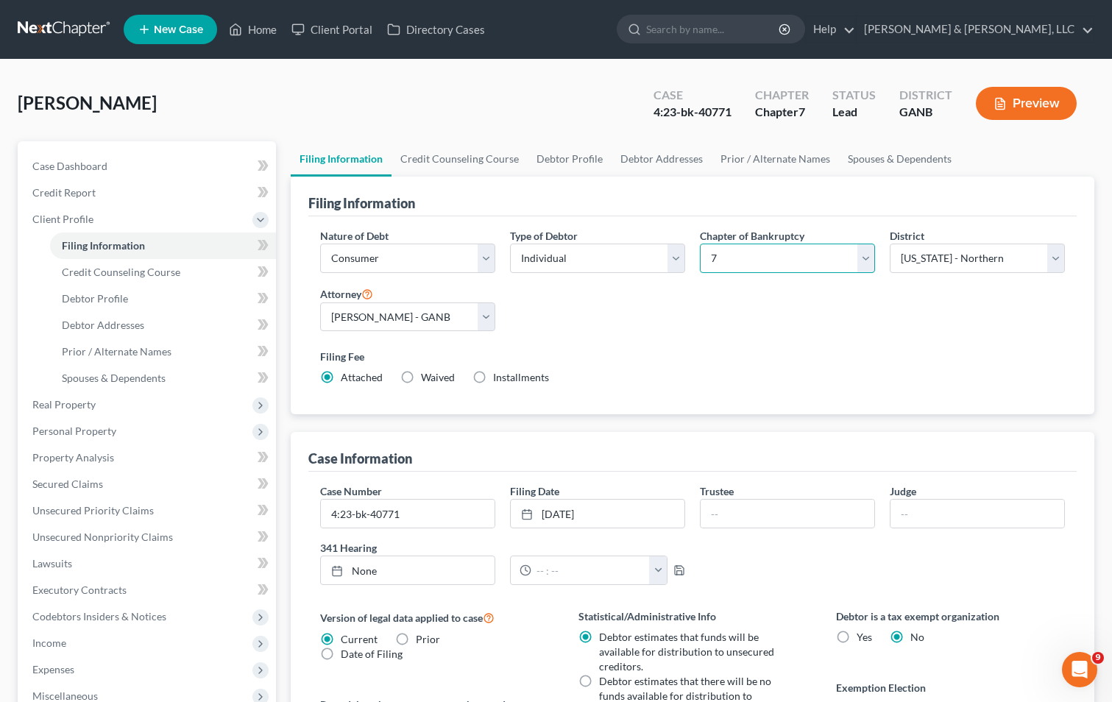
drag, startPoint x: 763, startPoint y: 257, endPoint x: 767, endPoint y: 269, distance: 13.0
click at [763, 258] on select "Select 7 11 12 13" at bounding box center [787, 258] width 175 height 29
click at [700, 244] on select "Select 7 11 12 13" at bounding box center [787, 258] width 175 height 29
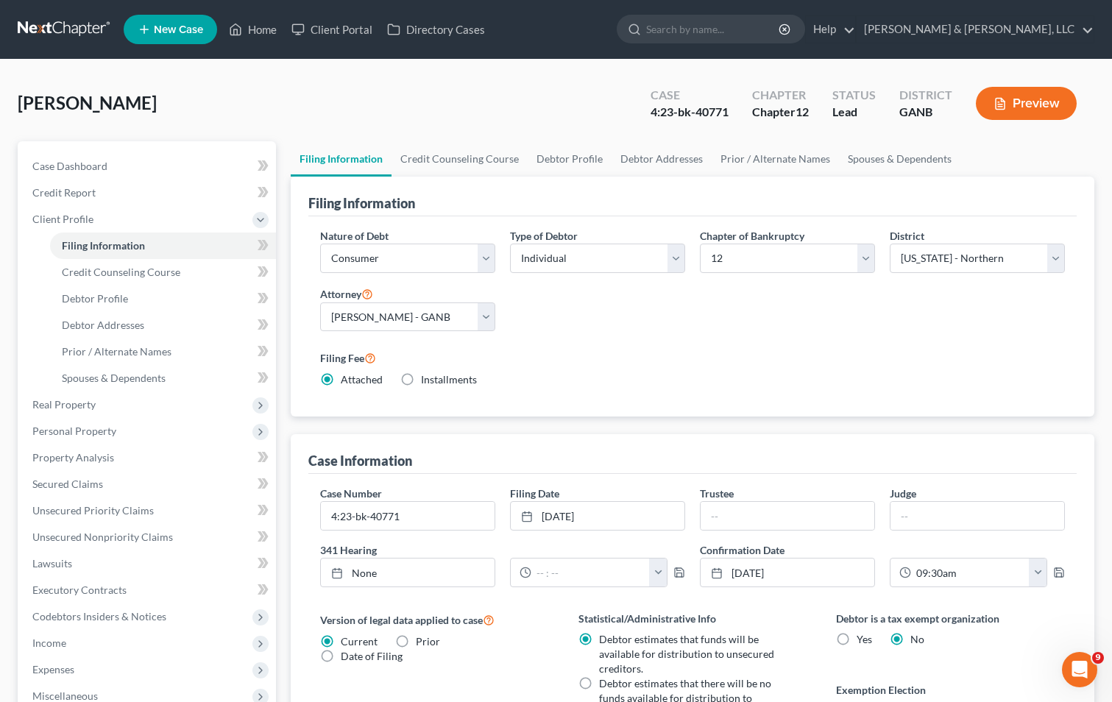
click at [631, 347] on div "Filing Fee Attached Installments Installments" at bounding box center [692, 371] width 759 height 56
drag, startPoint x: 779, startPoint y: 248, endPoint x: 778, endPoint y: 258, distance: 10.3
click at [779, 249] on select "Select 7 11 12 13" at bounding box center [787, 258] width 175 height 29
select select "3"
click at [700, 244] on select "Select 7 11 12 13" at bounding box center [787, 258] width 175 height 29
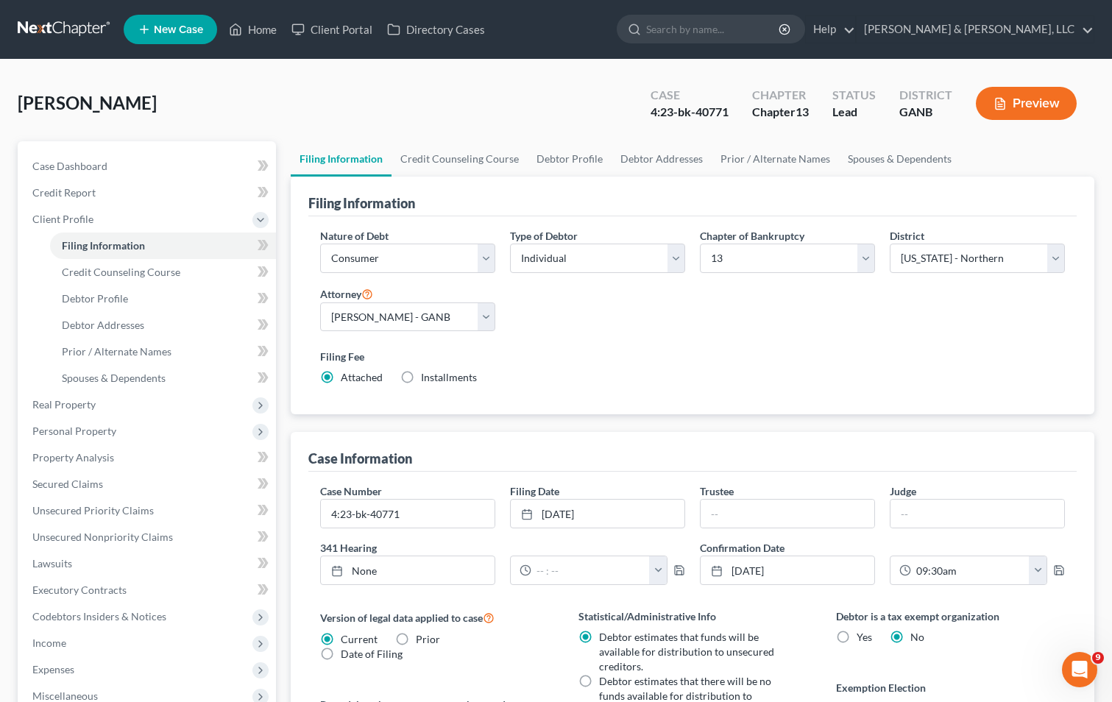
click at [642, 359] on label "Filing Fee" at bounding box center [692, 356] width 745 height 15
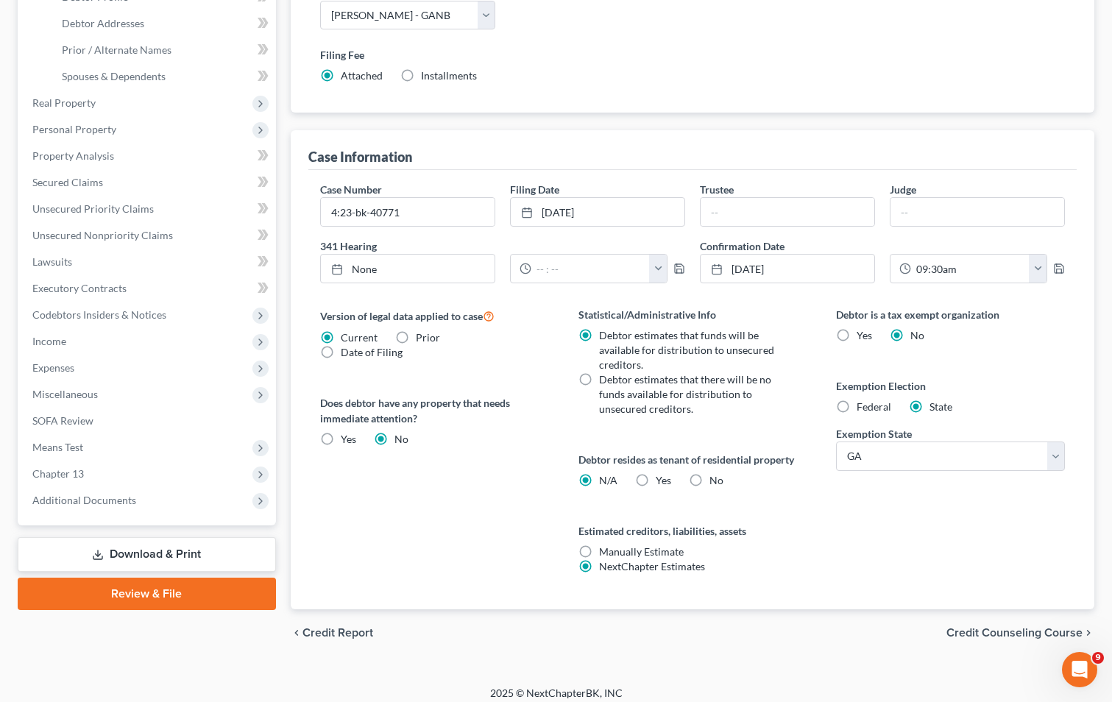
scroll to position [312, 0]
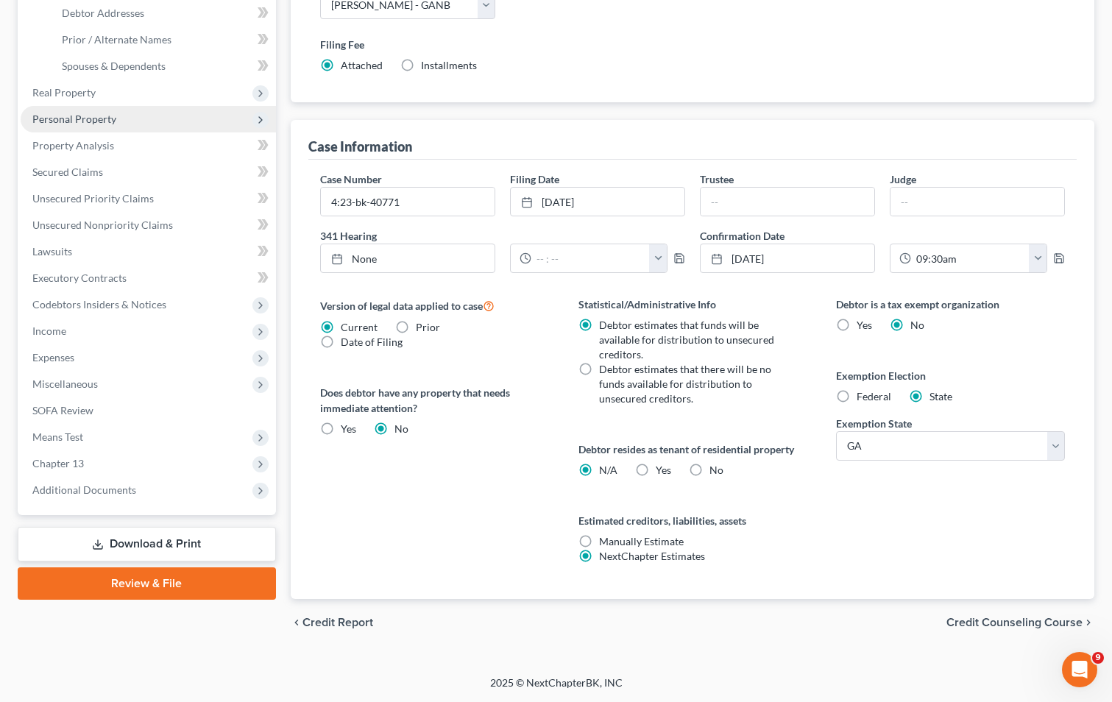
click at [91, 121] on span "Personal Property" at bounding box center [74, 119] width 84 height 13
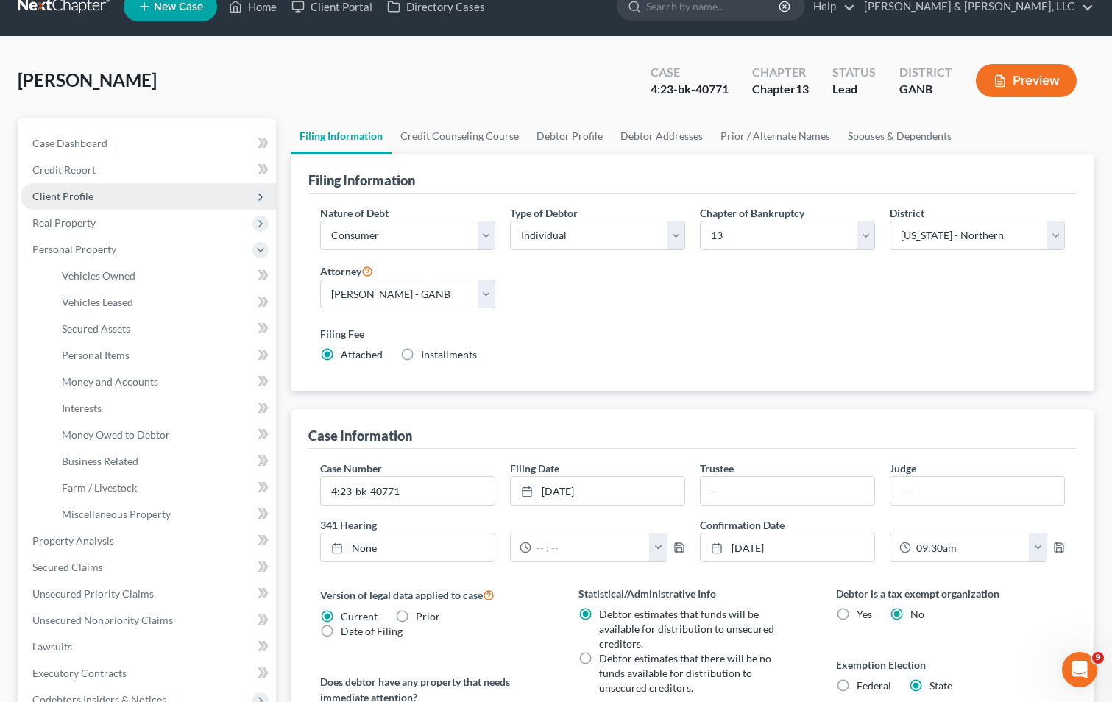
scroll to position [18, 0]
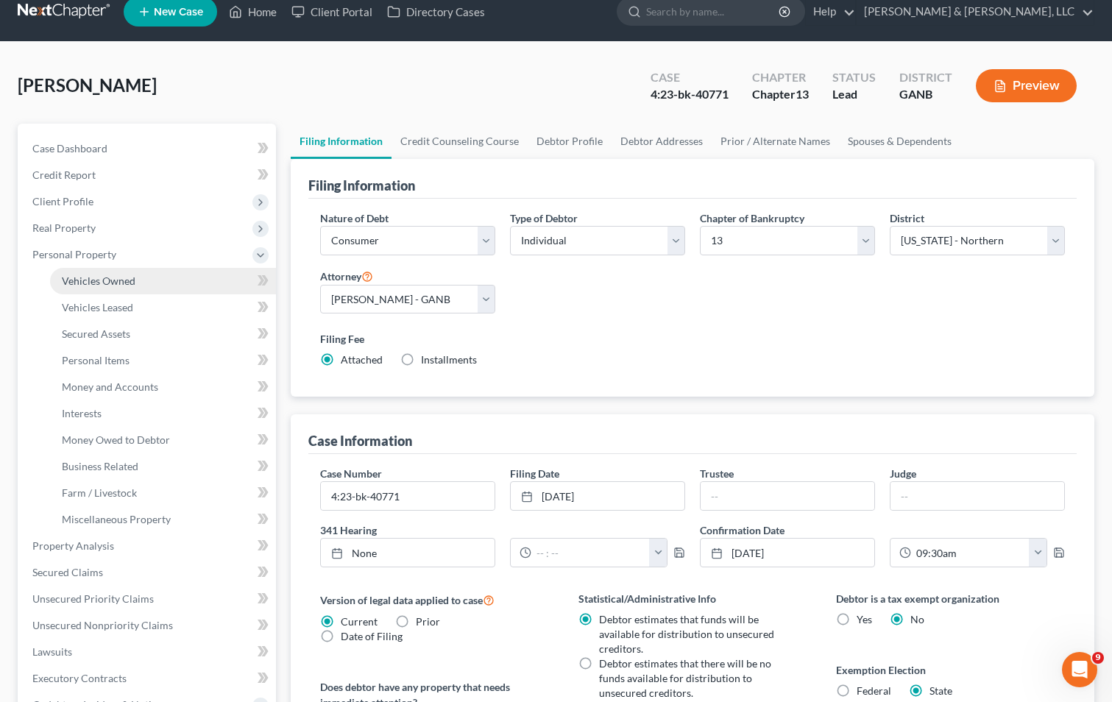
click at [117, 280] on span "Vehicles Owned" at bounding box center [99, 280] width 74 height 13
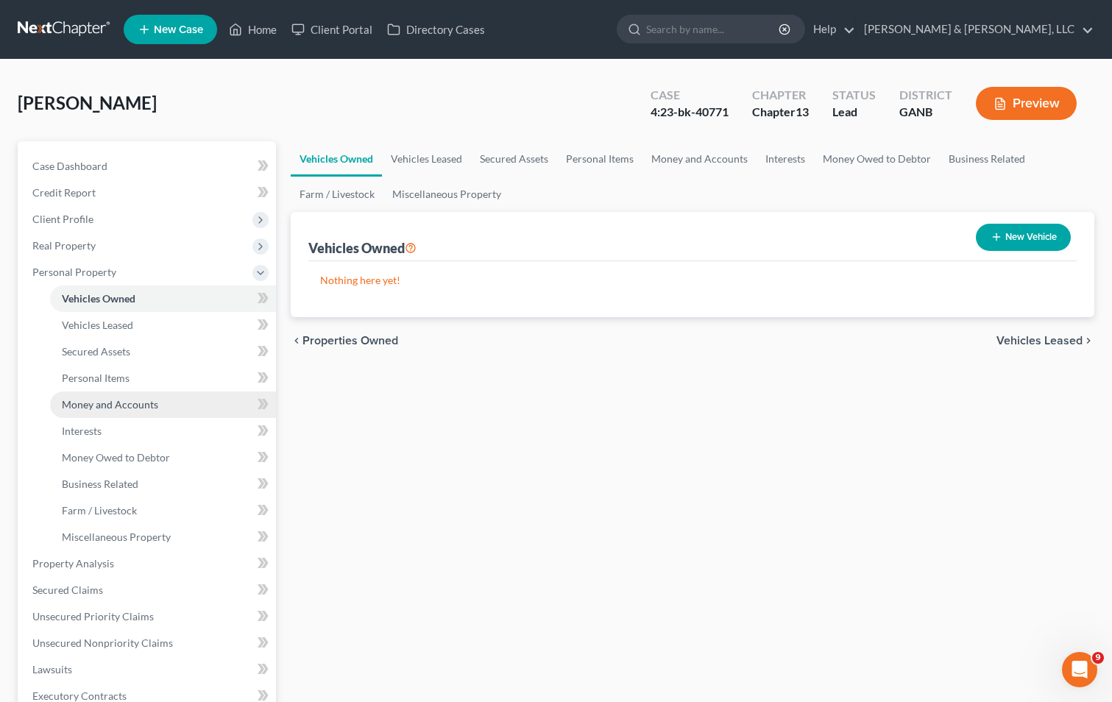
click at [91, 400] on span "Money and Accounts" at bounding box center [110, 404] width 96 height 13
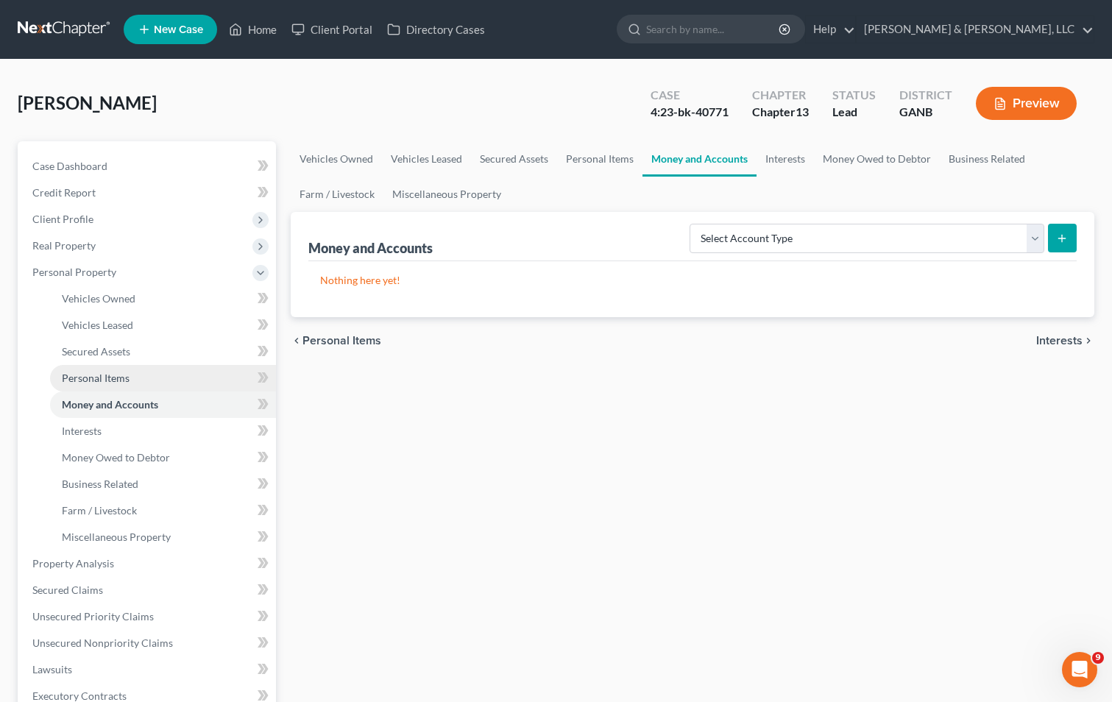
click at [93, 376] on span "Personal Items" at bounding box center [96, 378] width 68 height 13
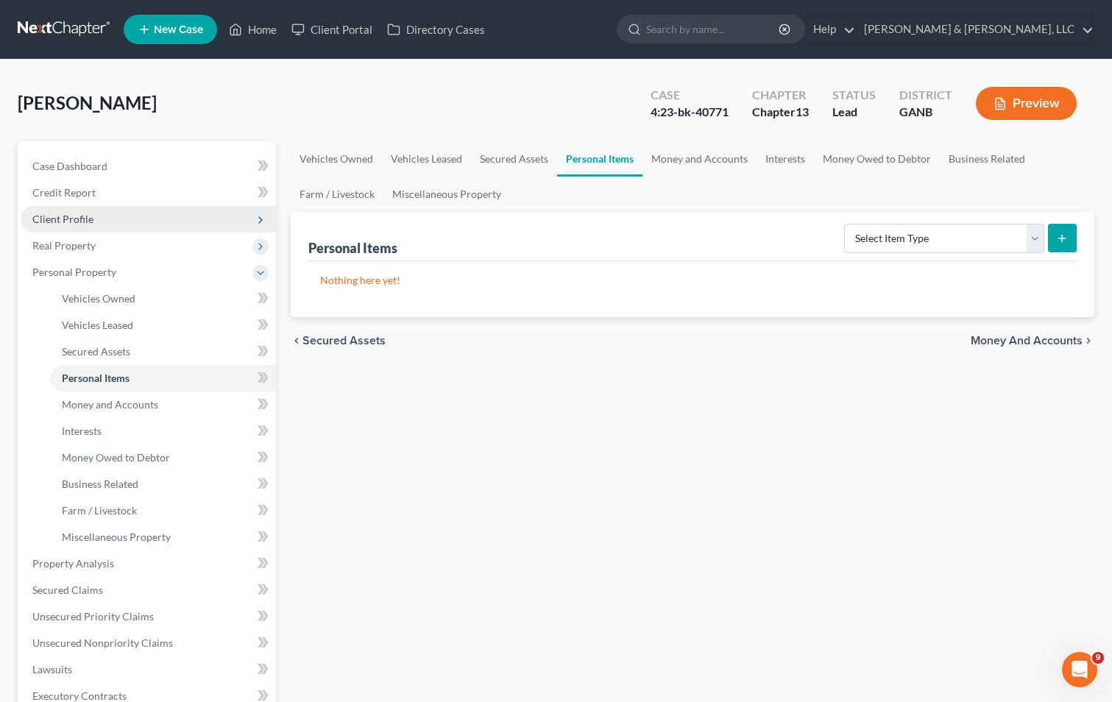
click at [113, 212] on span "Client Profile" at bounding box center [148, 219] width 255 height 26
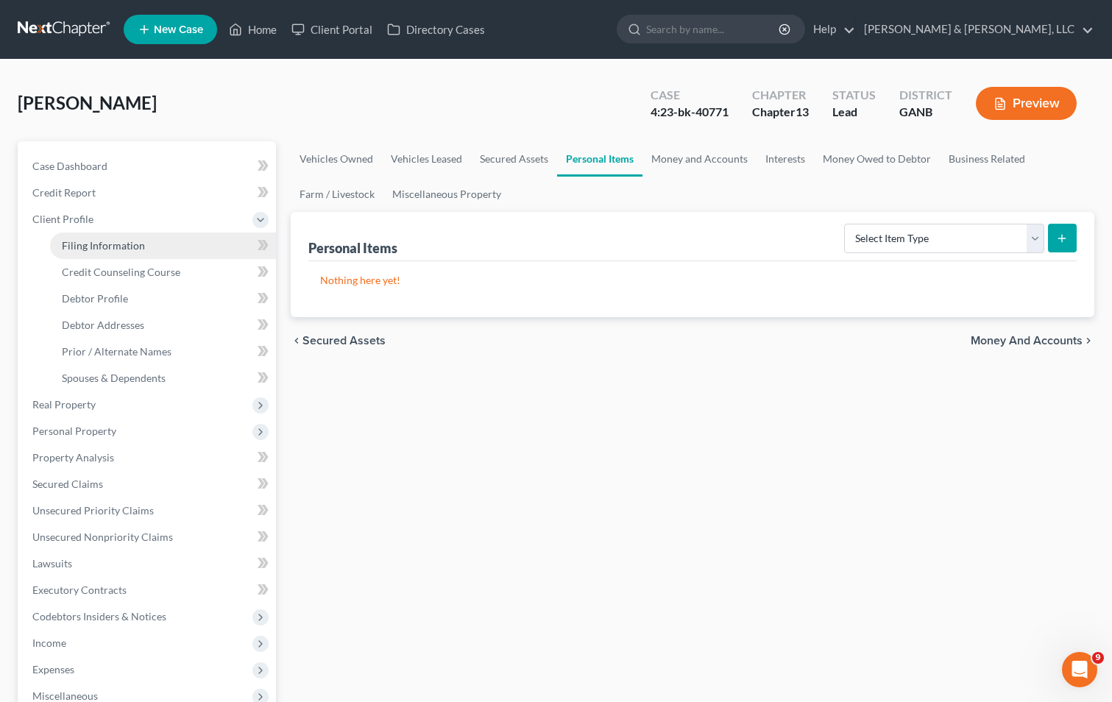
click at [132, 235] on link "Filing Information" at bounding box center [163, 246] width 226 height 26
select select "1"
select select "0"
select select "3"
select select "19"
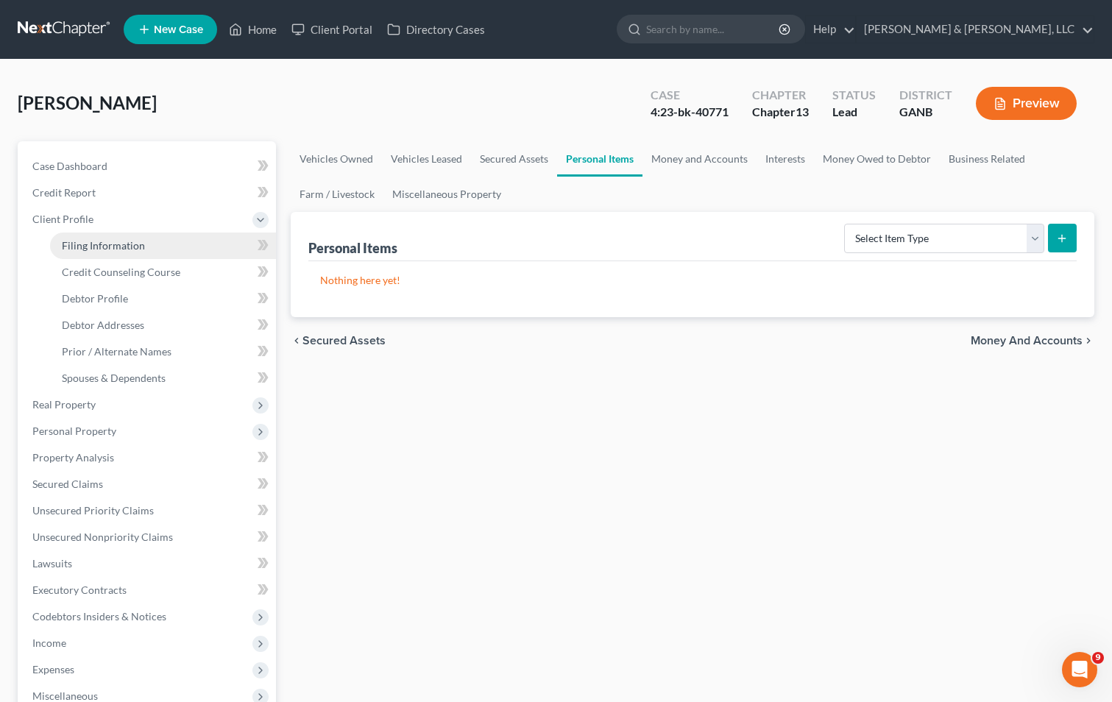
select select "1"
select select "10"
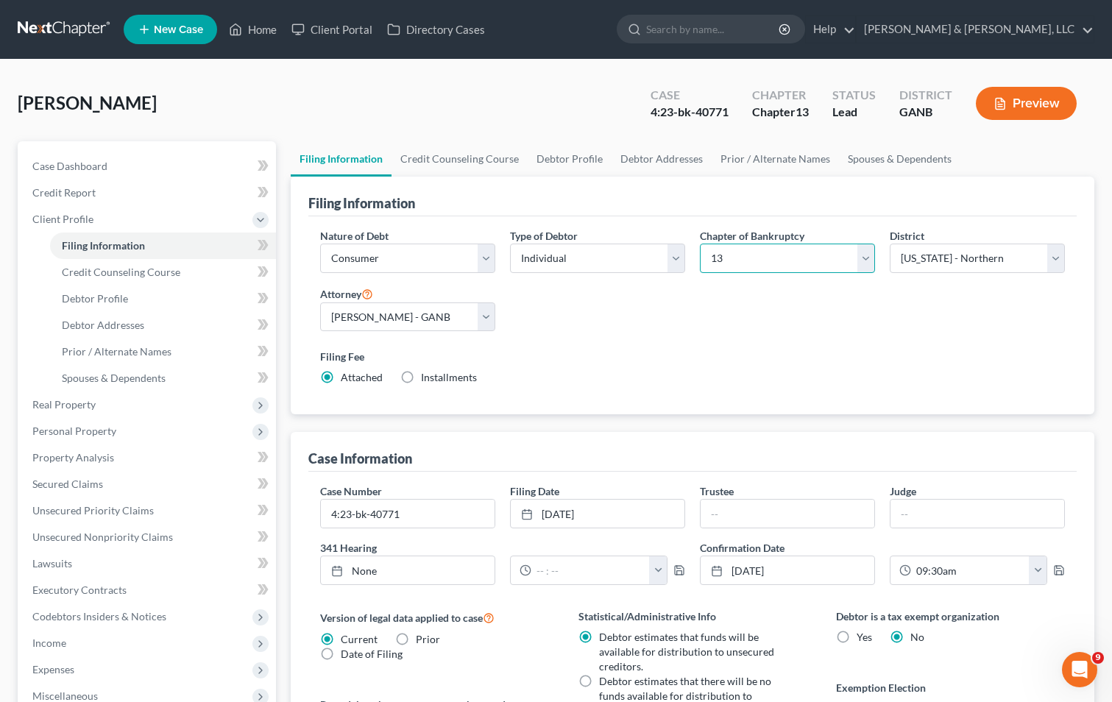
click at [787, 261] on select "Select 7 11 12 13" at bounding box center [787, 258] width 175 height 29
select select "0"
click at [700, 244] on select "Select 7 11 12 13" at bounding box center [787, 258] width 175 height 29
click at [631, 340] on div "Nature of Debt Select Business Consumer Other Nature of Business Select Clearin…" at bounding box center [692, 312] width 759 height 169
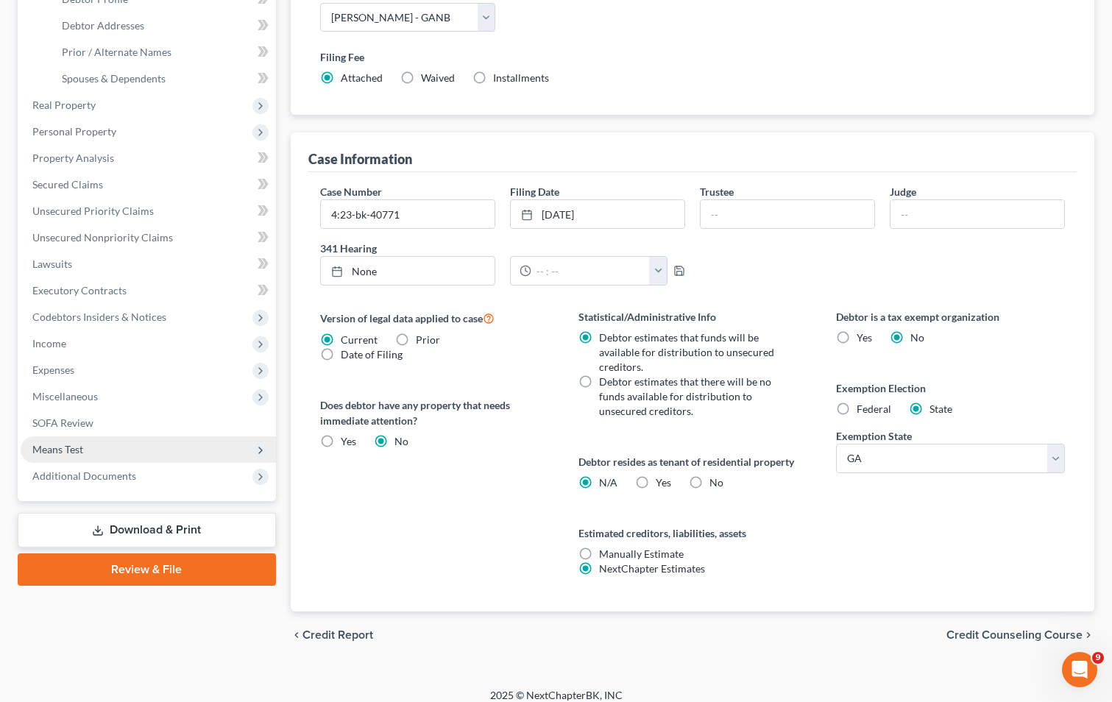
scroll to position [312, 0]
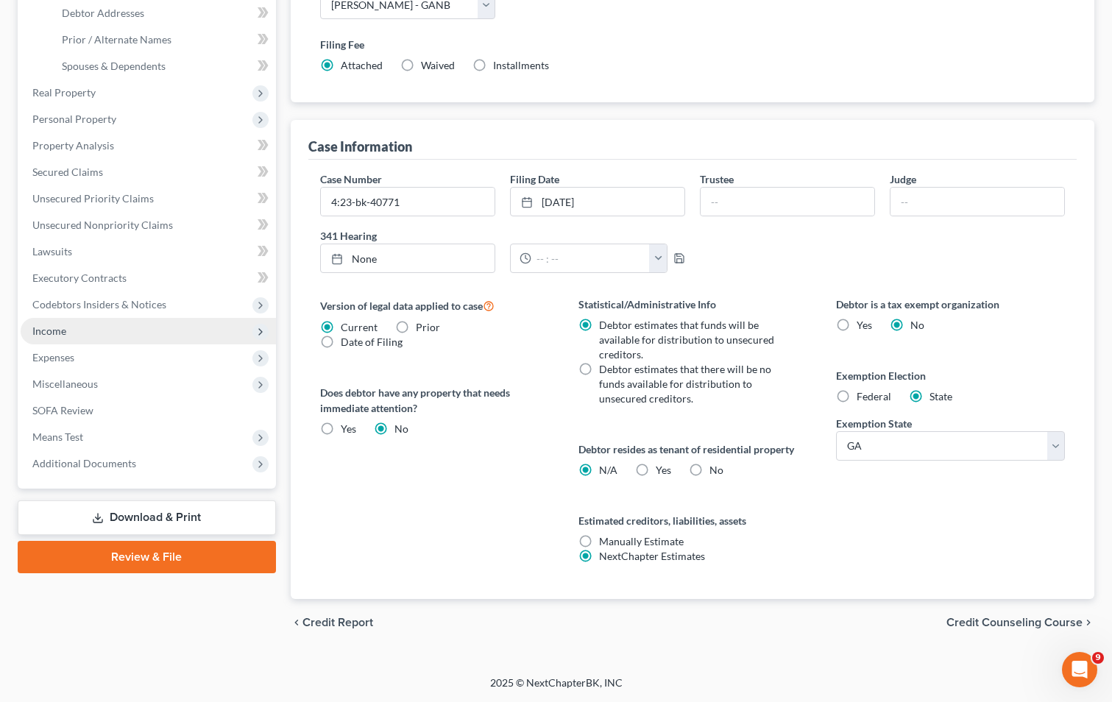
click at [63, 332] on span "Income" at bounding box center [49, 330] width 34 height 13
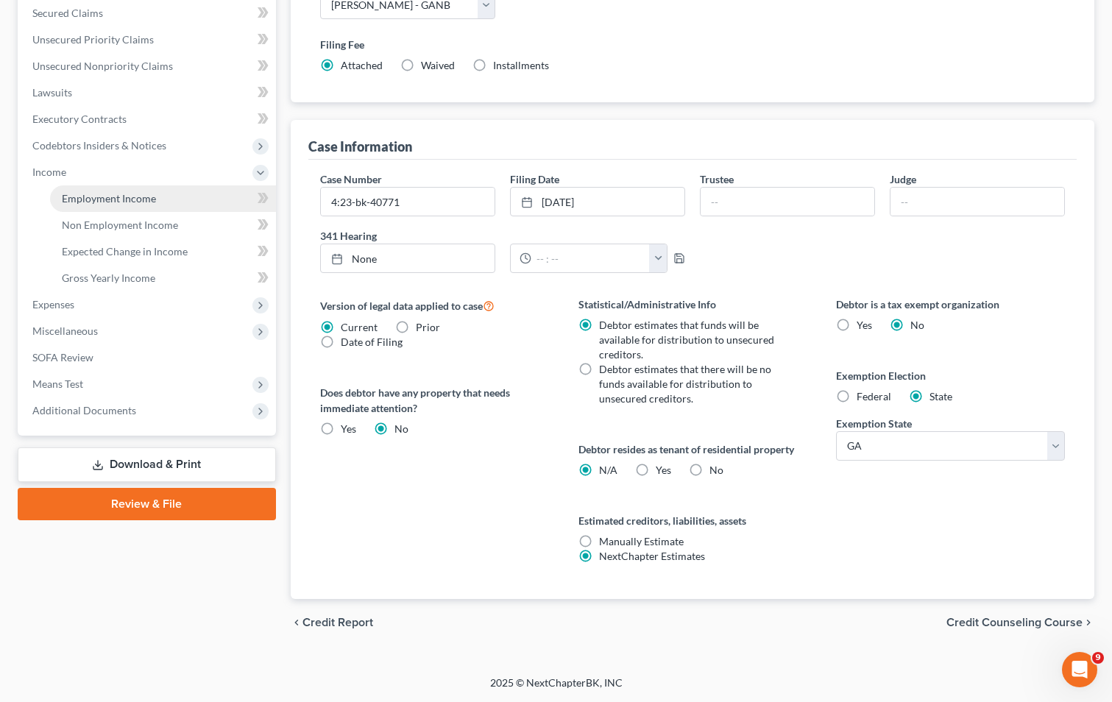
click at [90, 196] on span "Employment Income" at bounding box center [109, 198] width 94 height 13
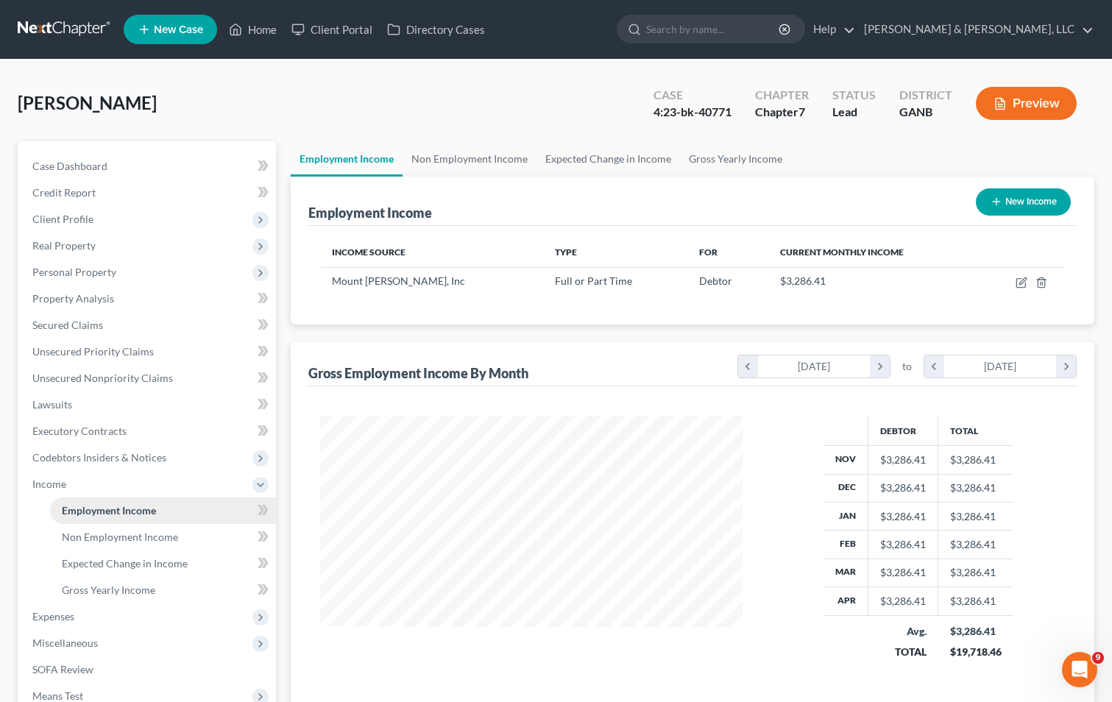
scroll to position [264, 452]
click at [261, 35] on link "Home" at bounding box center [252, 29] width 63 height 26
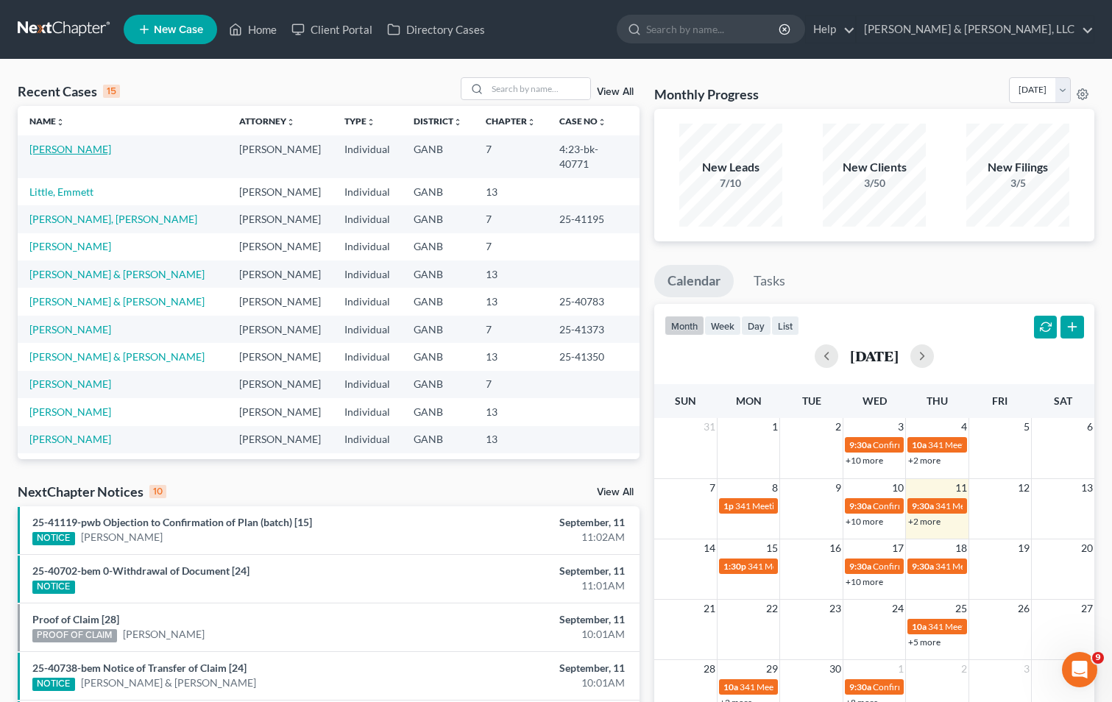
click at [51, 149] on link "[PERSON_NAME]" at bounding box center [70, 149] width 82 height 13
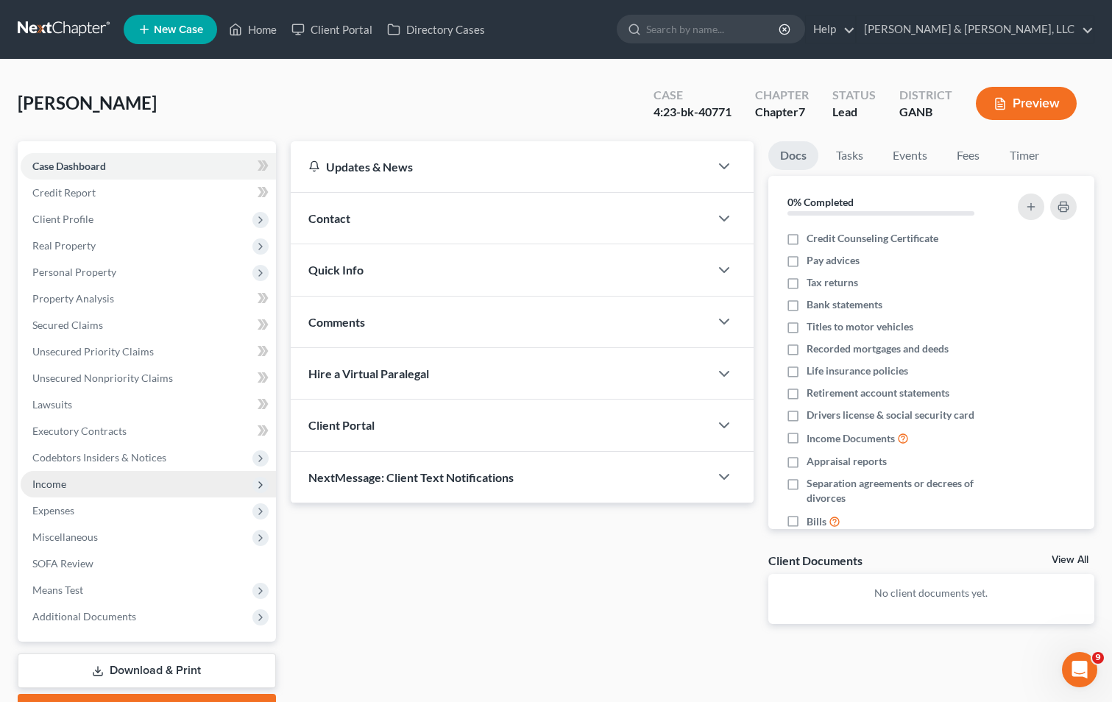
click at [74, 490] on span "Income" at bounding box center [148, 484] width 255 height 26
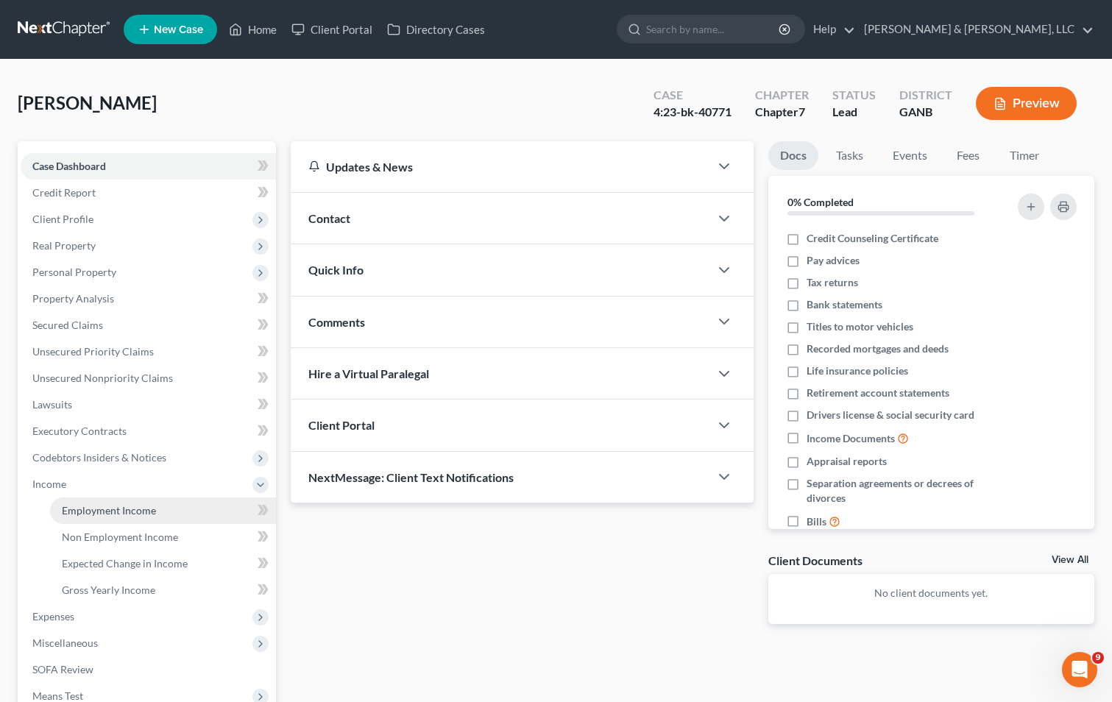
click at [115, 517] on link "Employment Income" at bounding box center [163, 510] width 226 height 26
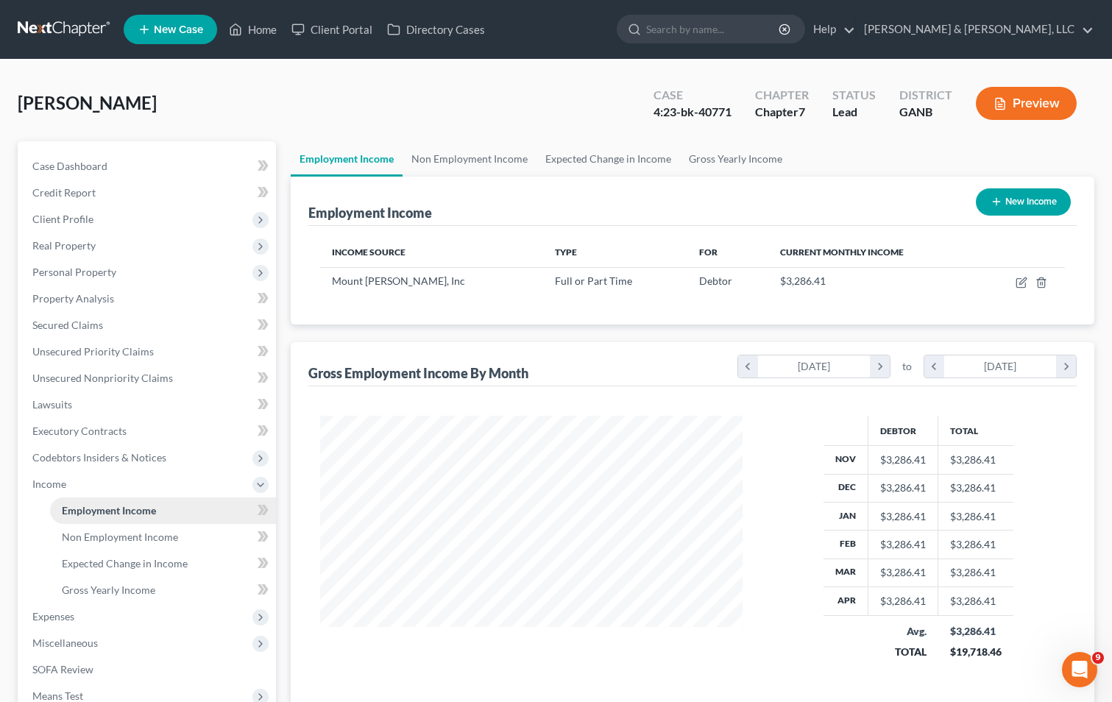
scroll to position [264, 452]
click at [64, 613] on span "Expenses" at bounding box center [53, 616] width 42 height 13
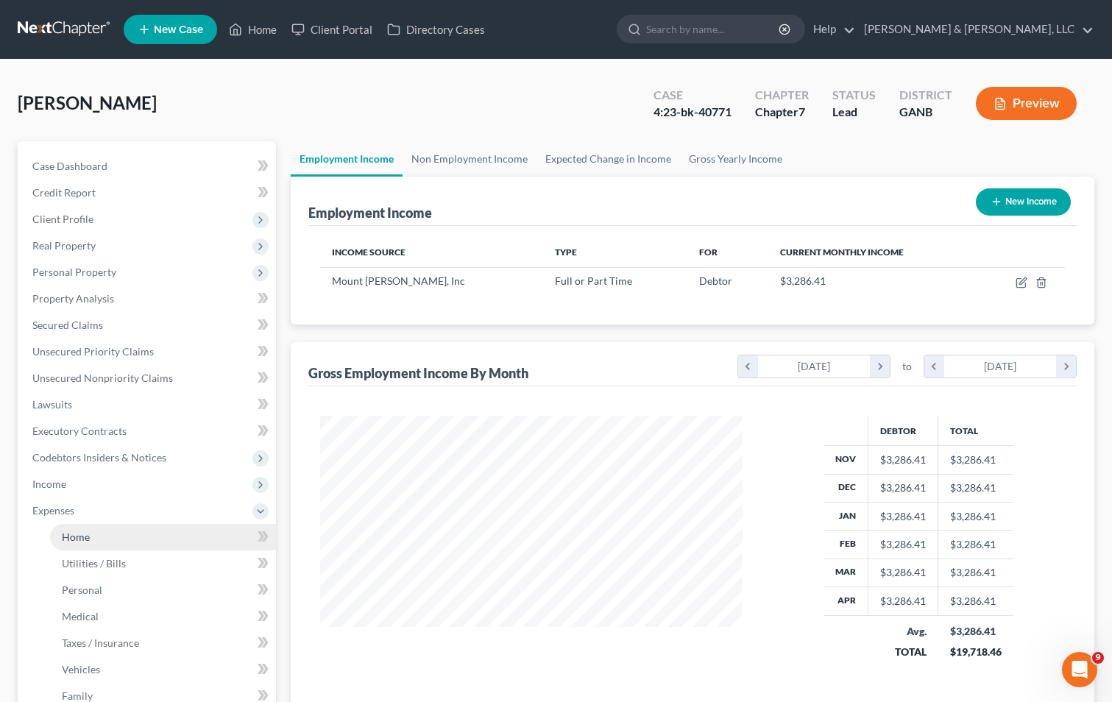
click at [141, 533] on link "Home" at bounding box center [163, 537] width 226 height 26
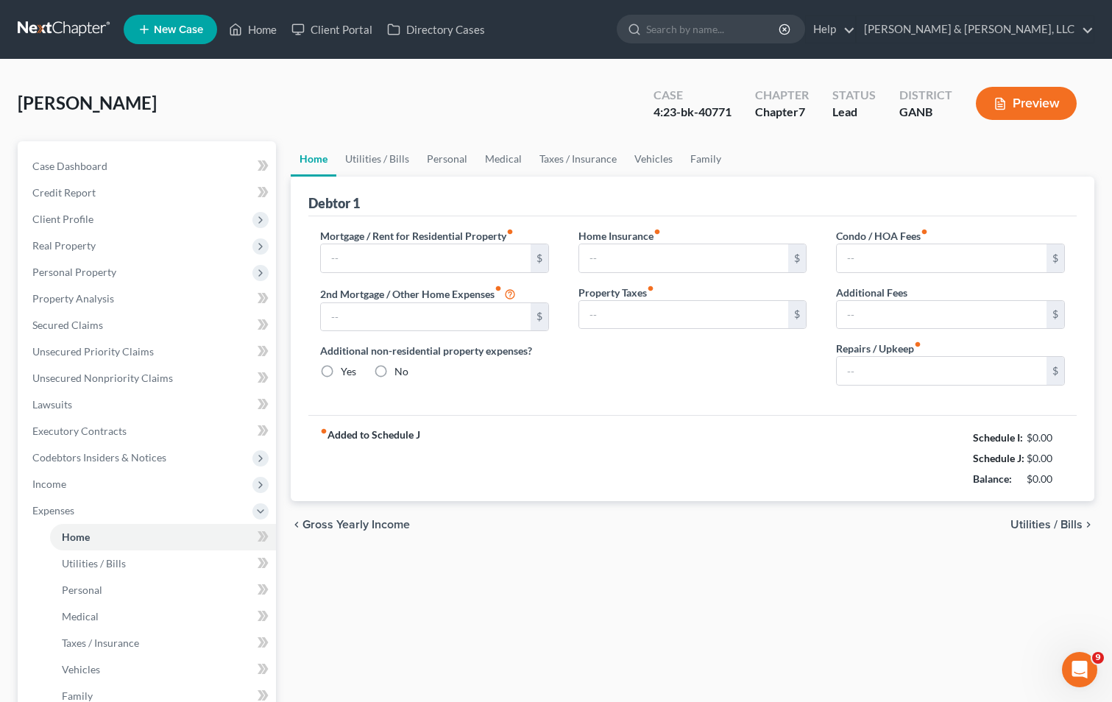
type input "0.00"
radio input "true"
type input "0.00"
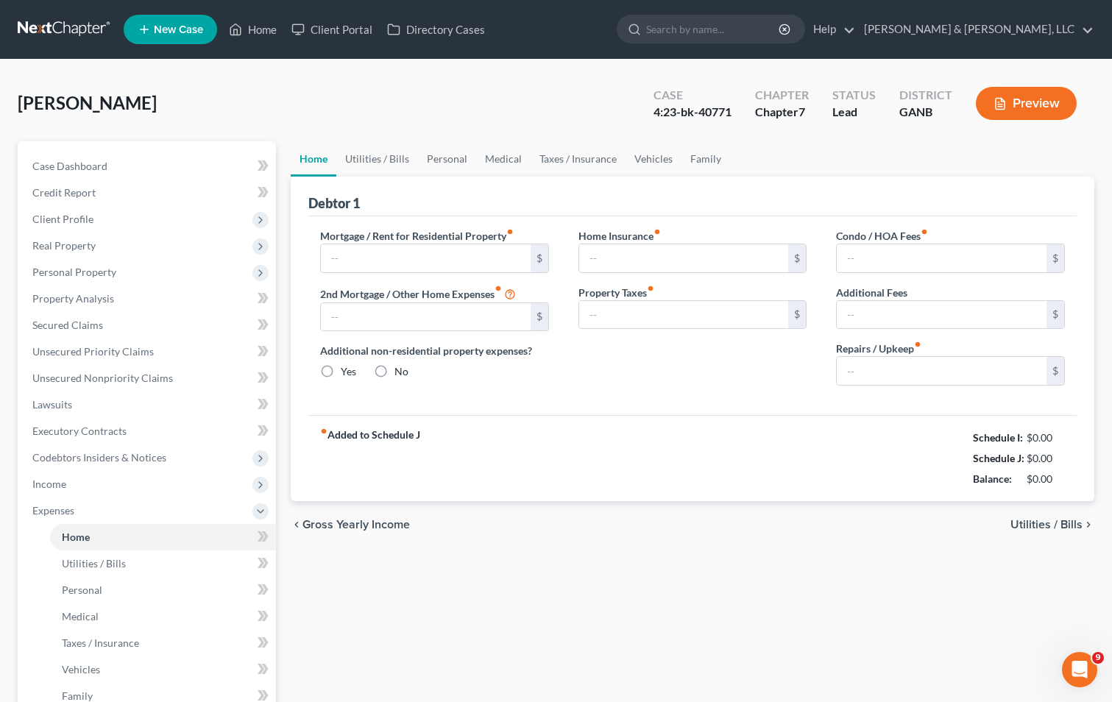
type input "0.00"
